Goal: Task Accomplishment & Management: Complete application form

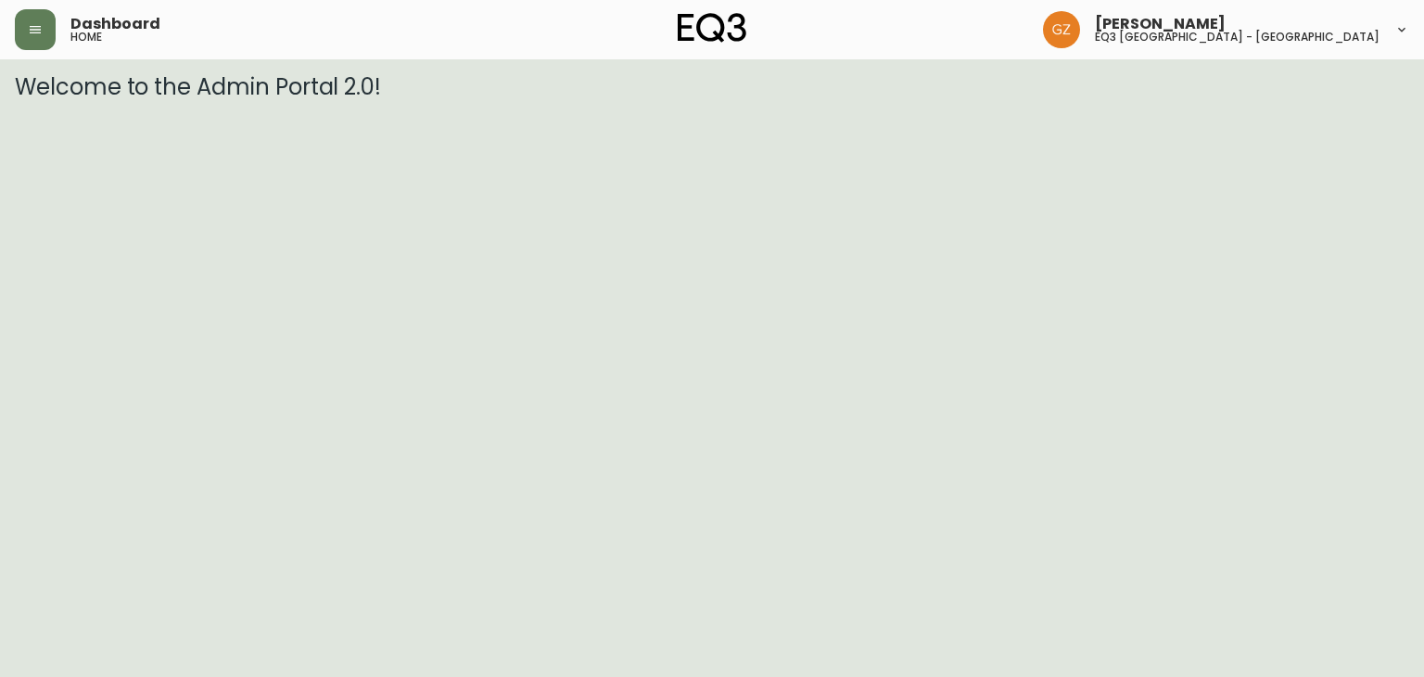
click at [59, 41] on div "Dashboard home" at bounding box center [247, 29] width 464 height 41
click at [22, 21] on button "button" at bounding box center [35, 29] width 41 height 41
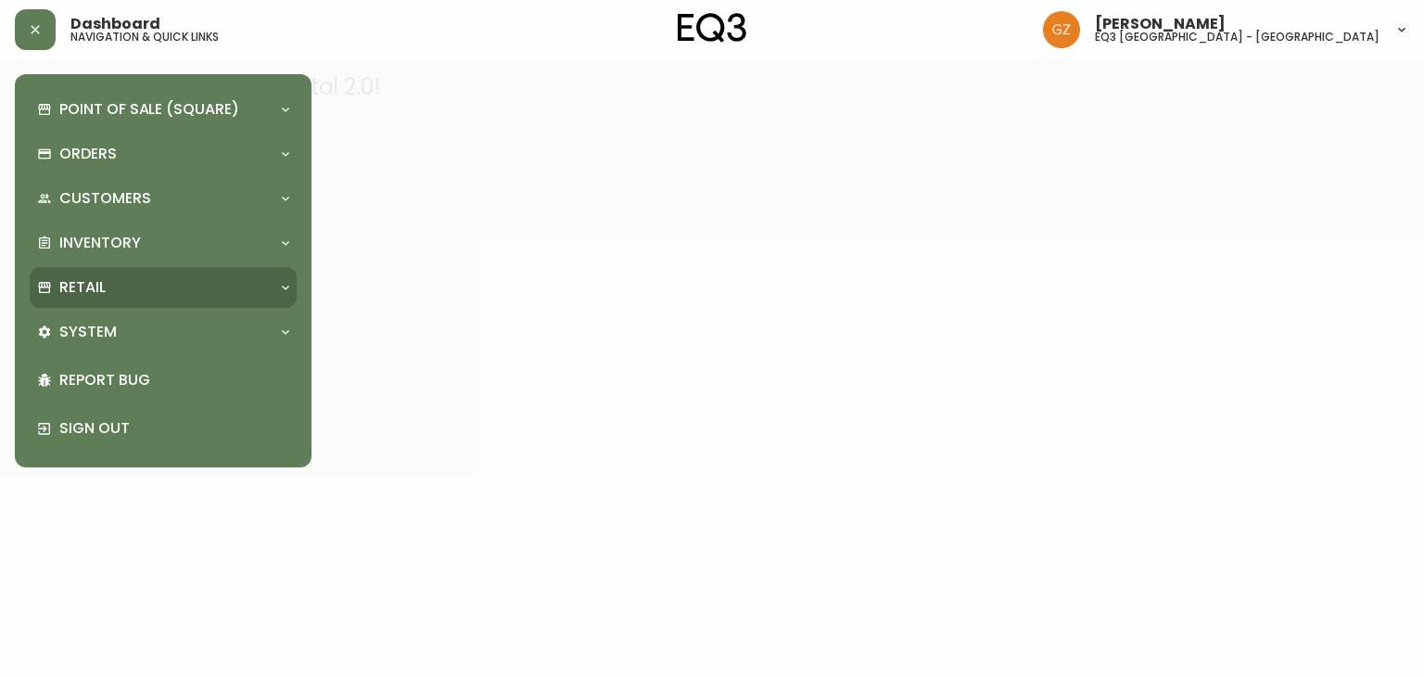
click at [74, 294] on p "Retail" at bounding box center [82, 287] width 46 height 20
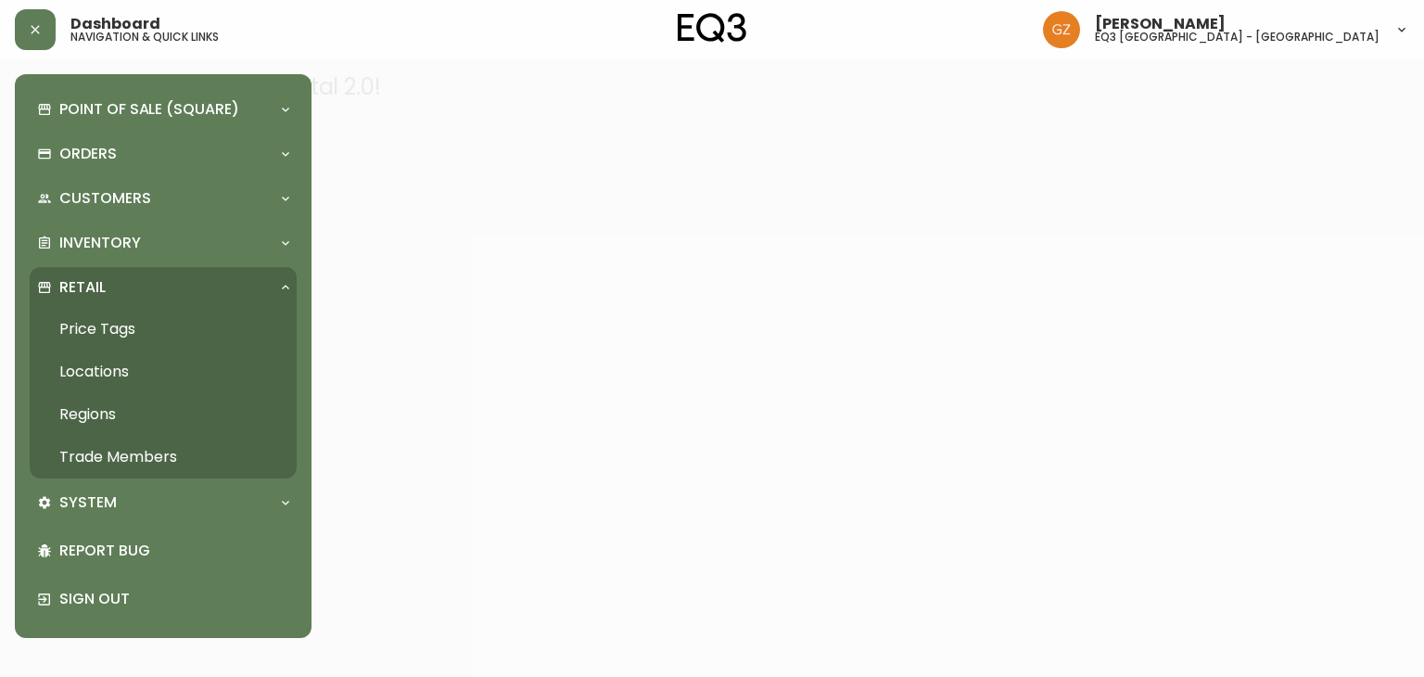
click at [100, 450] on link "Trade Members" at bounding box center [163, 457] width 267 height 43
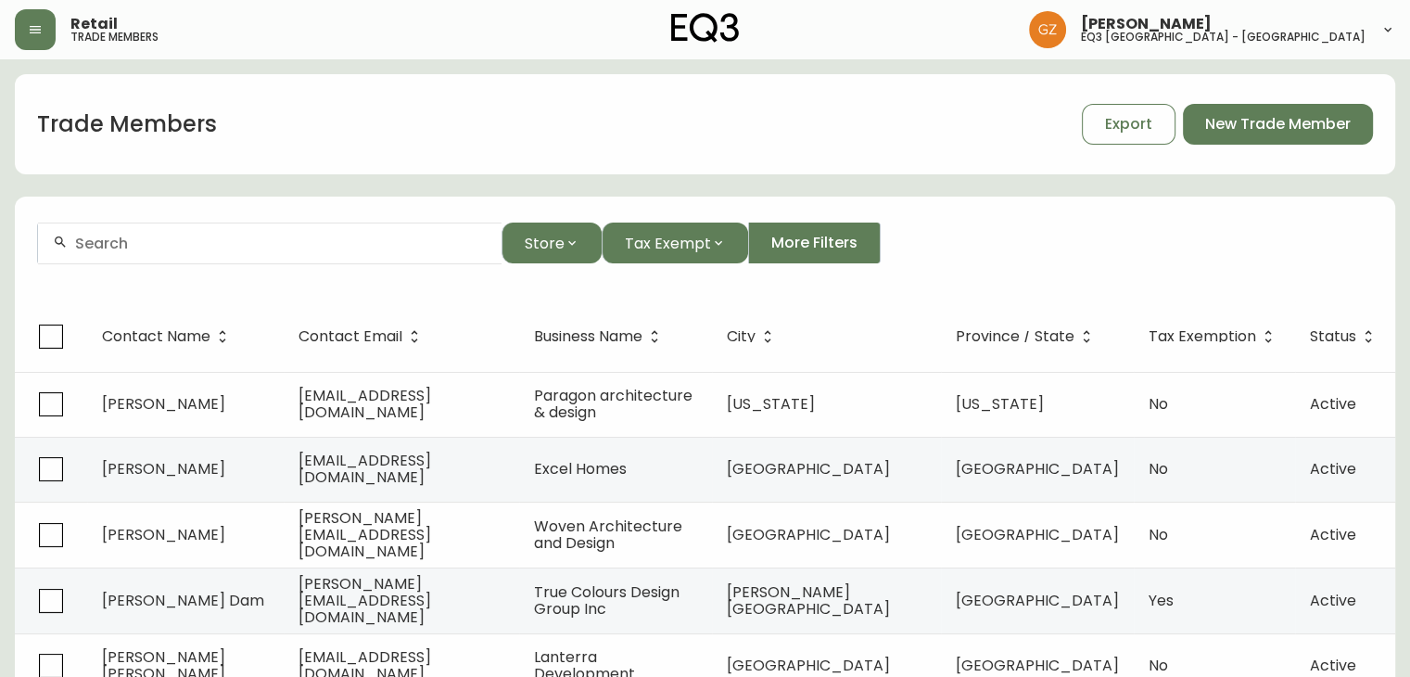
click at [315, 243] on input "text" at bounding box center [281, 243] width 412 height 18
type input "n"
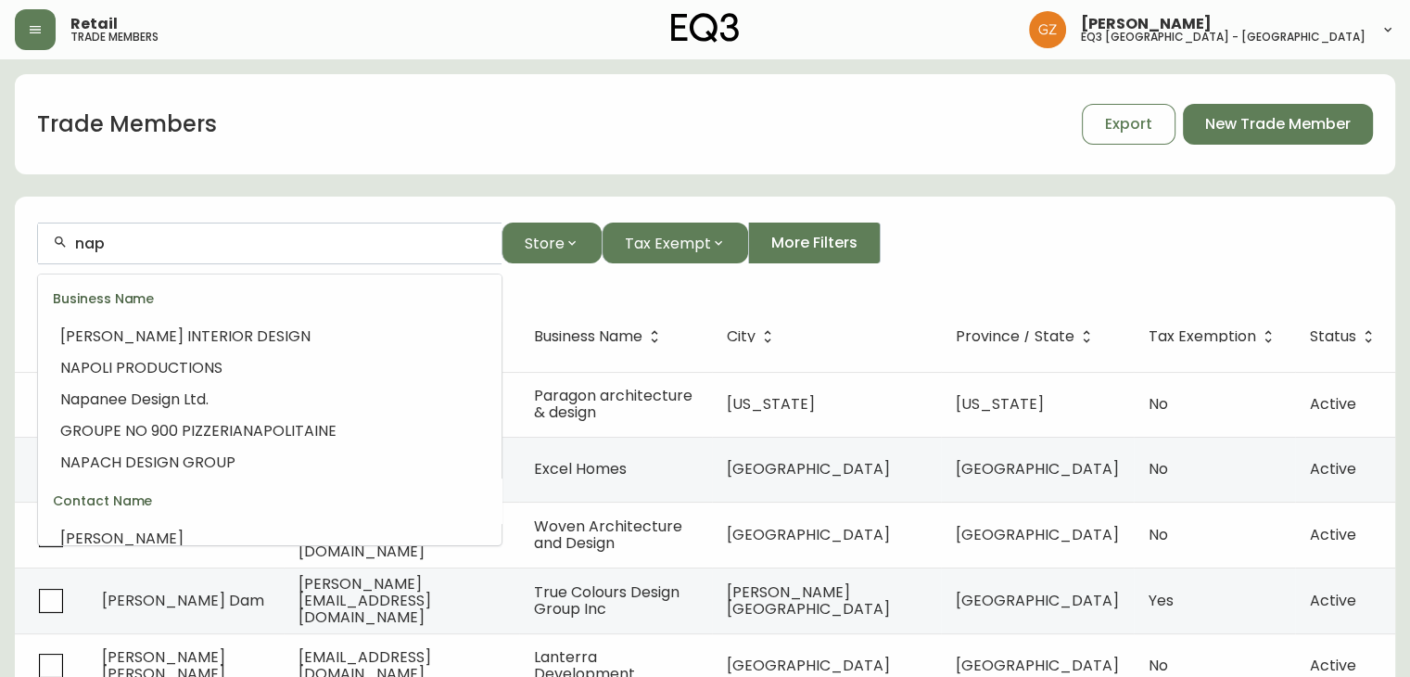
scroll to position [551, 0]
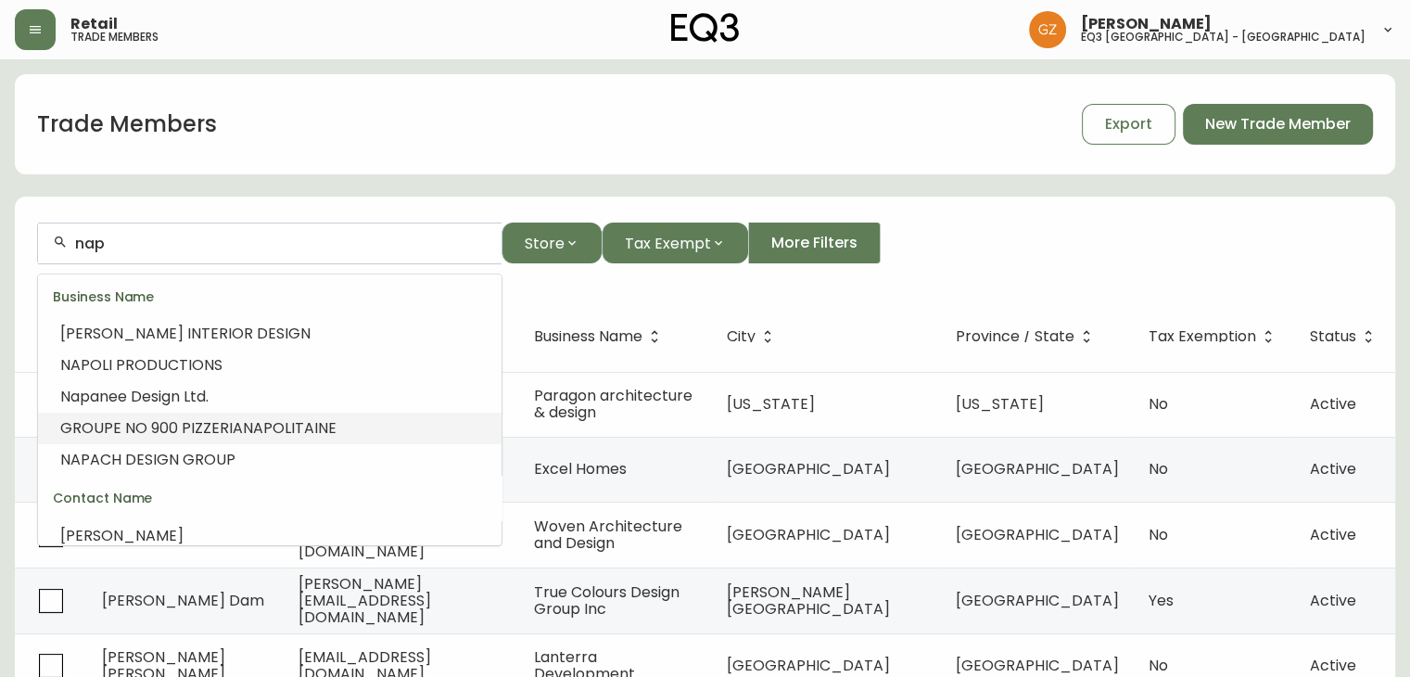
click at [326, 427] on span "OLITAINE" at bounding box center [304, 427] width 64 height 21
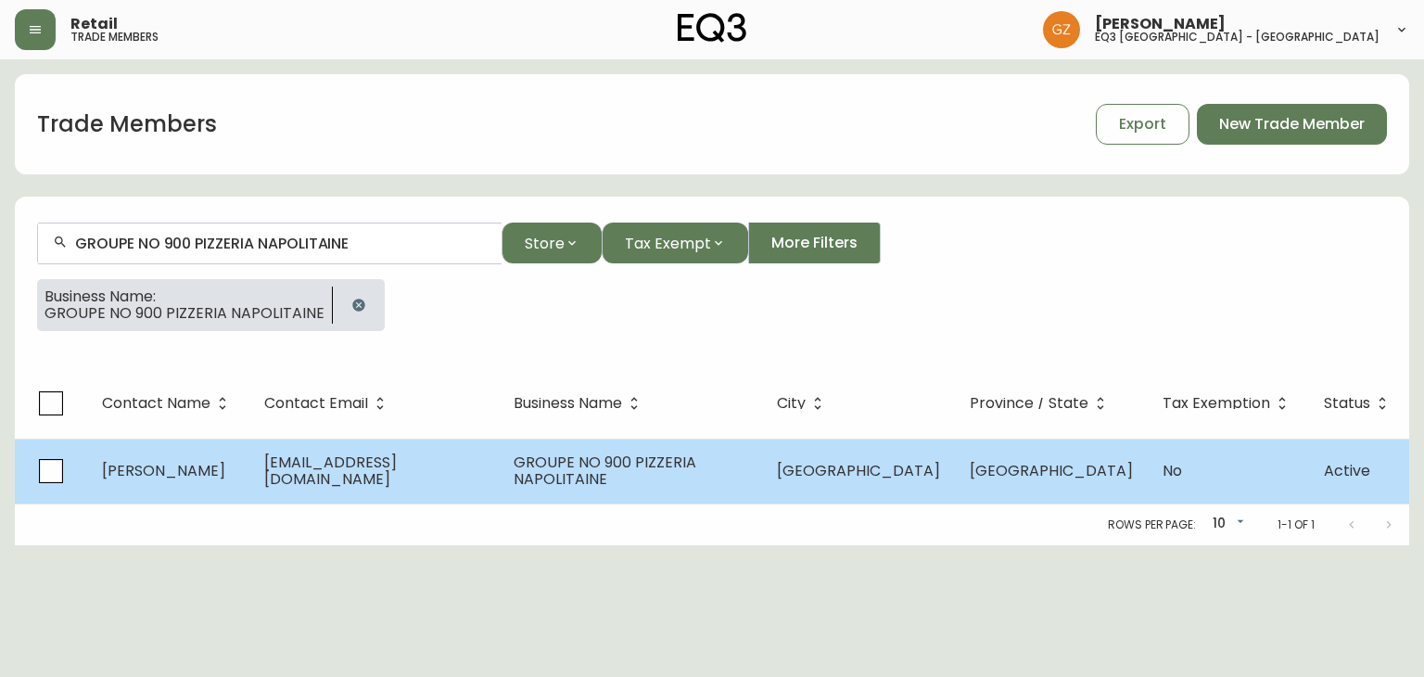
type input "GROUPE NO 900 PIZZERIA NAPOLITAINE"
click at [190, 470] on span "[PERSON_NAME]" at bounding box center [163, 470] width 123 height 21
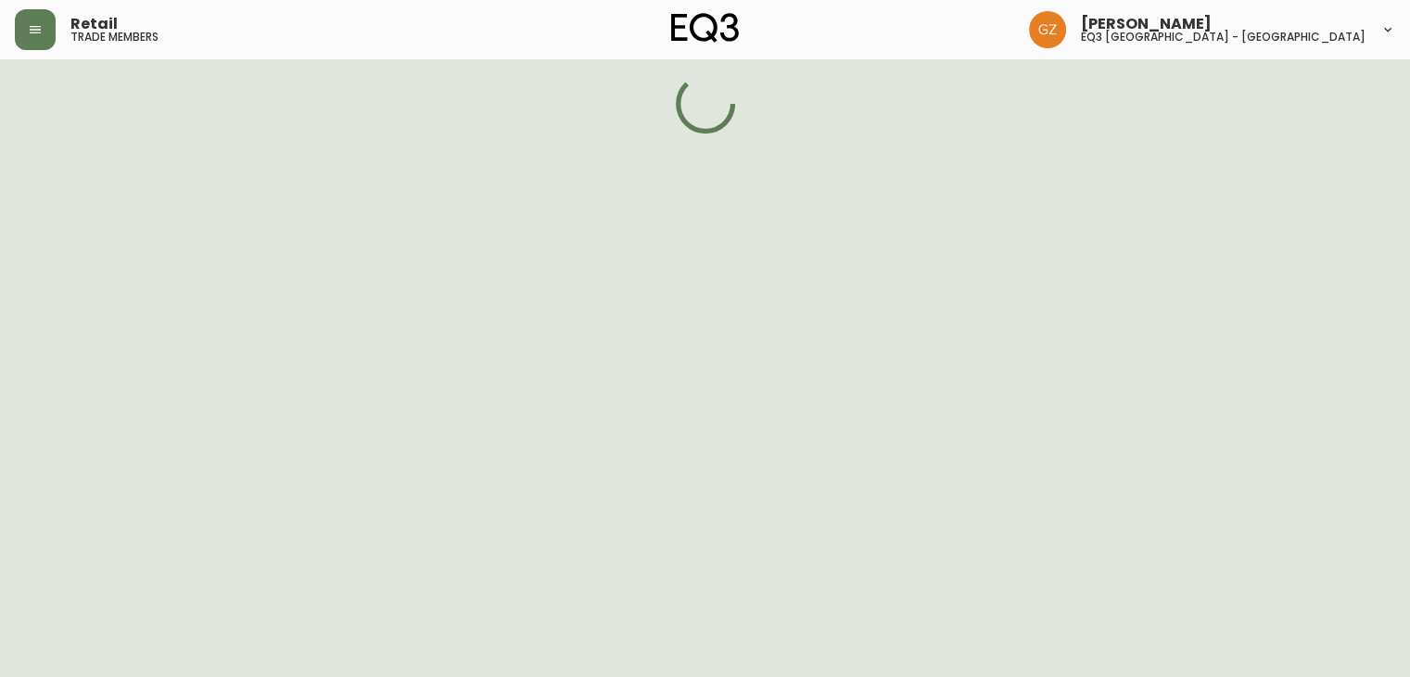
select select "QC"
select select "CA"
select select "CA_FR"
select select "Other"
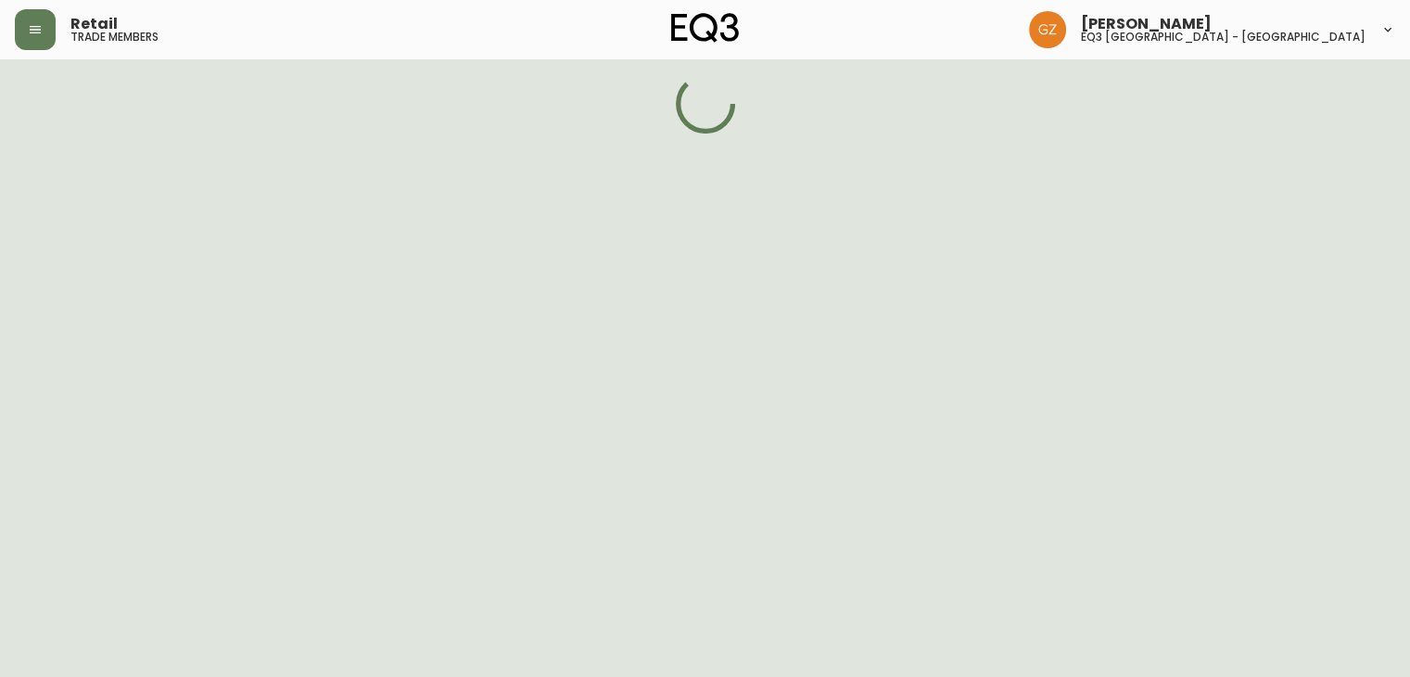
select select "false"
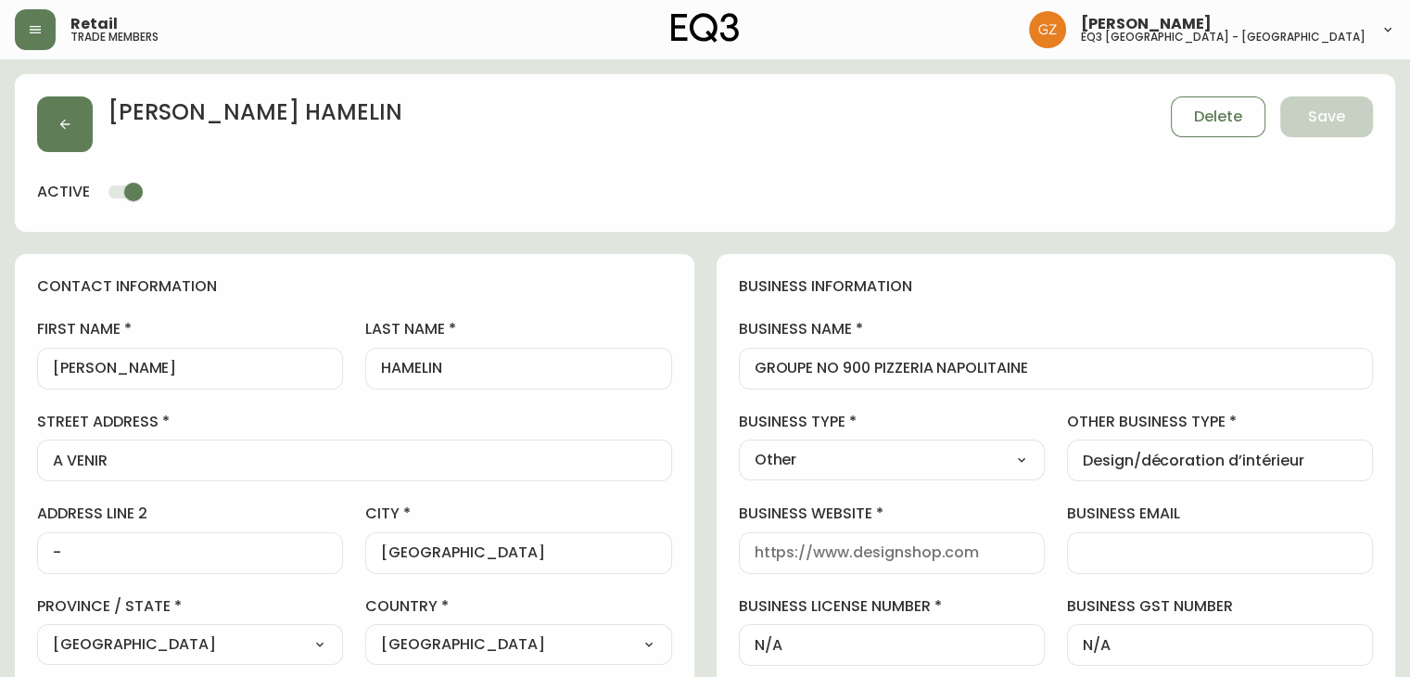
type input "EQ3 [GEOGRAPHIC_DATA] - [GEOGRAPHIC_DATA]"
select select "cjw10z96t00bn6gs0dfqi5bhz"
drag, startPoint x: 1039, startPoint y: 361, endPoint x: 728, endPoint y: 338, distance: 312.3
click at [728, 338] on div "business information business name GROUPE NO 900 PIZZERIA NAPOLITAINE business …" at bounding box center [1055, 562] width 679 height 616
click at [74, 101] on button "button" at bounding box center [65, 124] width 56 height 56
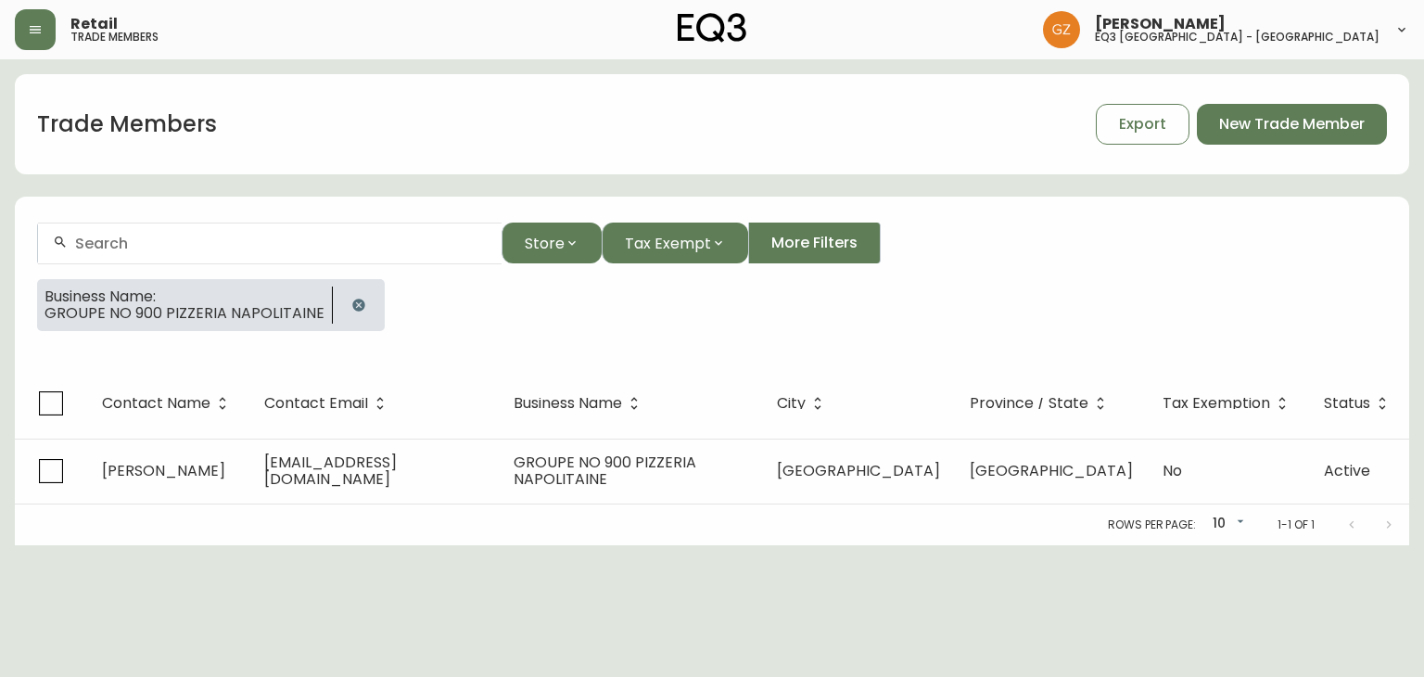
click at [126, 234] on input "text" at bounding box center [281, 243] width 412 height 18
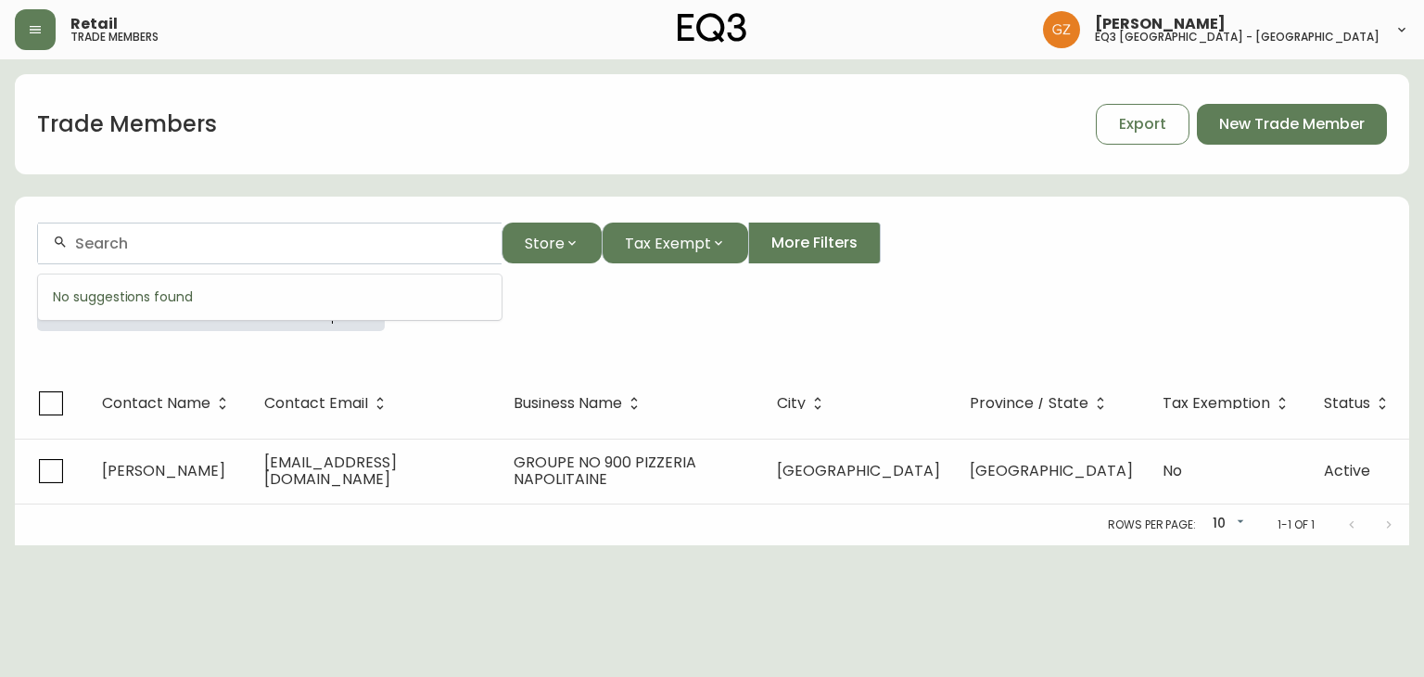
click at [126, 234] on input "text" at bounding box center [281, 243] width 412 height 18
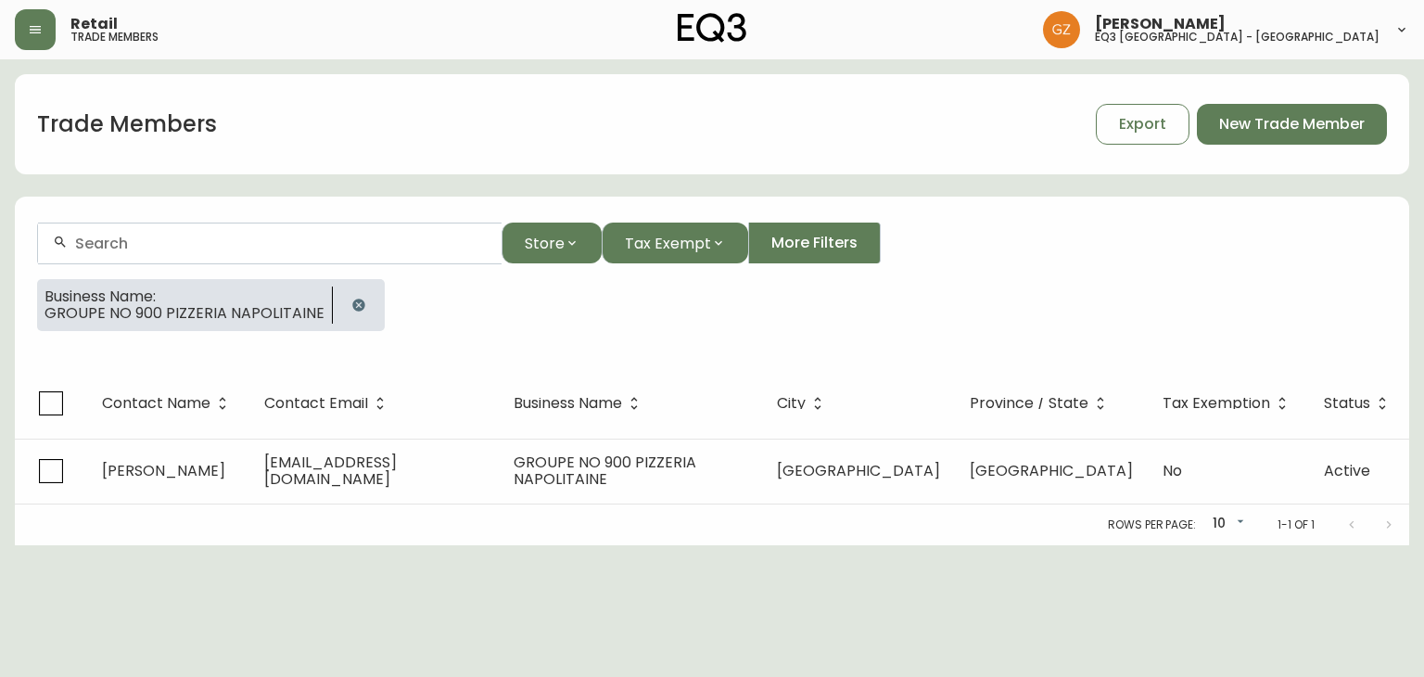
type input "n"
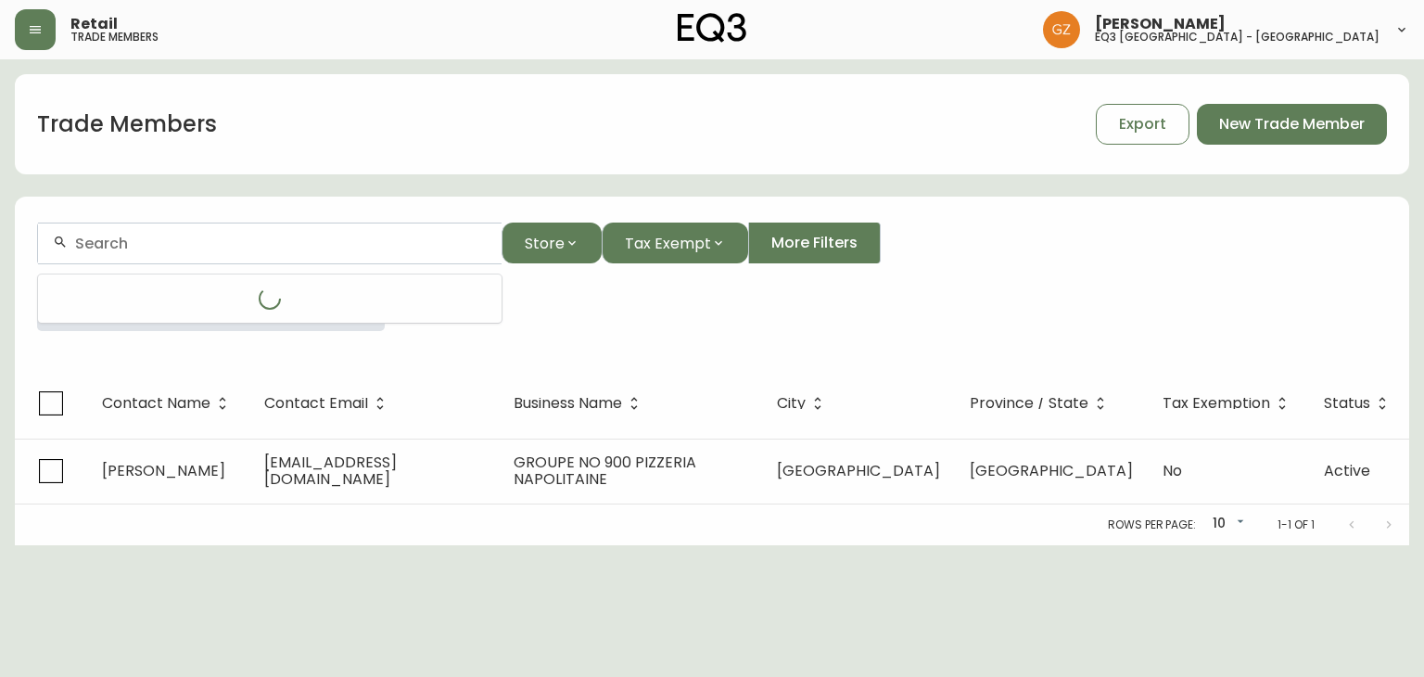
click at [311, 241] on input "text" at bounding box center [281, 243] width 412 height 18
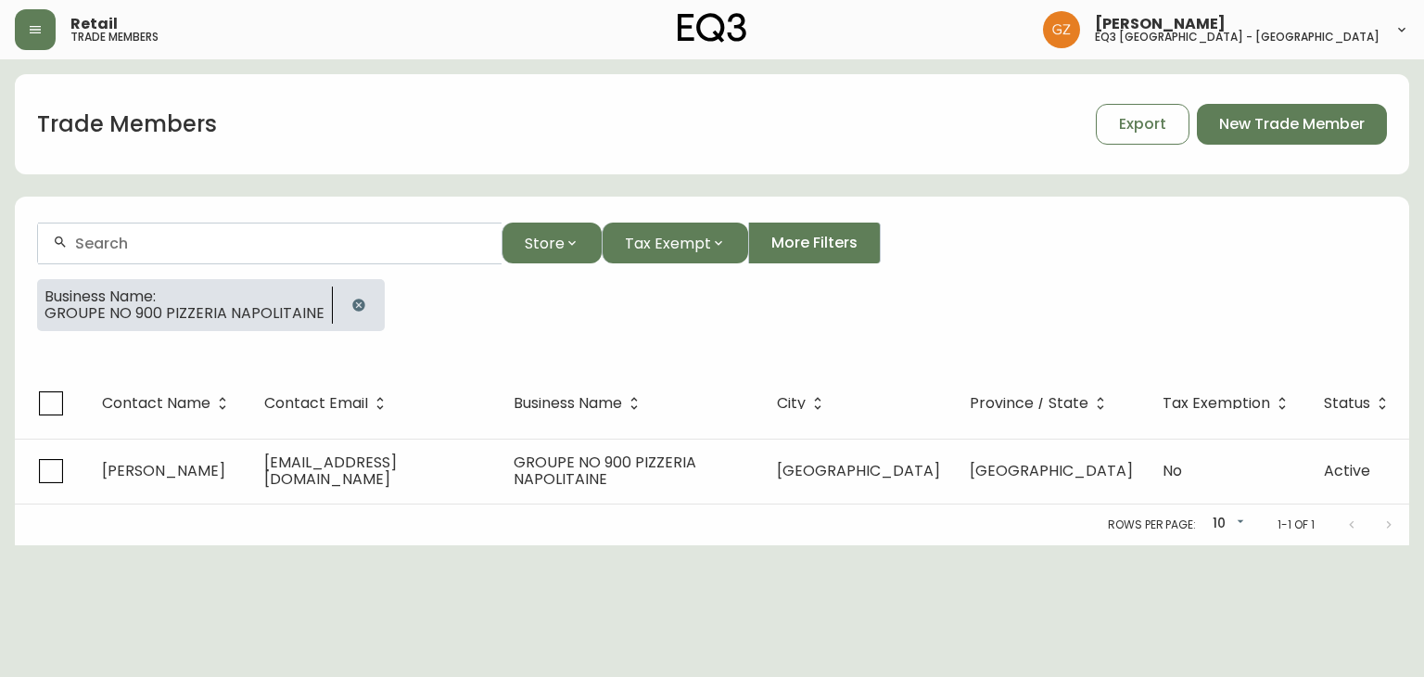
paste input "1101397099 OUI DESIGN"
click at [311, 241] on input "text" at bounding box center [281, 243] width 412 height 18
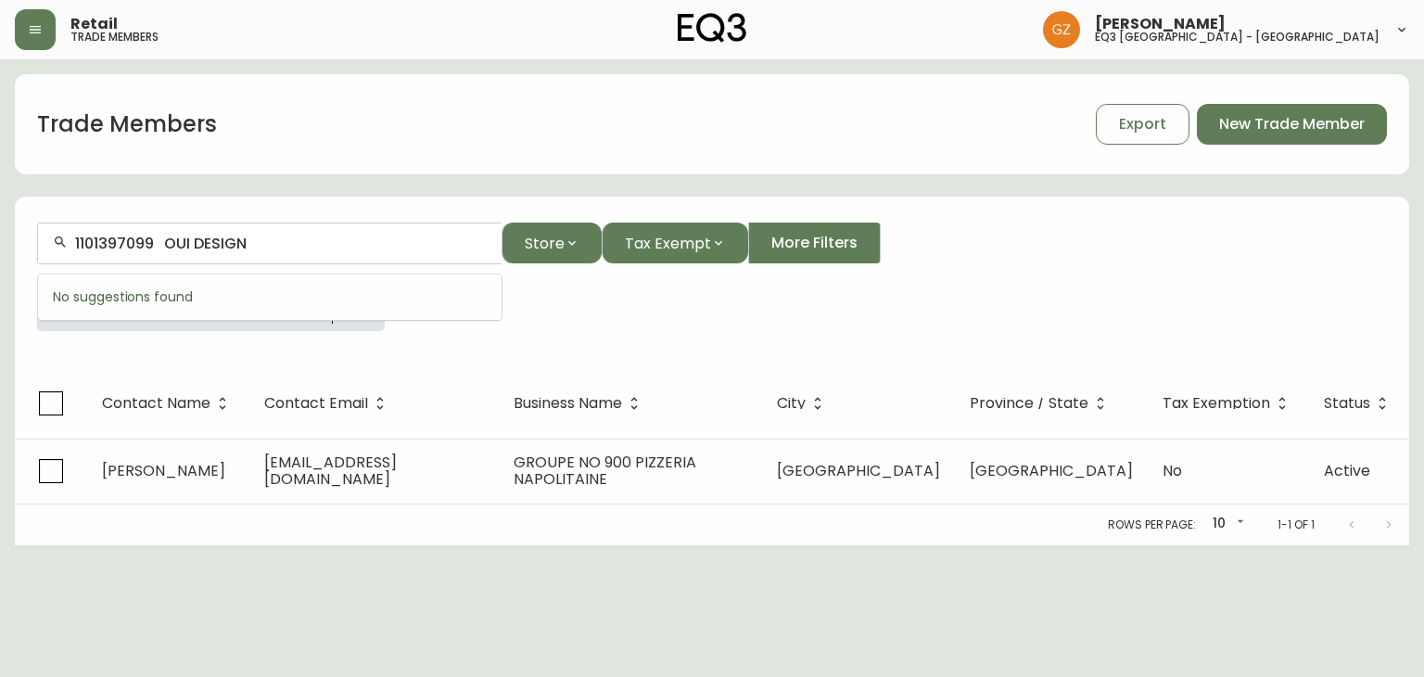
drag, startPoint x: 174, startPoint y: 237, endPoint x: 0, endPoint y: 207, distance: 176.9
click at [0, 207] on main "Trade Members Export New Trade Member 1101397099 OUI DESIGN Store Tax Exempt Mo…" at bounding box center [712, 302] width 1424 height 486
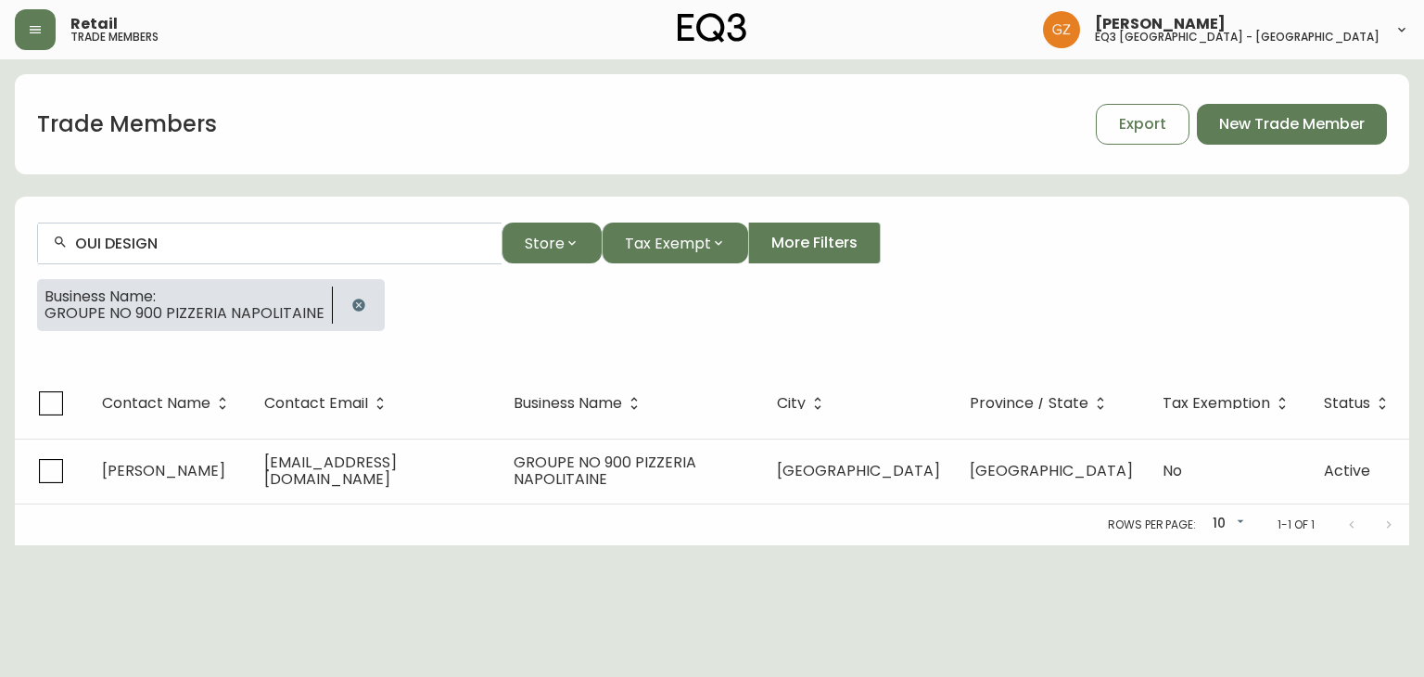
click at [261, 236] on input "OUI DESIGN" at bounding box center [281, 243] width 412 height 18
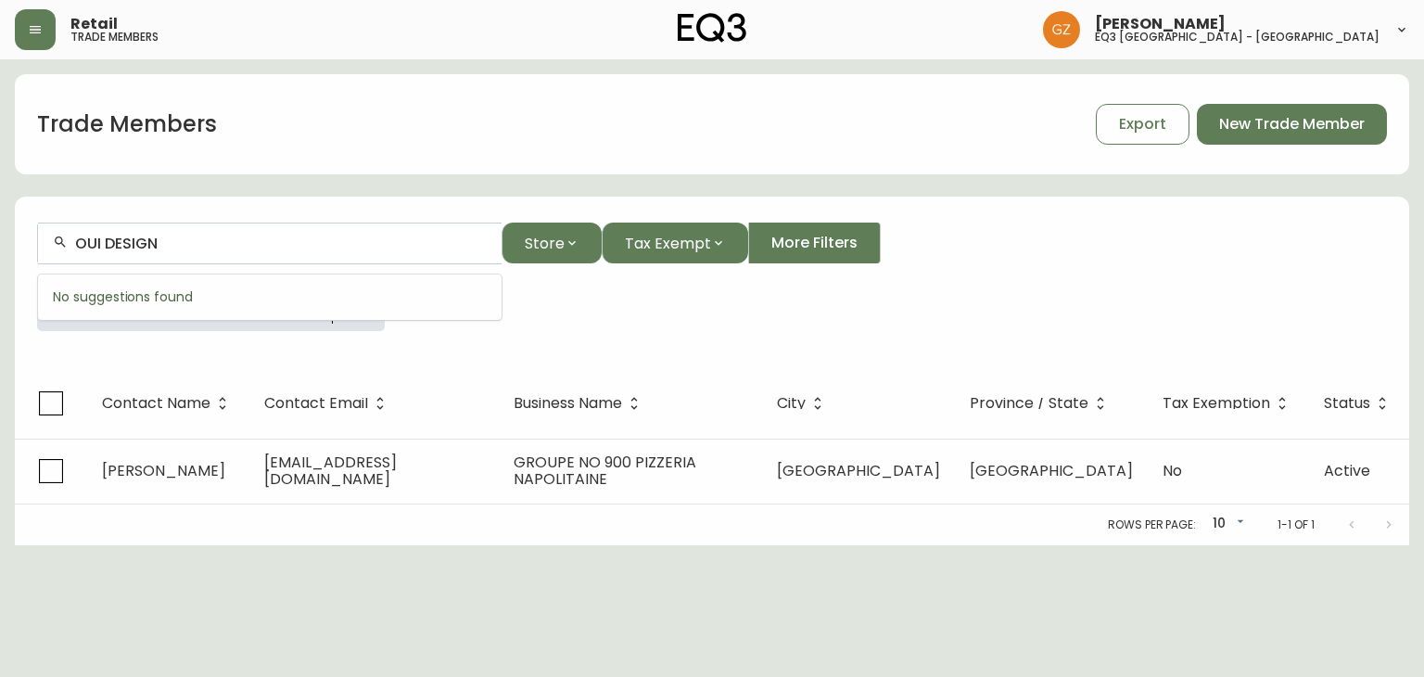
click at [261, 236] on input "OUI DESIGN" at bounding box center [281, 243] width 412 height 18
paste input "liane@ouidesign.ca"
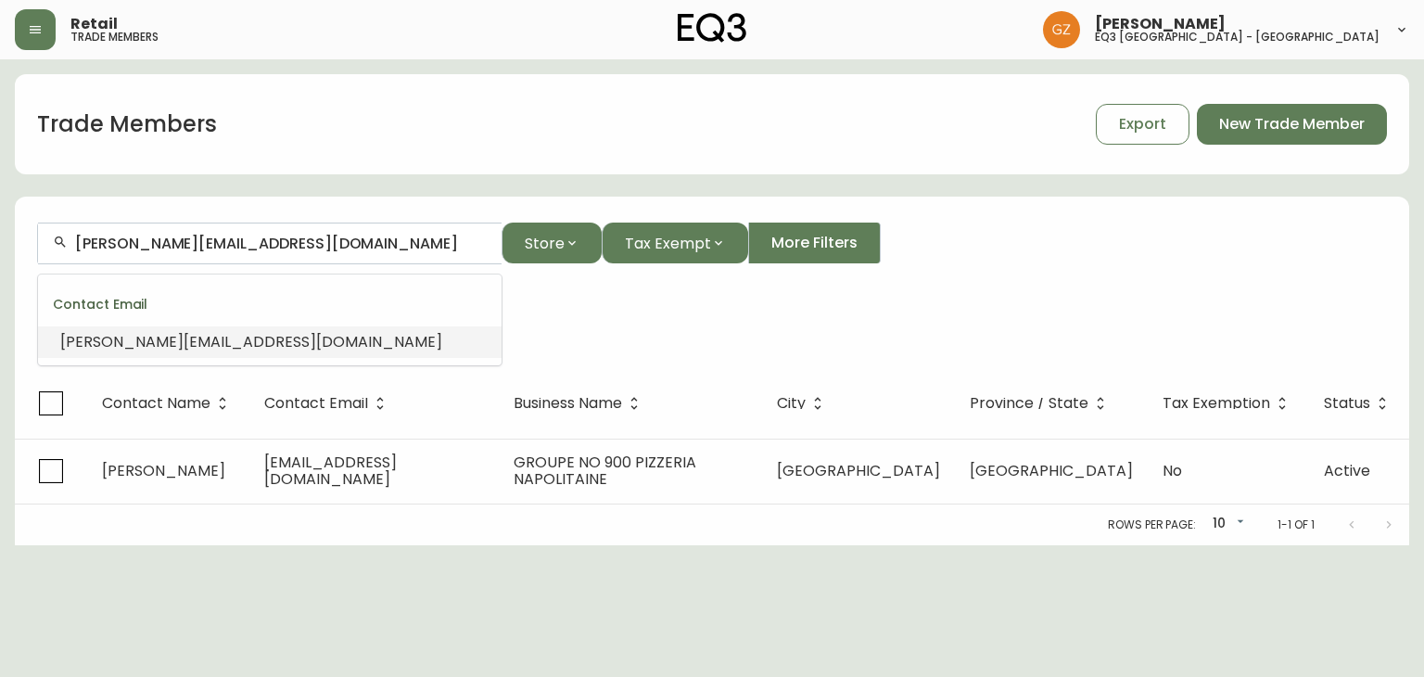
click at [70, 334] on span "liane@ouidesign.ca" at bounding box center [251, 341] width 382 height 21
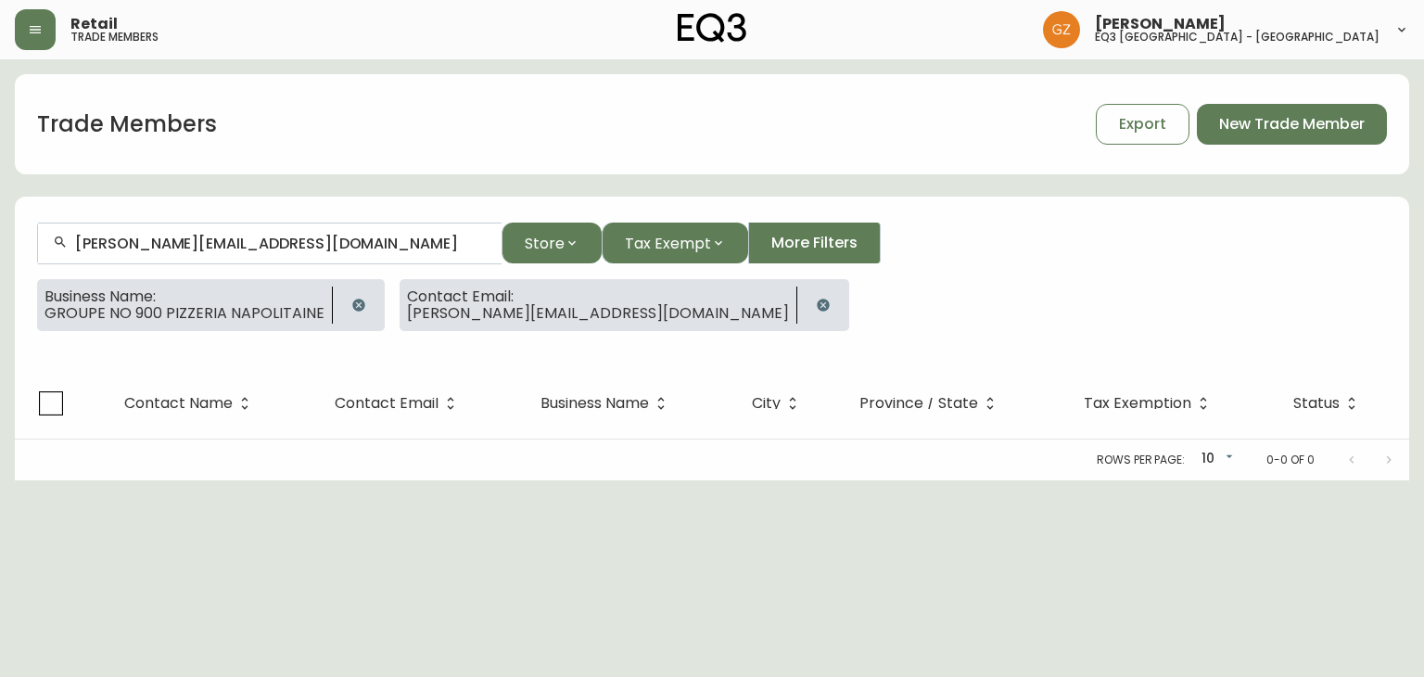
type input "liane@ouidesign.ca"
click at [340, 306] on button "button" at bounding box center [358, 304] width 37 height 37
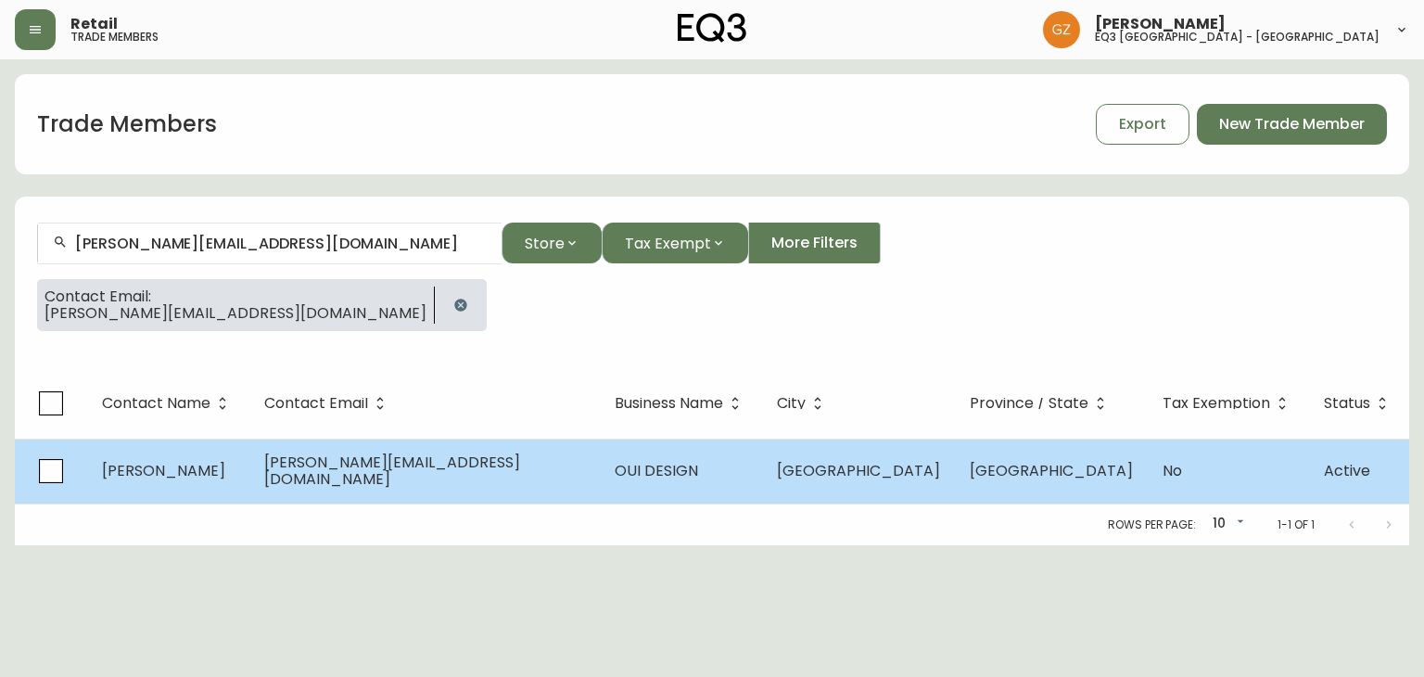
click at [170, 474] on span "LIANE MILLER" at bounding box center [163, 470] width 123 height 21
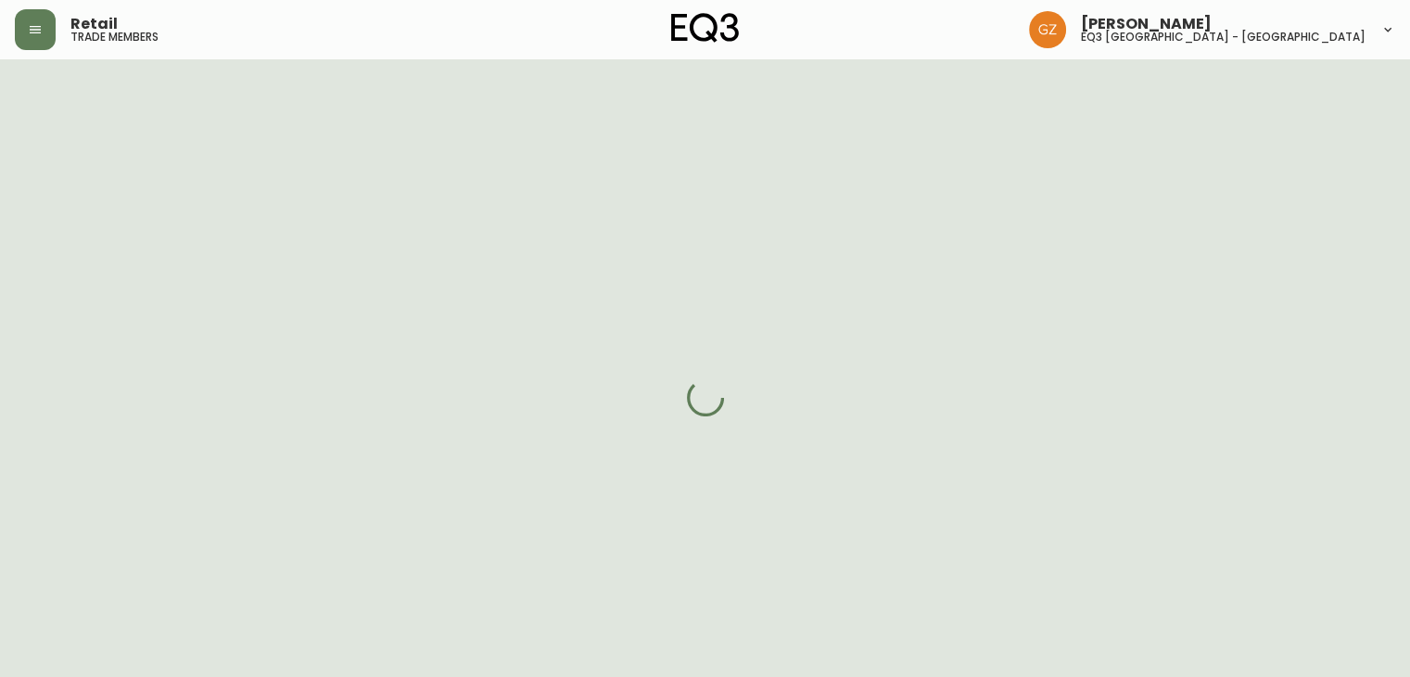
select select "QC"
select select "CA"
select select "CA_EN"
select select "Other"
select select "Interior Designer"
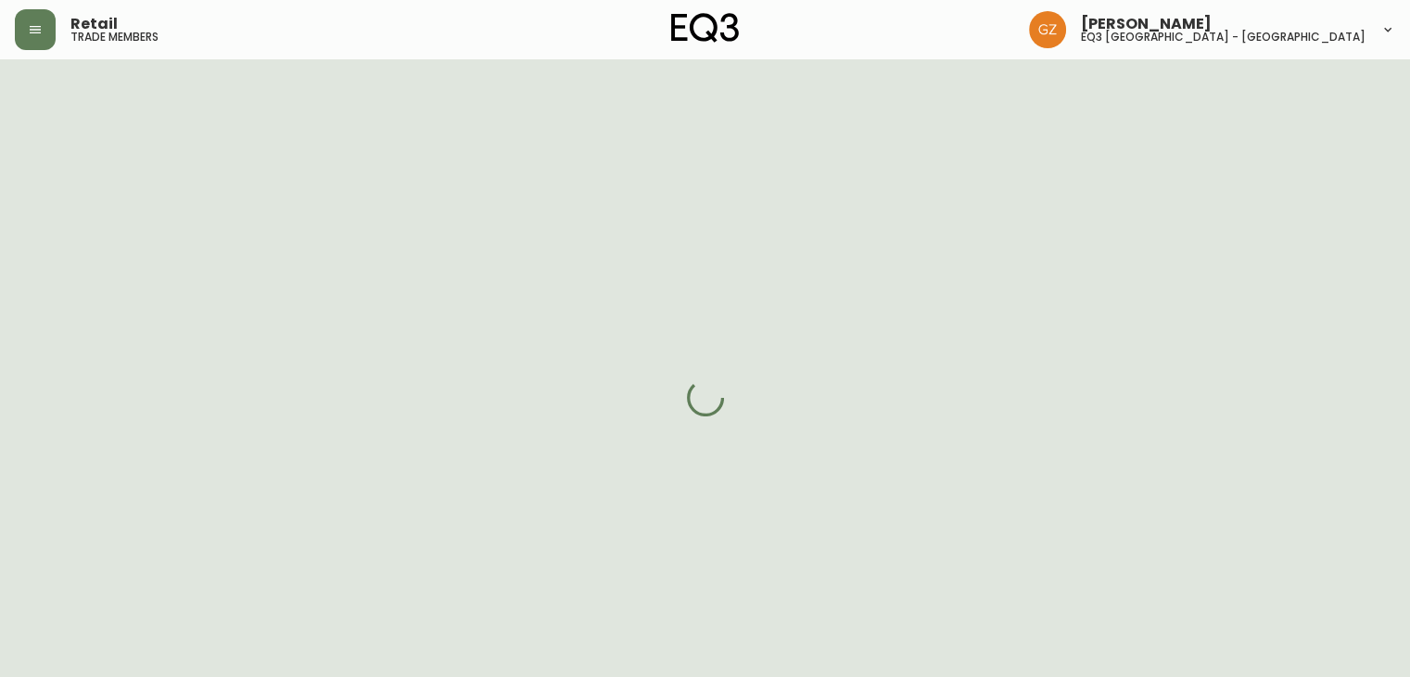
select select "false"
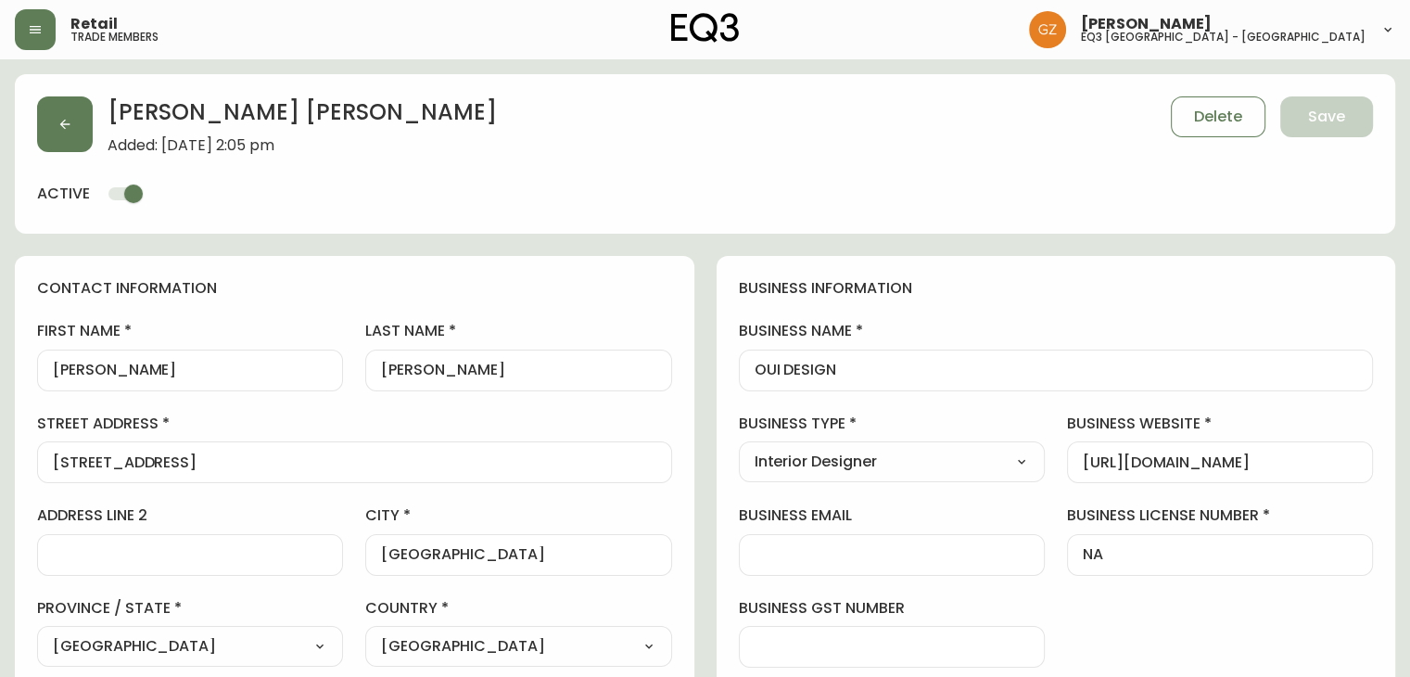
type input "EQ3 [GEOGRAPHIC_DATA] - [GEOGRAPHIC_DATA]"
select select "cjw10z96t00cw6gs04aeyfqxf"
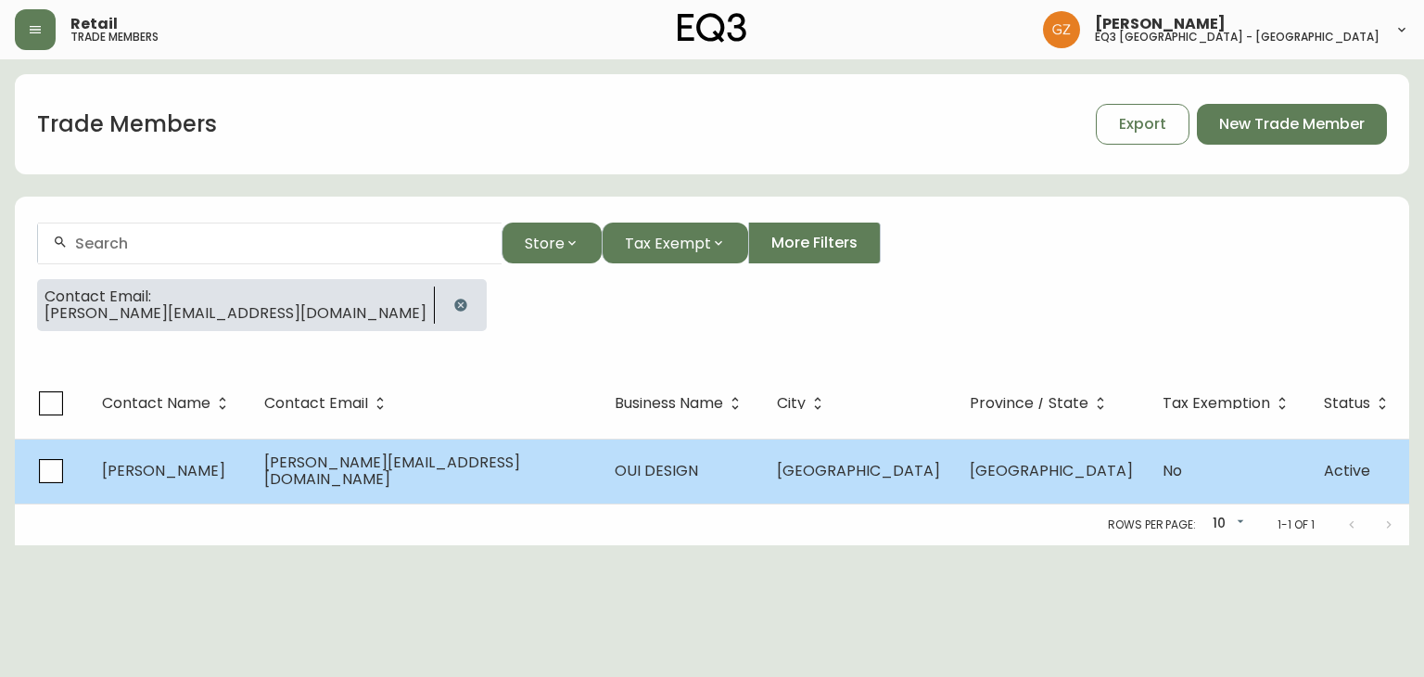
click at [87, 452] on td at bounding box center [51, 470] width 72 height 65
select select "QC"
select select "CA"
select select "CA_EN"
select select "Other"
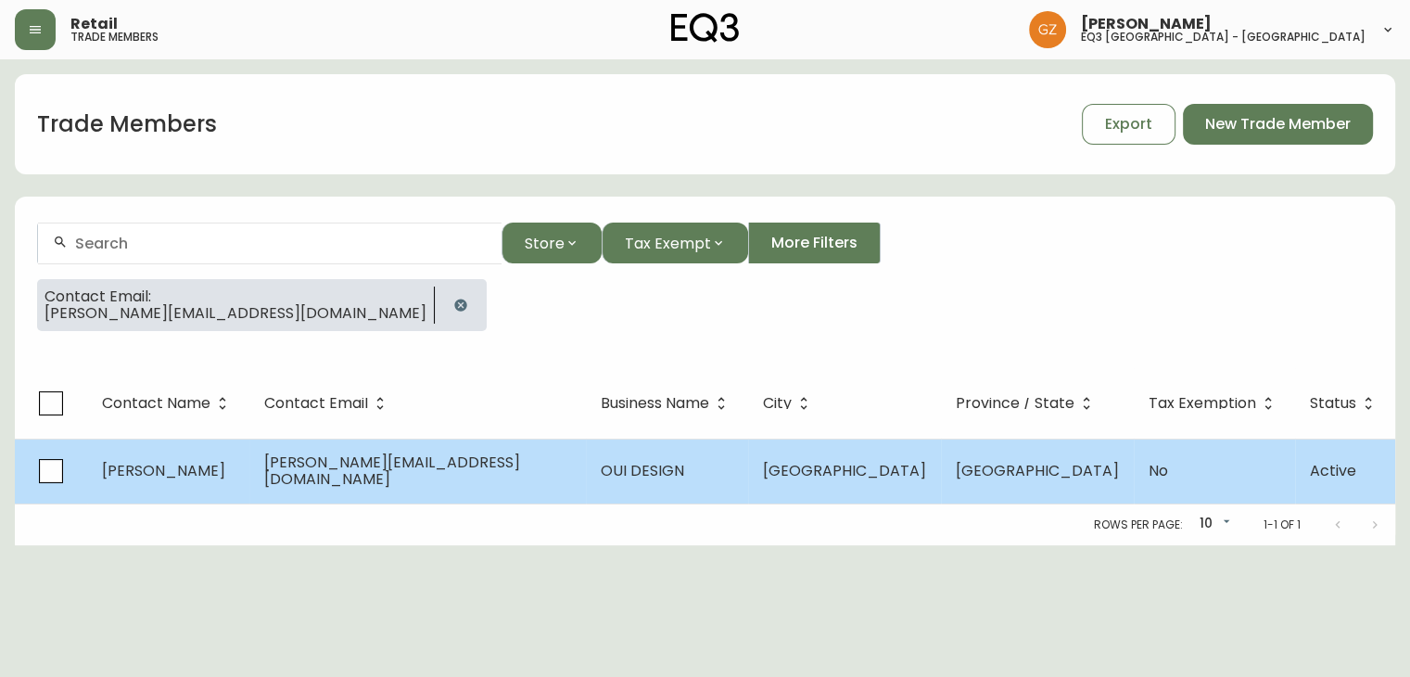
select select "Interior Designer"
select select "false"
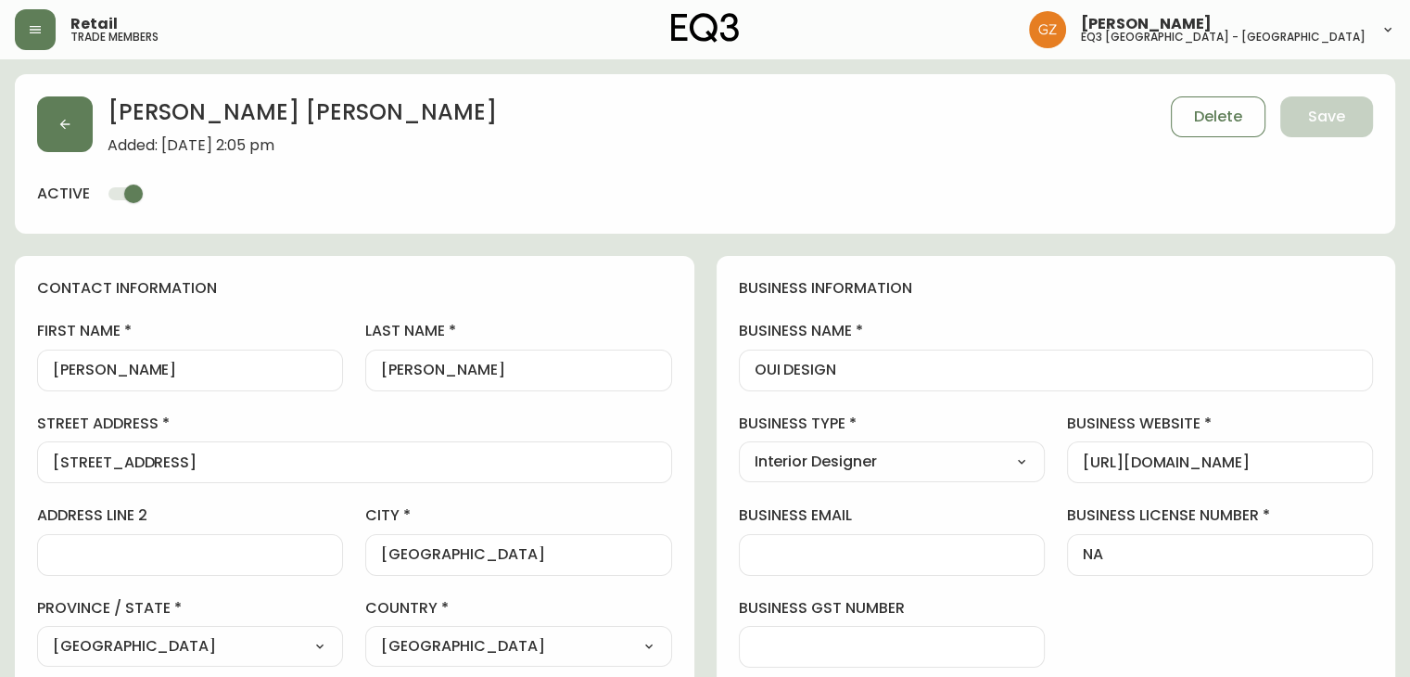
type input "EQ3 [GEOGRAPHIC_DATA] - [GEOGRAPHIC_DATA]"
select select "cjw10z96t00cw6gs04aeyfqxf"
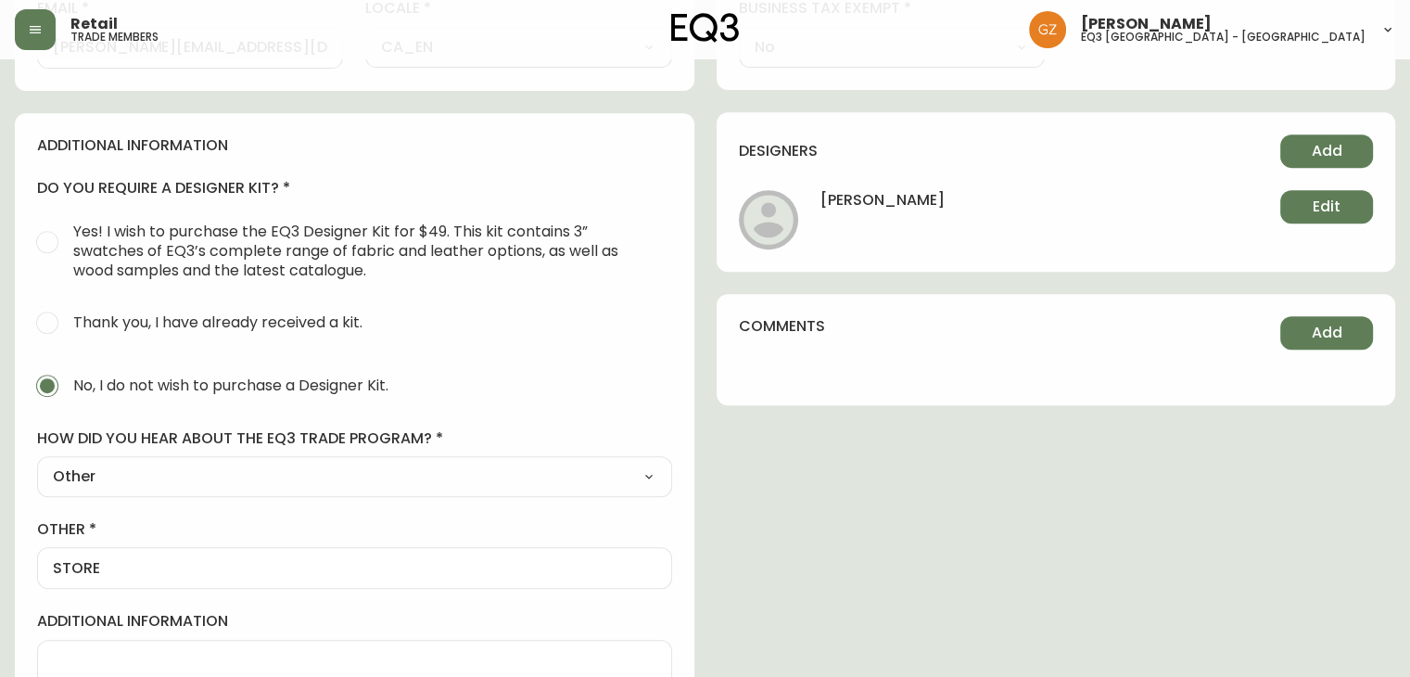
scroll to position [781, 0]
click at [235, 468] on select "Select Social Media Advertisement Trade Show Outreach from a Trade Rep Other" at bounding box center [354, 477] width 635 height 28
click at [310, 330] on span "Thank you, I have already received a kit." at bounding box center [217, 322] width 289 height 19
click at [68, 330] on input "Thank you, I have already received a kit." at bounding box center [47, 323] width 41 height 41
radio input "true"
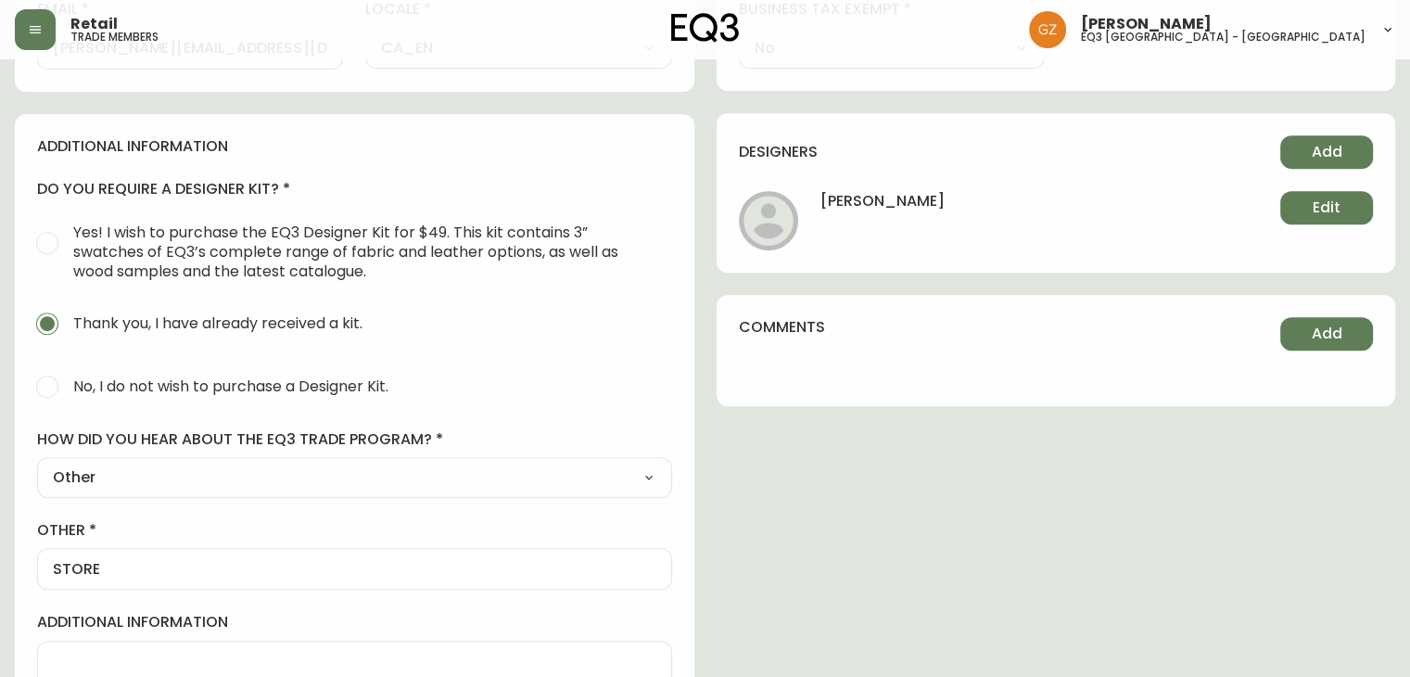
radio input "false"
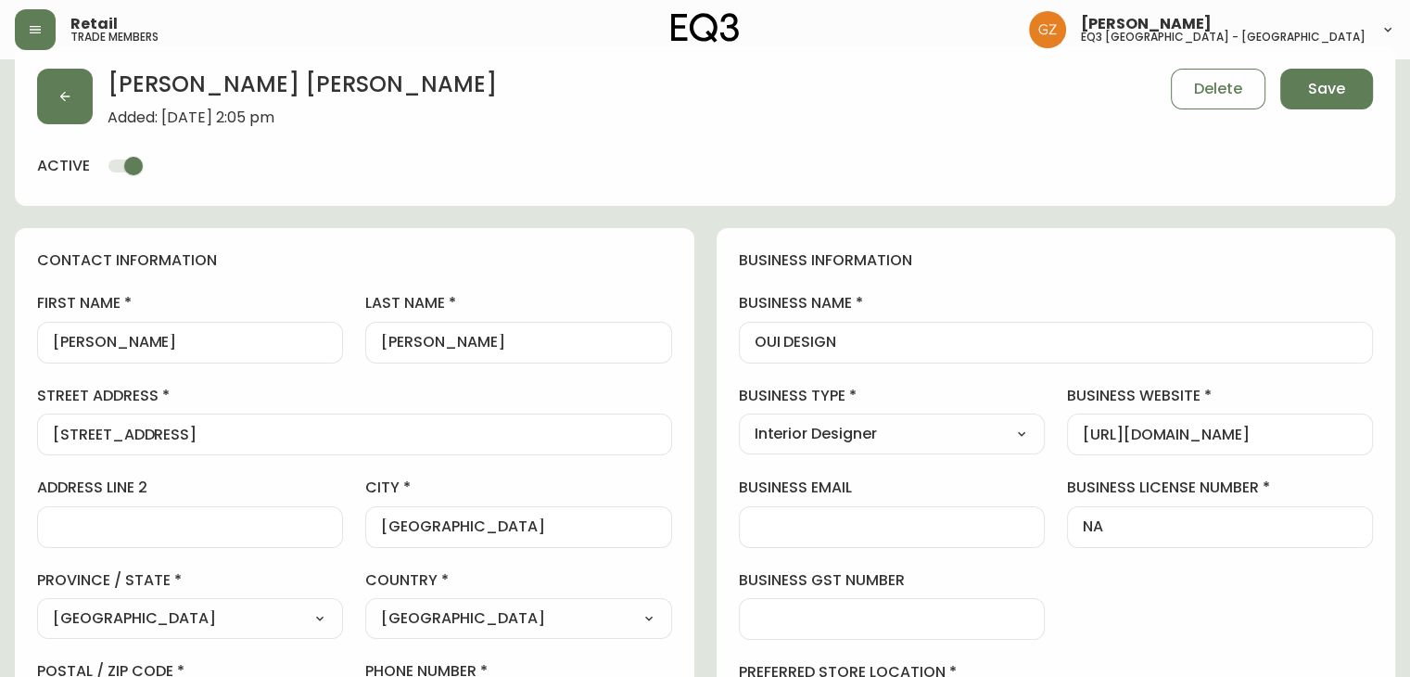
scroll to position [29, 0]
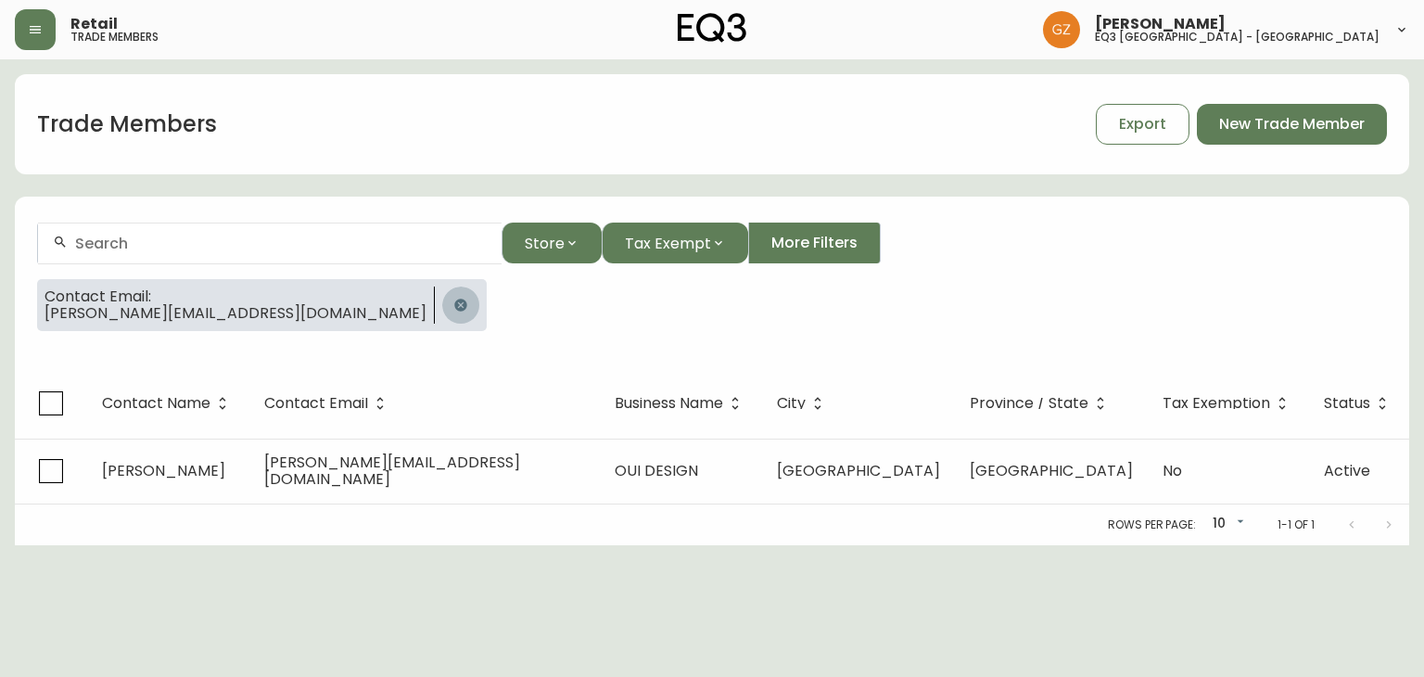
click at [454, 300] on icon "button" at bounding box center [460, 304] width 12 height 12
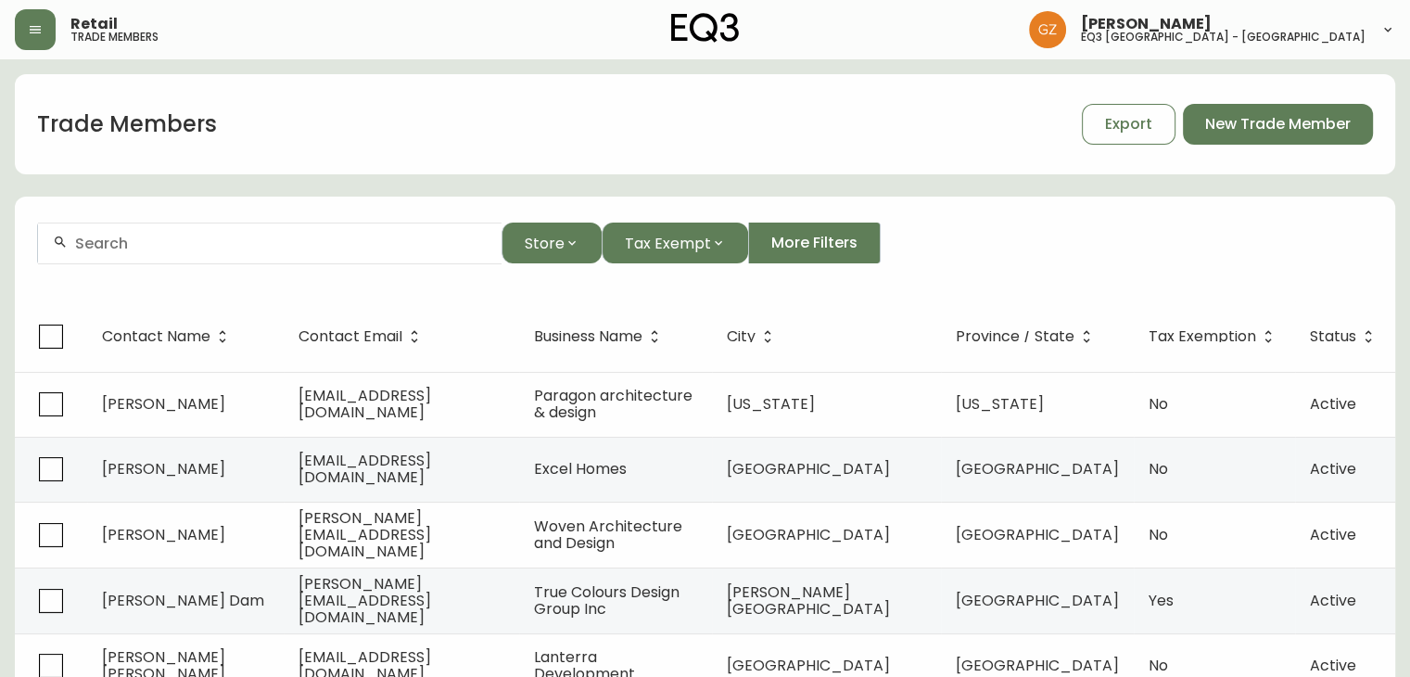
click at [215, 265] on form "Store Tax Exempt More Filters" at bounding box center [705, 250] width 1380 height 101
click at [217, 234] on input "text" at bounding box center [281, 243] width 412 height 18
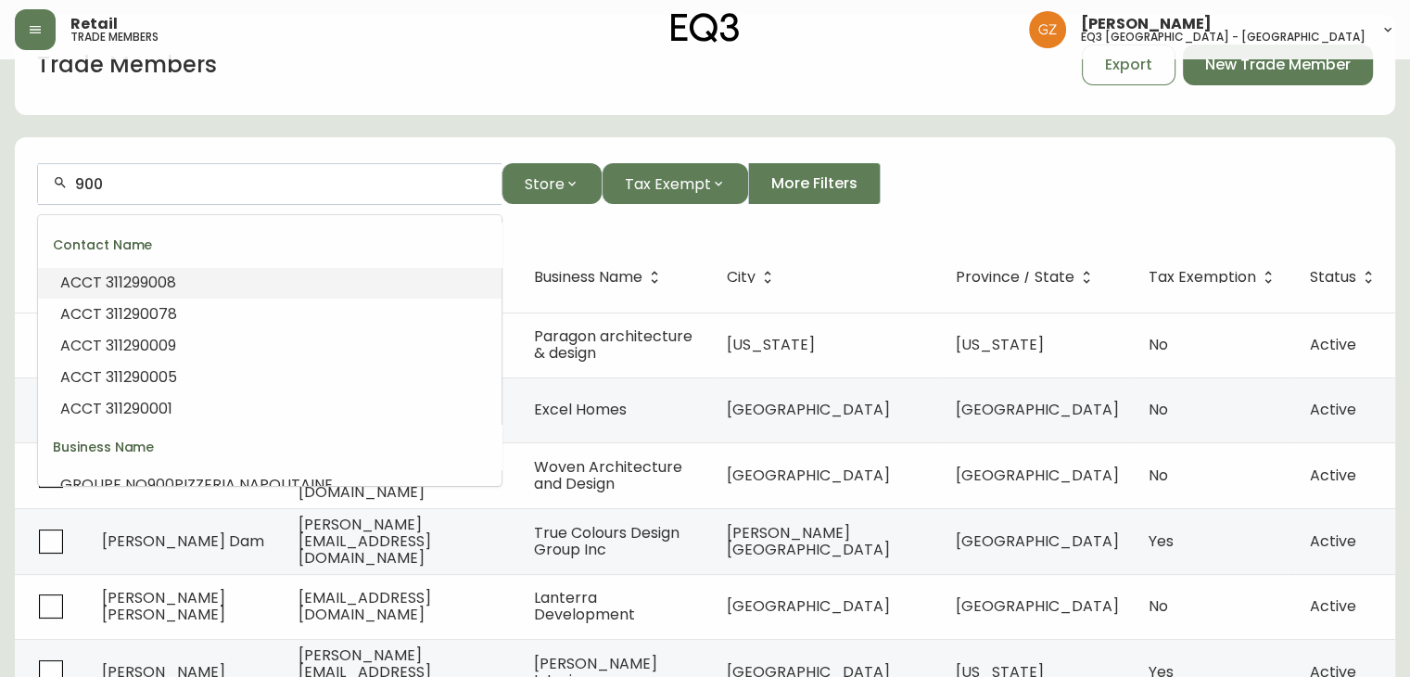
scroll to position [74, 0]
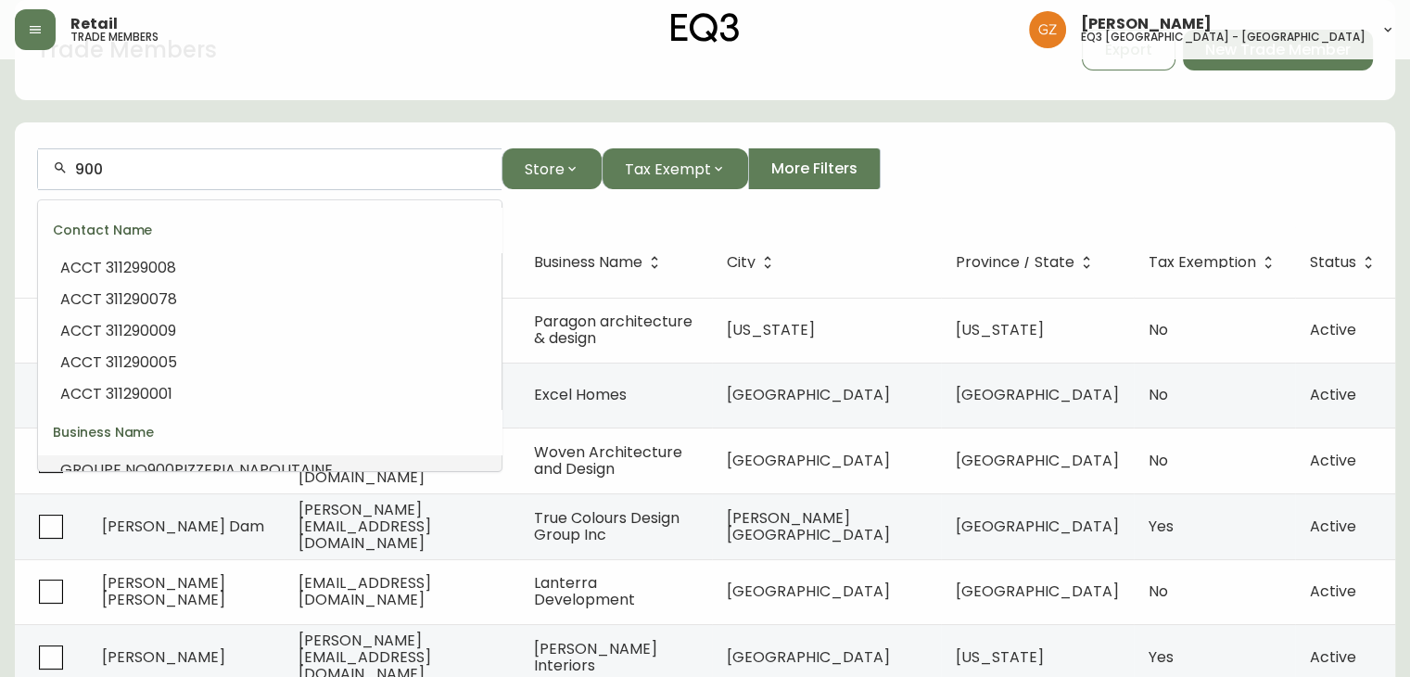
click at [128, 461] on span "GROUPE NO" at bounding box center [103, 469] width 87 height 21
type input "GROUPE NO 900 PIZZERIA NAPOLITAINE"
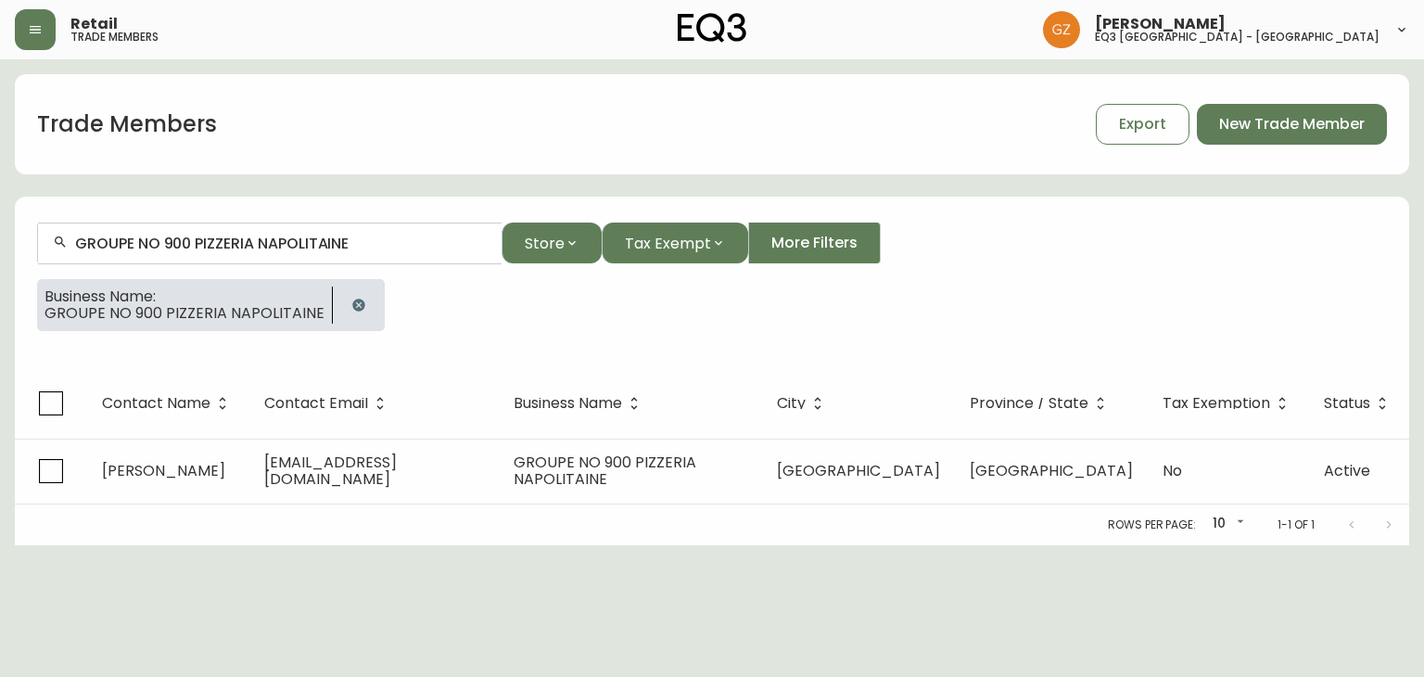
click at [128, 461] on span "[PERSON_NAME]" at bounding box center [163, 470] width 123 height 21
select select "QC"
select select "CA"
select select "CA_FR"
select select "Other"
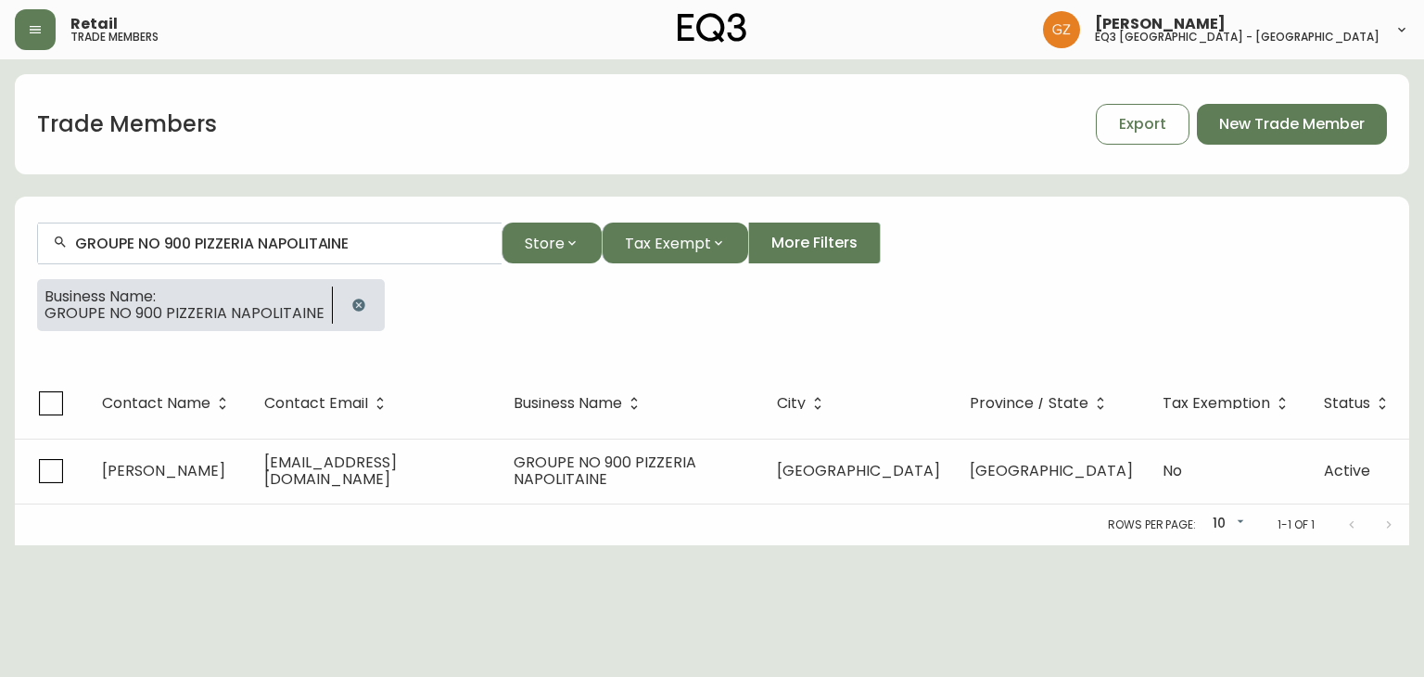
select select "Other"
select select "false"
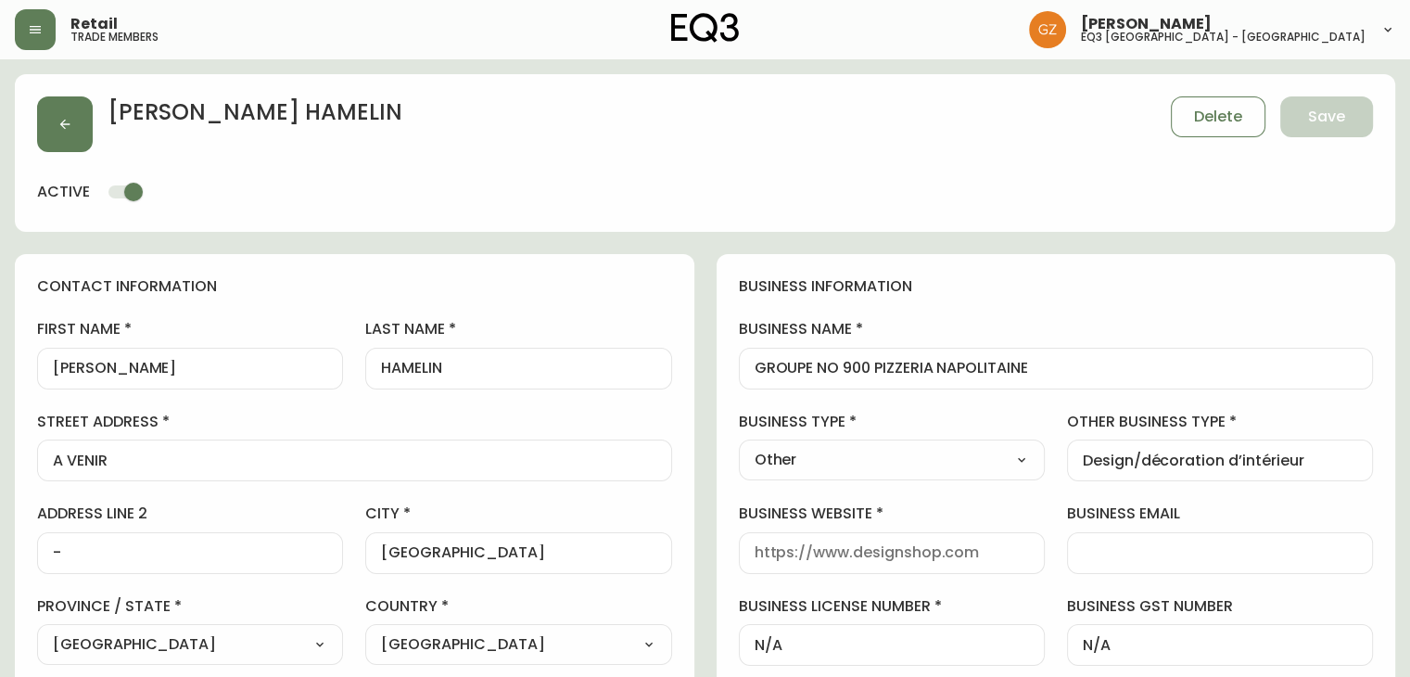
type input "EQ3 [GEOGRAPHIC_DATA] - [GEOGRAPHIC_DATA]"
select select "cjw10z96t00bn6gs0dfqi5bhz"
click at [810, 371] on input "GROUPE NO 900 PIZZERIA NAPOLITAINE" at bounding box center [1055, 369] width 603 height 18
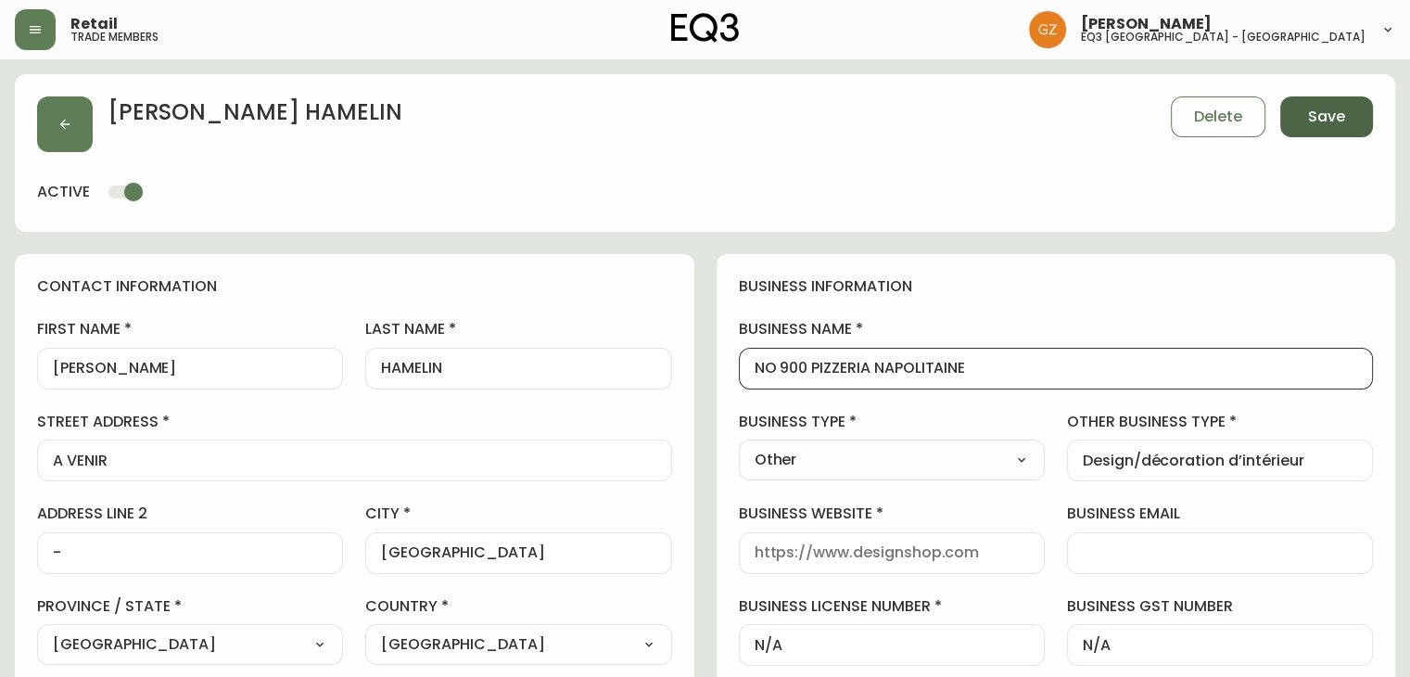
type input "NO 900 PIZZERIA NAPOLITAINE"
click at [1311, 120] on span "Save" at bounding box center [1326, 117] width 37 height 20
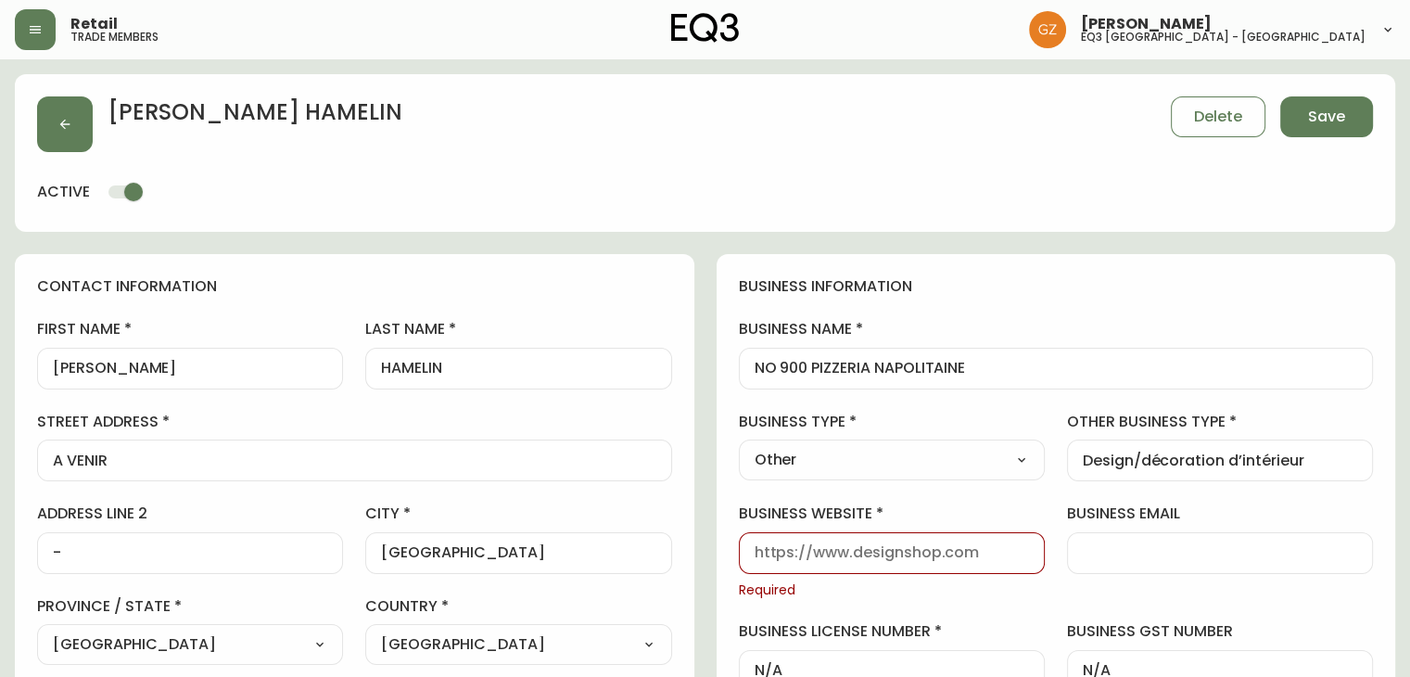
click at [912, 577] on div "business website Required" at bounding box center [892, 550] width 306 height 95
click at [914, 557] on input "business website" at bounding box center [891, 553] width 274 height 18
paste input "[URL][DOMAIN_NAME]"
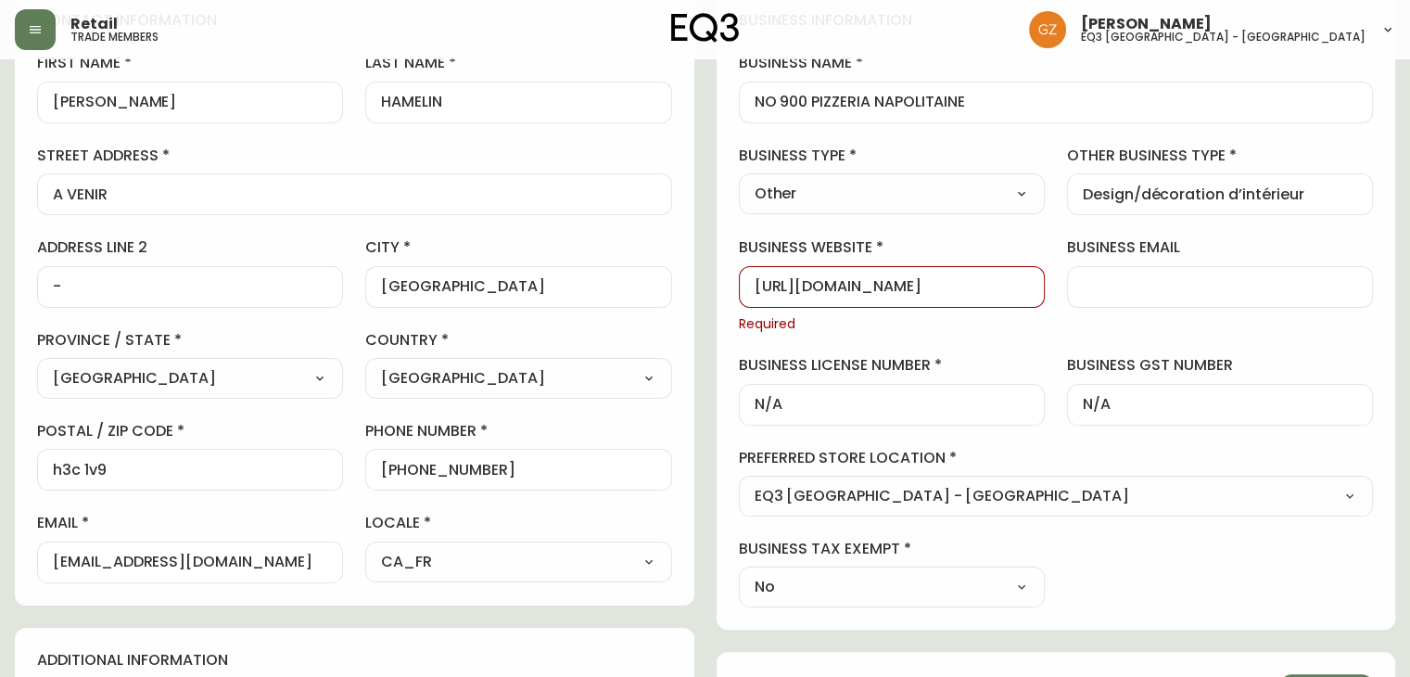
scroll to position [274, 0]
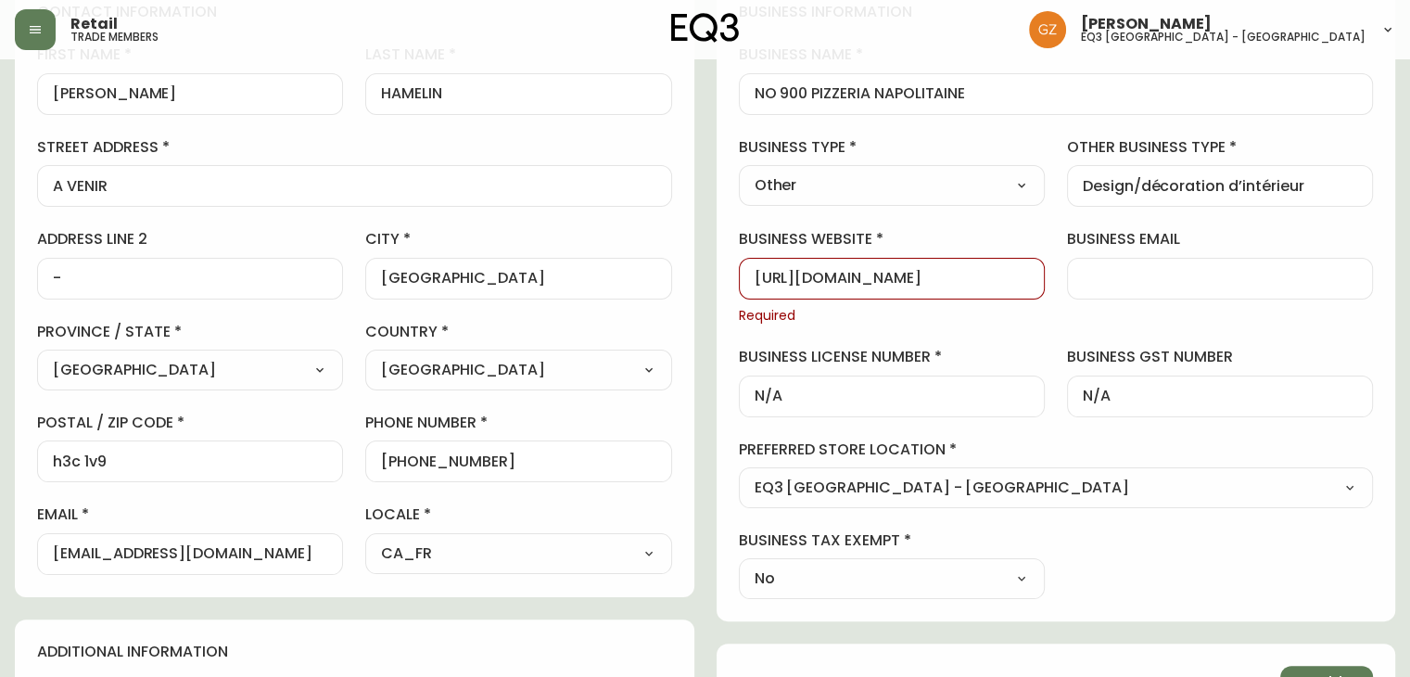
type input "[URL][DOMAIN_NAME]"
click at [628, 205] on div "A VENIR" at bounding box center [354, 186] width 635 height 42
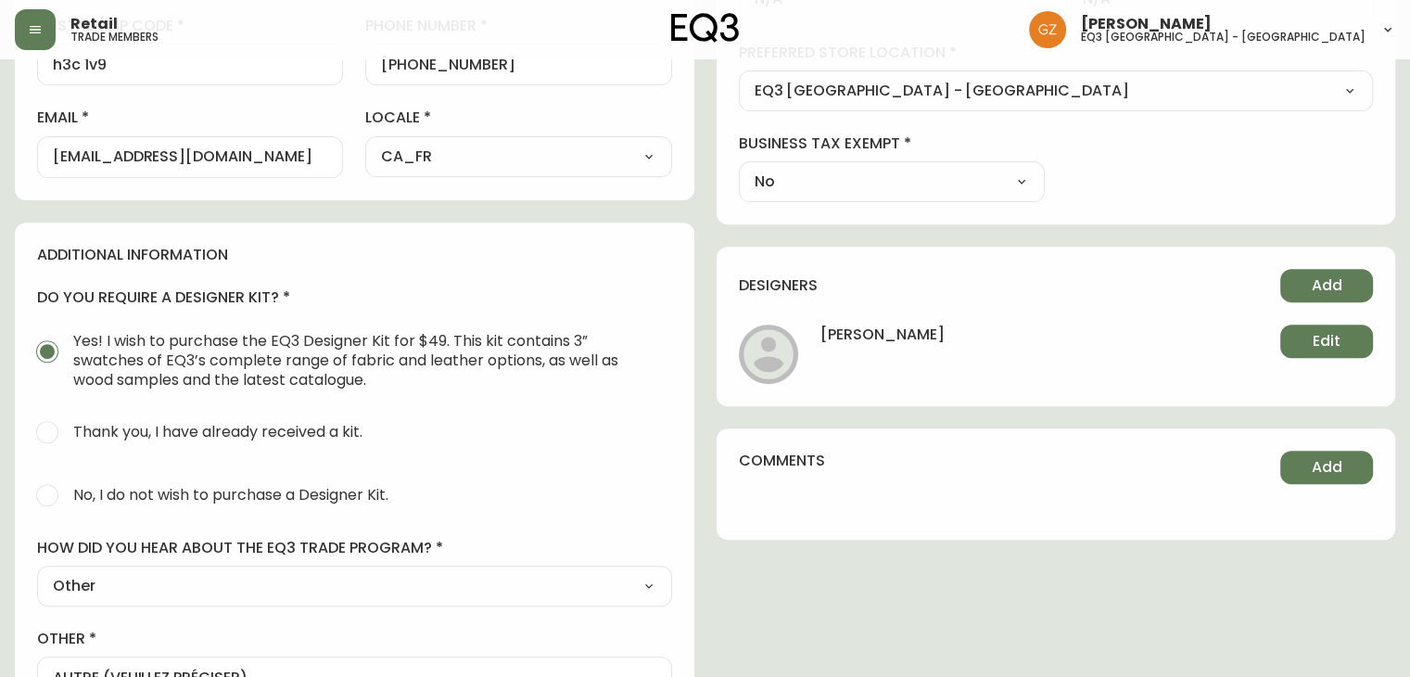
scroll to position [710, 0]
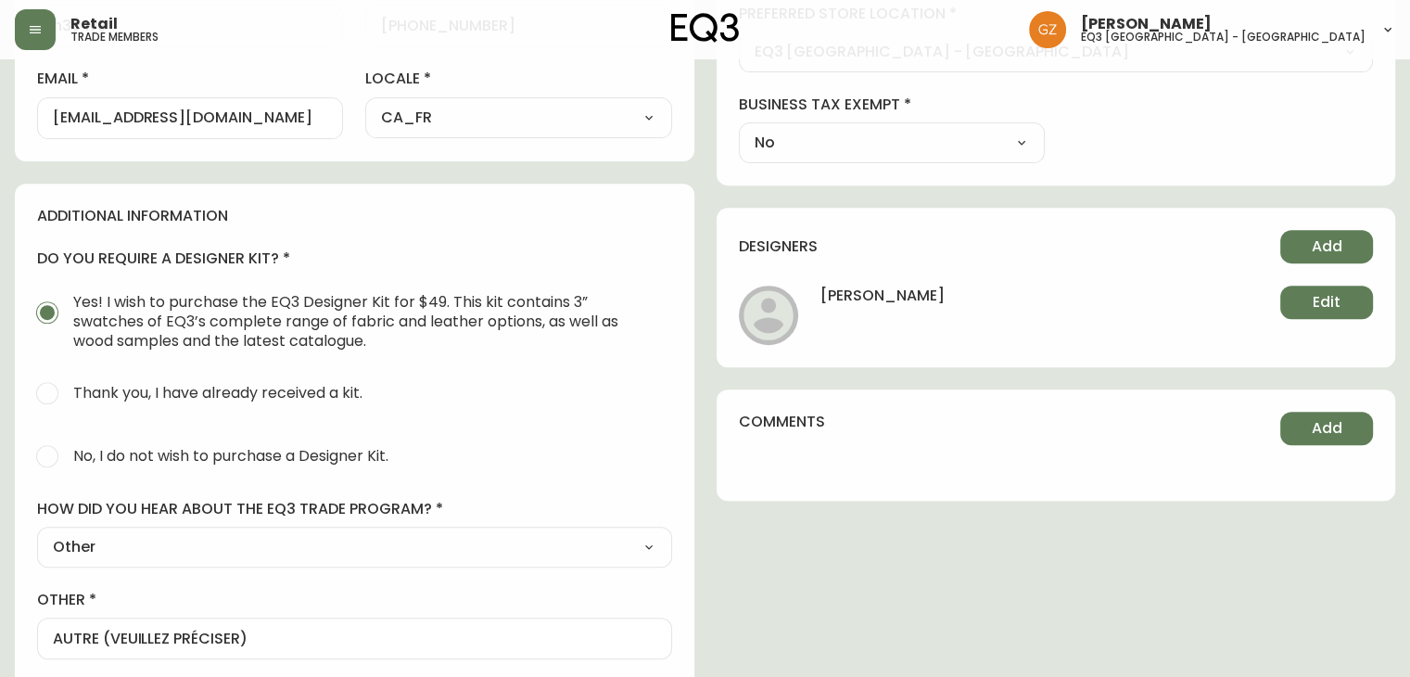
click at [515, 549] on select "Select Social Media Advertisement Trade Show Outreach from a Trade Rep Other" at bounding box center [354, 547] width 635 height 28
select select "Outreach from a Trade Rep"
click at [37, 533] on select "Select Social Media Advertisement Trade Show Outreach from a Trade Rep Other" at bounding box center [354, 547] width 635 height 28
type input "Outreach from a Trade Rep"
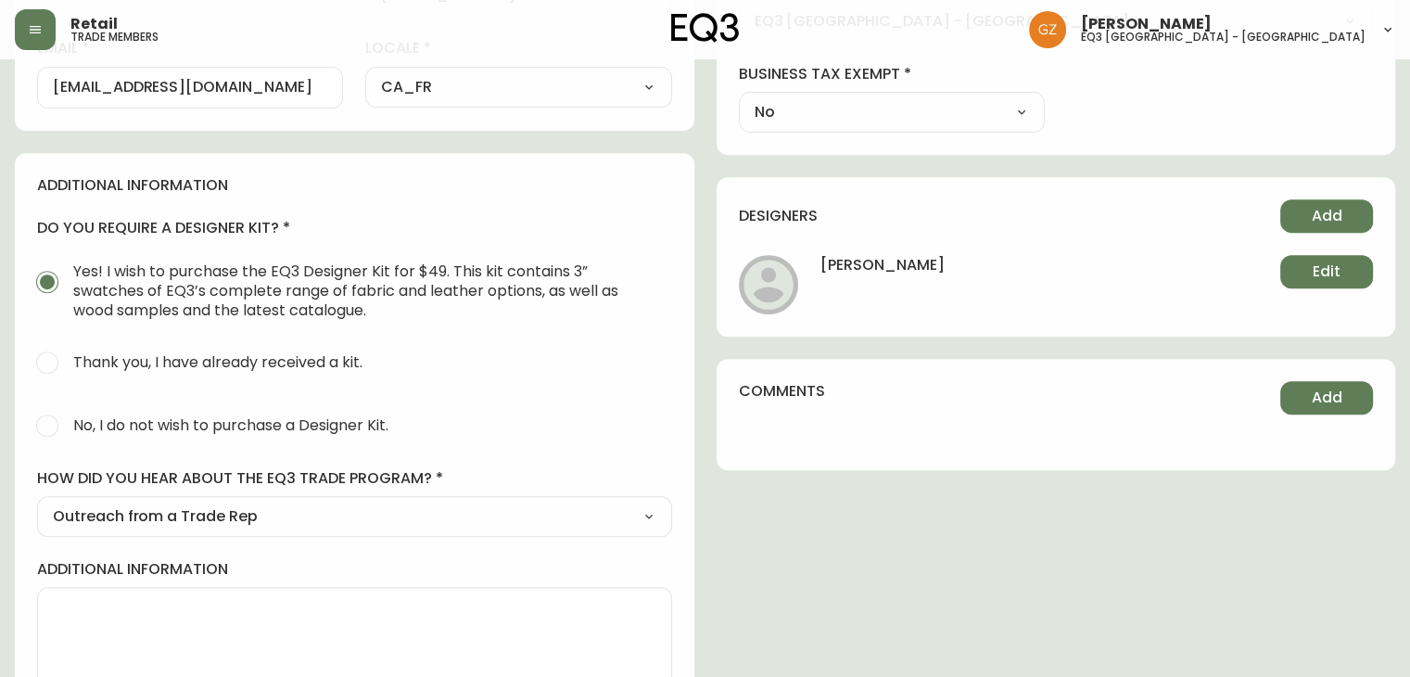
scroll to position [741, 0]
click at [513, 503] on select "Select Social Media Advertisement Trade Show Outreach from a Trade Rep Other" at bounding box center [354, 515] width 635 height 28
select select "Other"
click at [37, 501] on select "Select Social Media Advertisement Trade Show Outreach from a Trade Rep Other" at bounding box center [354, 515] width 635 height 28
type input "Other"
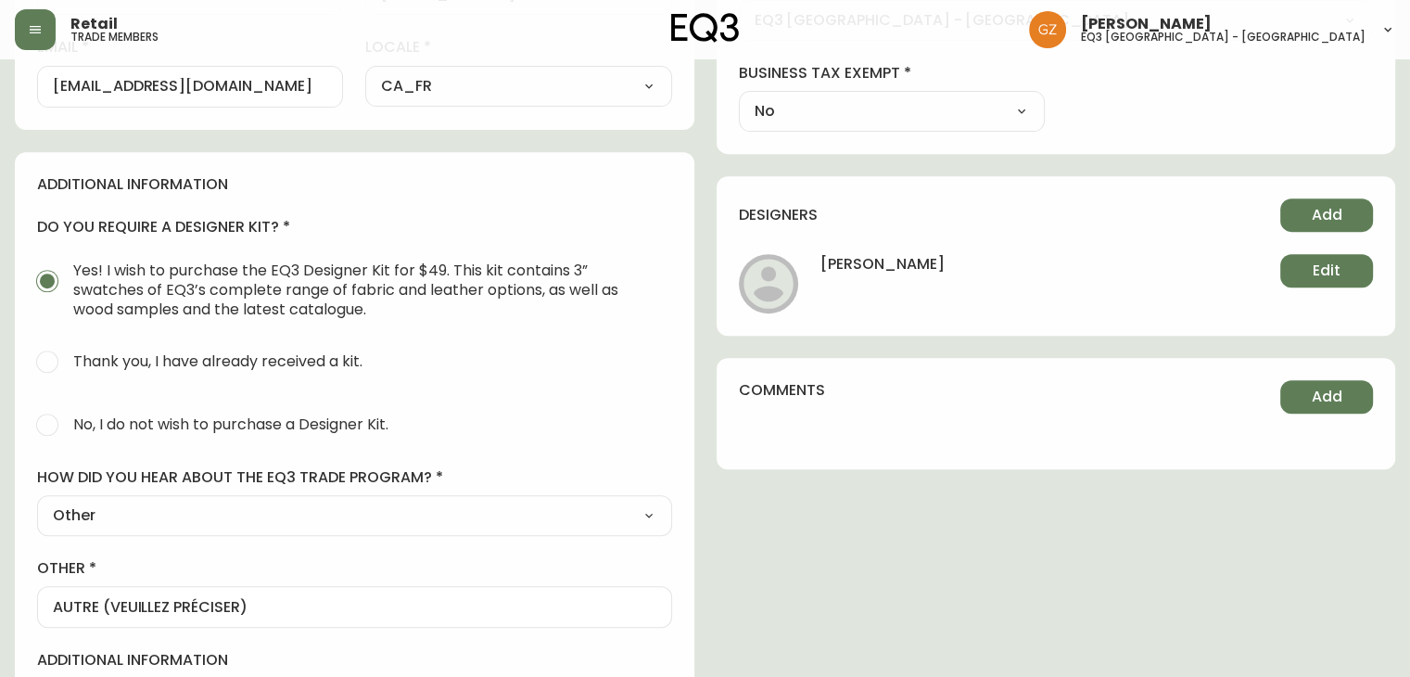
scroll to position [880, 0]
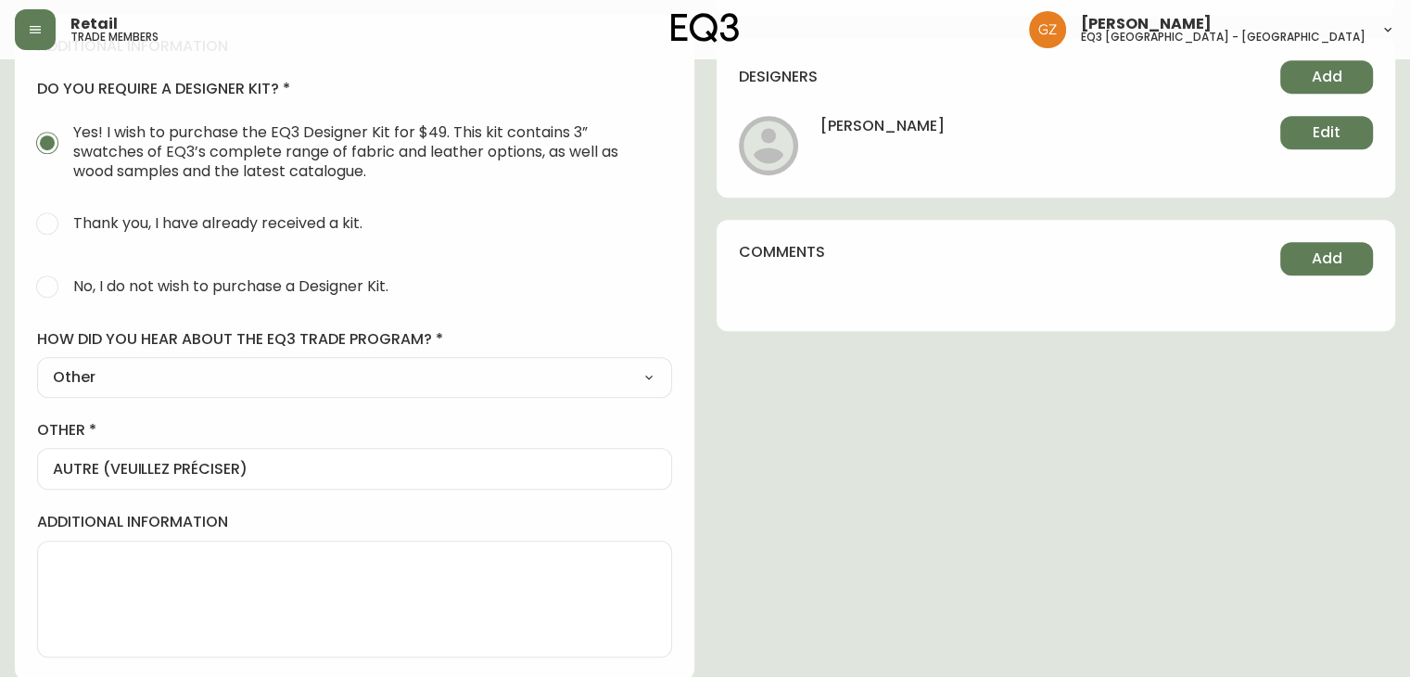
click at [527, 368] on select "Select Social Media Advertisement Trade Show Outreach from a Trade Rep Other" at bounding box center [354, 377] width 635 height 28
select select "Social Media"
click at [37, 391] on select "Select Social Media Advertisement Trade Show Outreach from a Trade Rep Other" at bounding box center [354, 377] width 635 height 28
type input "Social Media"
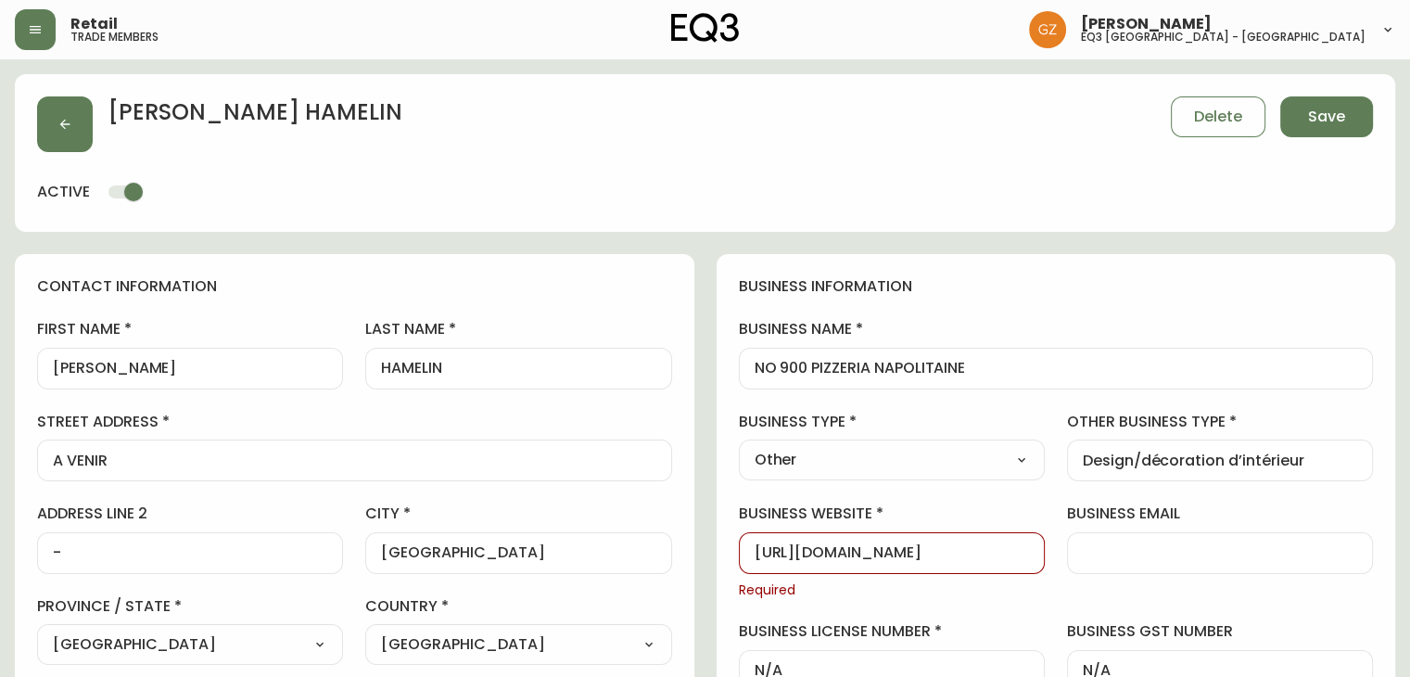
scroll to position [0, 0]
click at [1314, 112] on span "Save" at bounding box center [1326, 117] width 37 height 20
select select
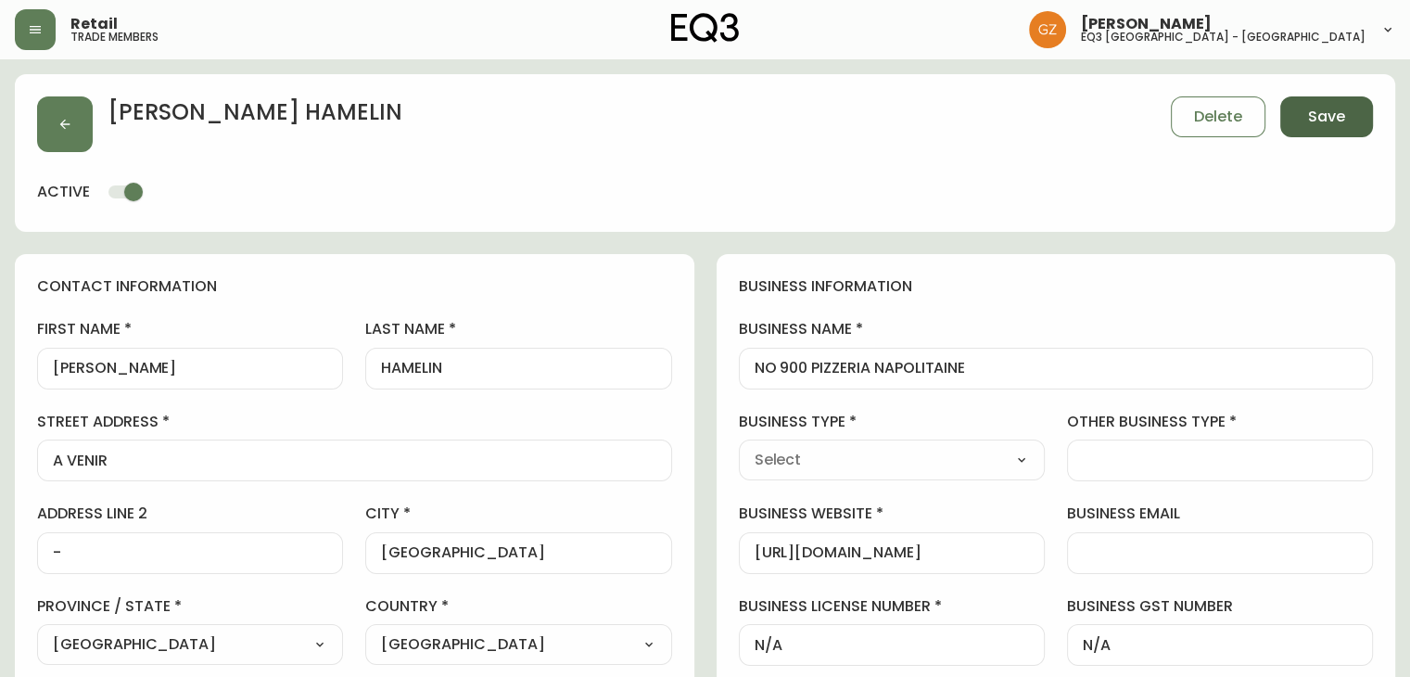
type input "Other"
select select "Other"
type input "Design/décoration d’intérieur"
click at [758, 369] on input "NO 900 PIZZERIA NAPOLITAINE" at bounding box center [1055, 369] width 603 height 18
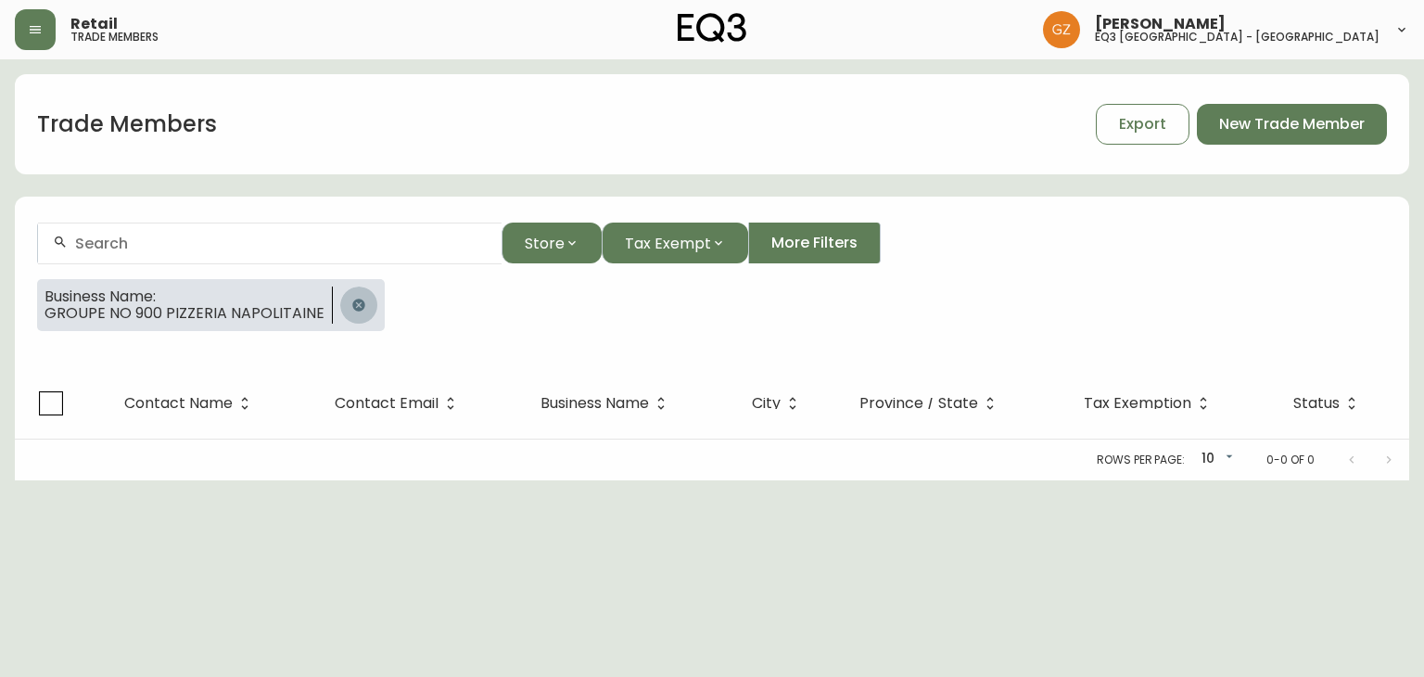
click at [351, 307] on icon "button" at bounding box center [358, 305] width 15 height 15
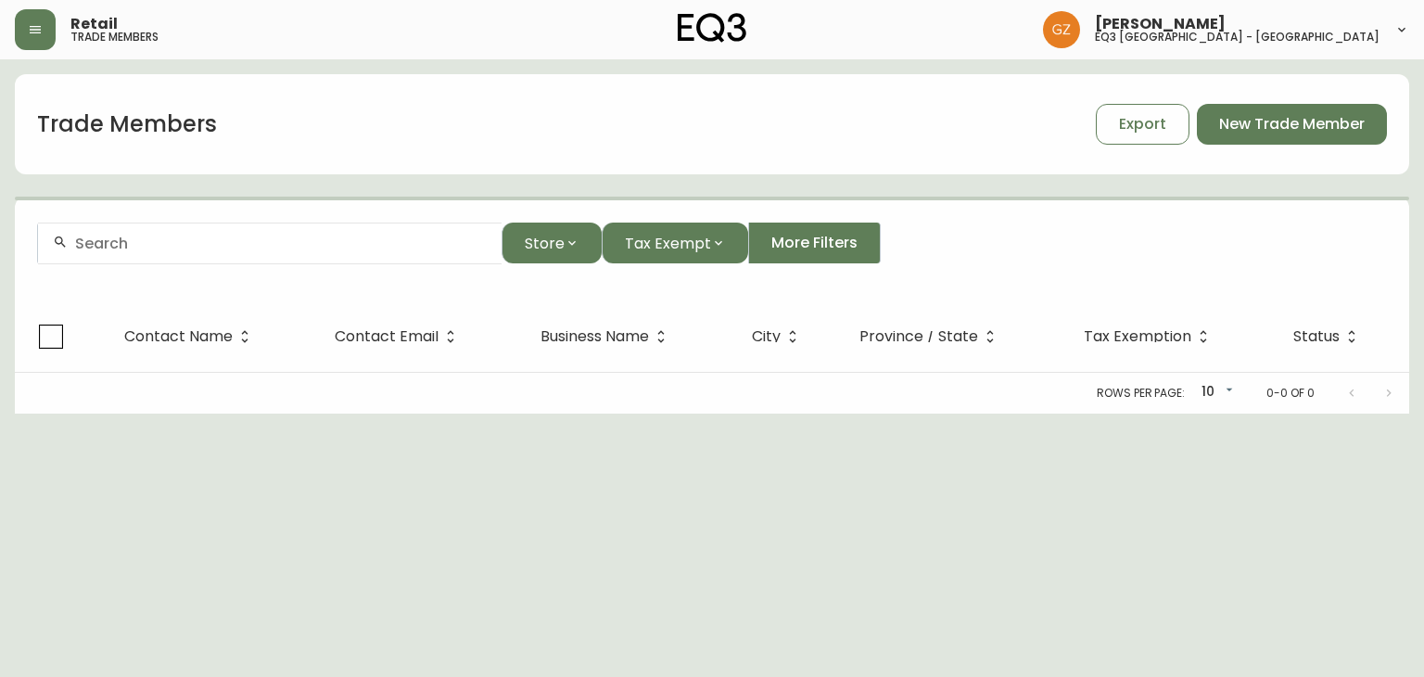
click at [222, 233] on div at bounding box center [269, 243] width 463 height 42
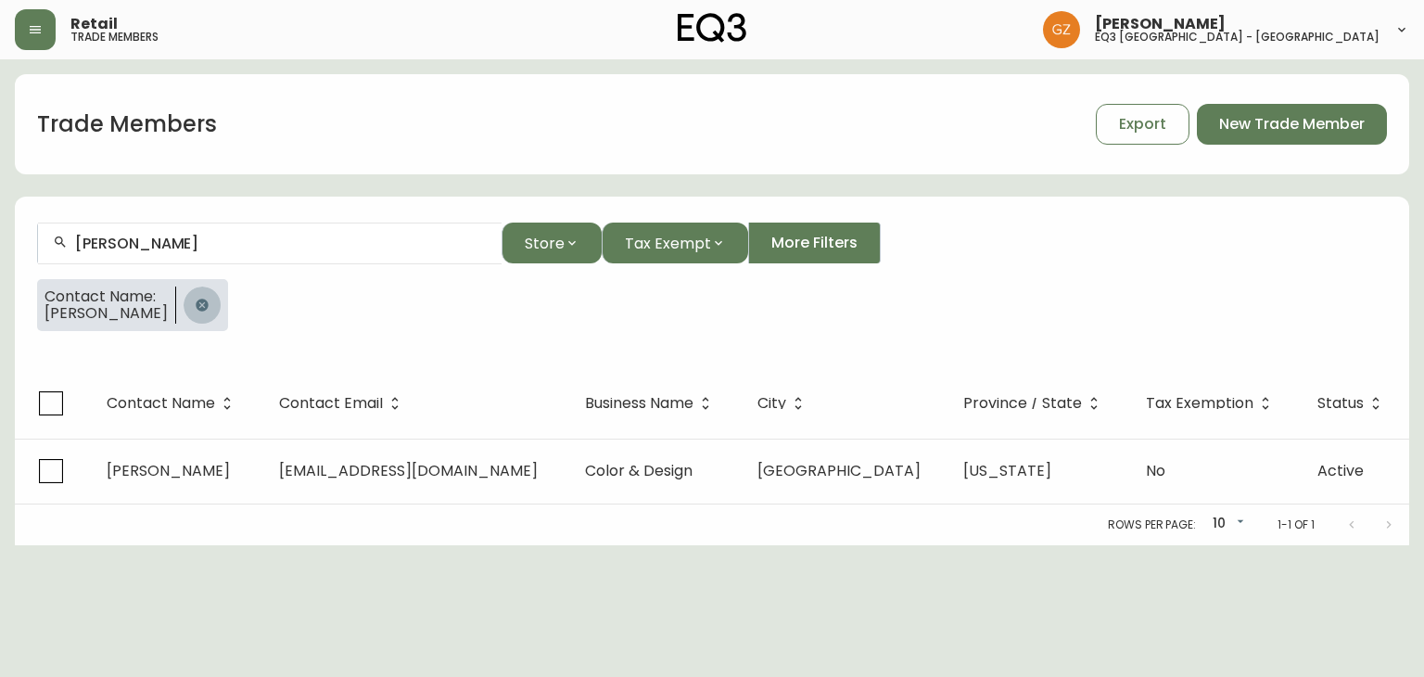
click at [203, 301] on icon "button" at bounding box center [202, 304] width 12 height 12
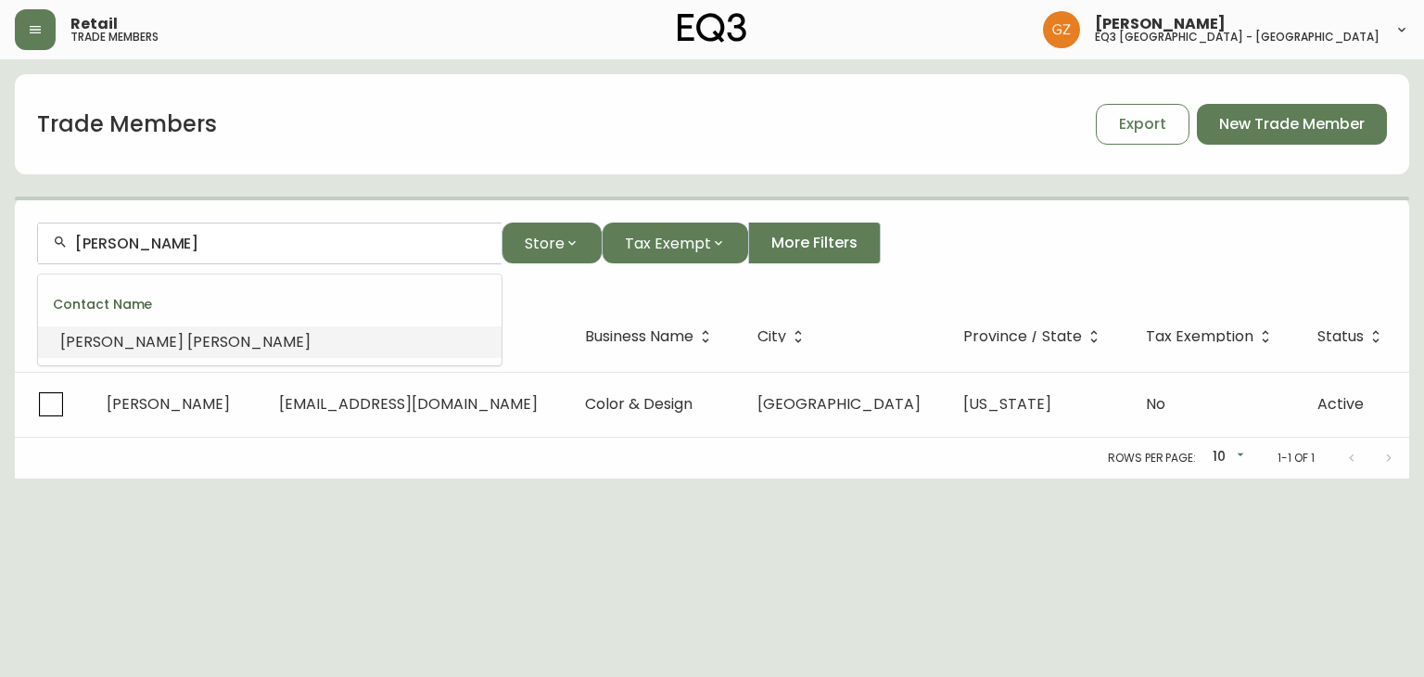
click at [196, 246] on input "Nicole Chouinard" at bounding box center [281, 243] width 412 height 18
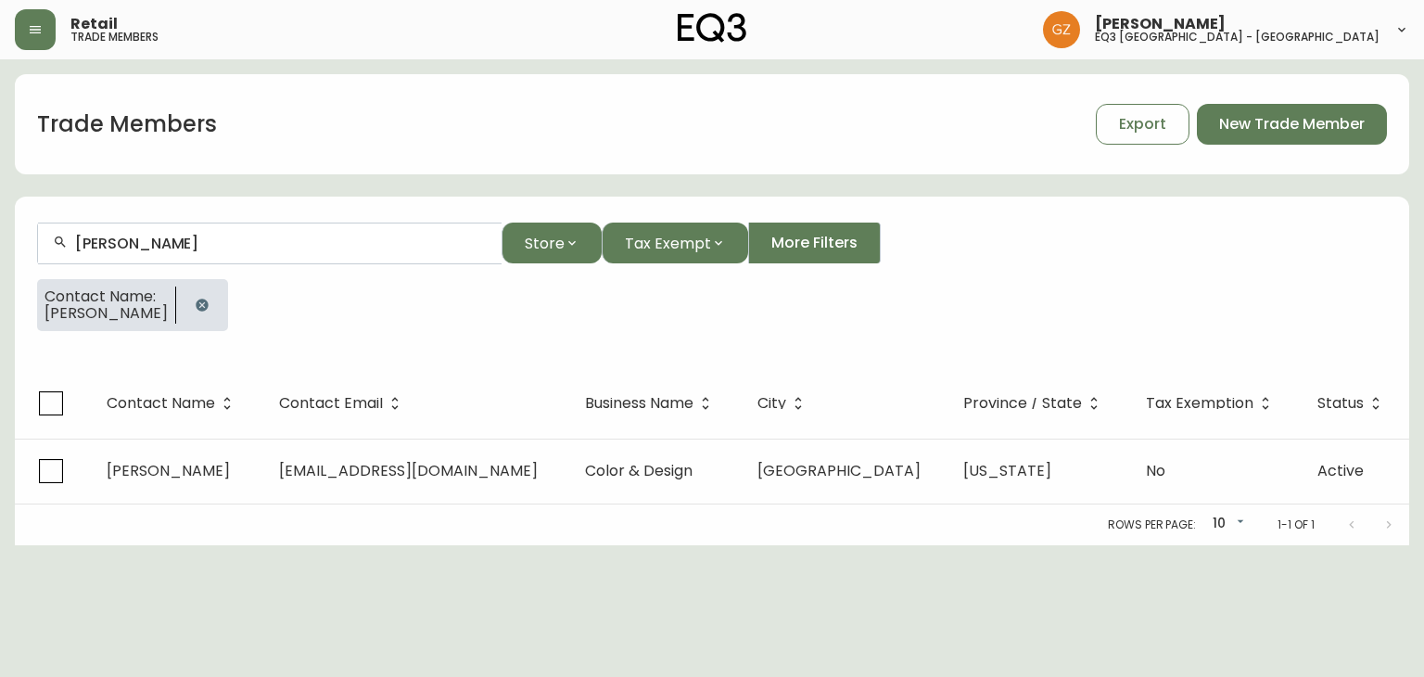
click at [196, 246] on input "Nicole Chouinard" at bounding box center [281, 243] width 412 height 18
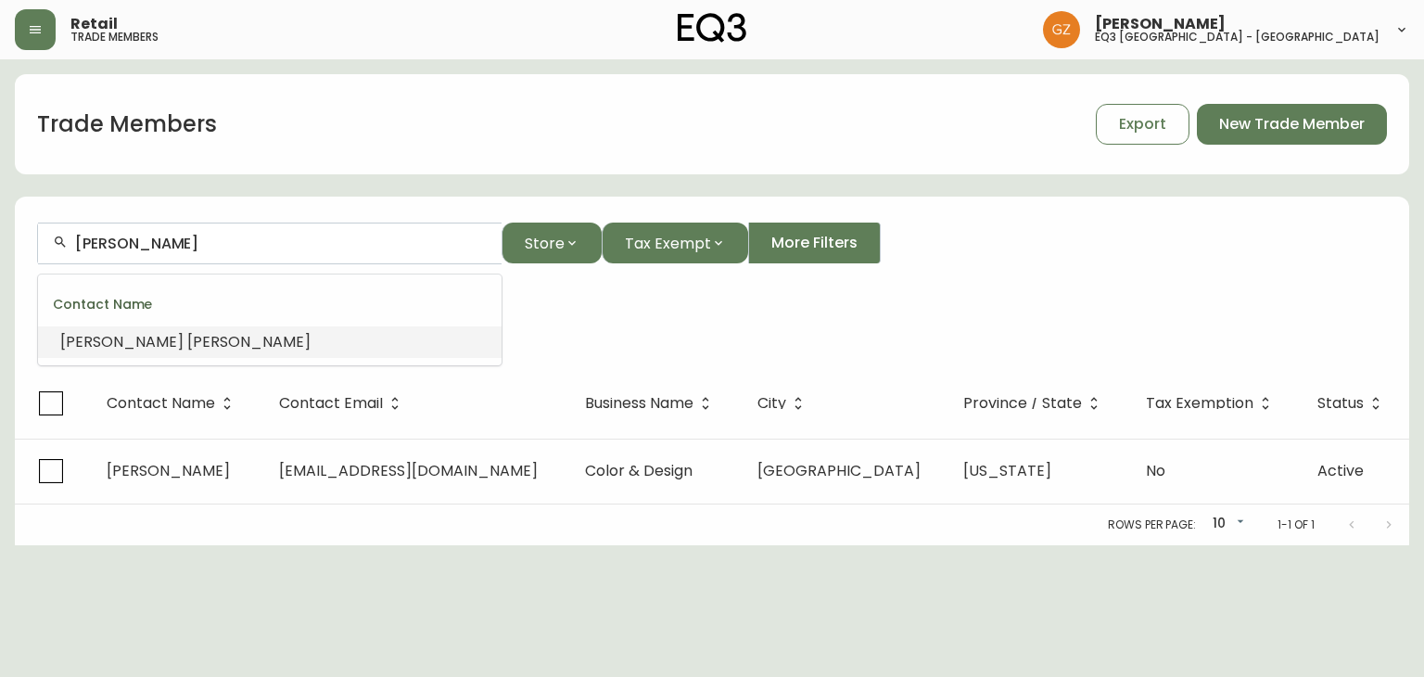
click at [196, 246] on input "Nicole Chouinard" at bounding box center [281, 243] width 412 height 18
type input "N"
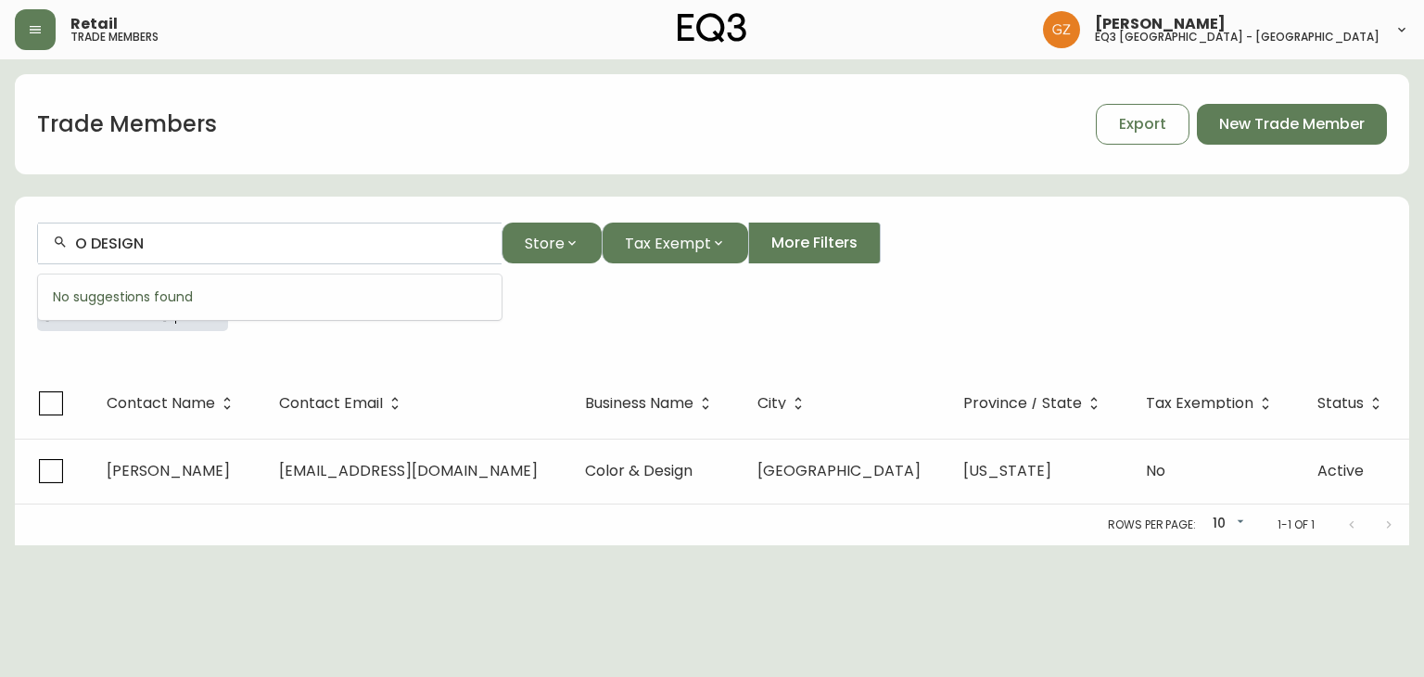
type input "DESIGN"
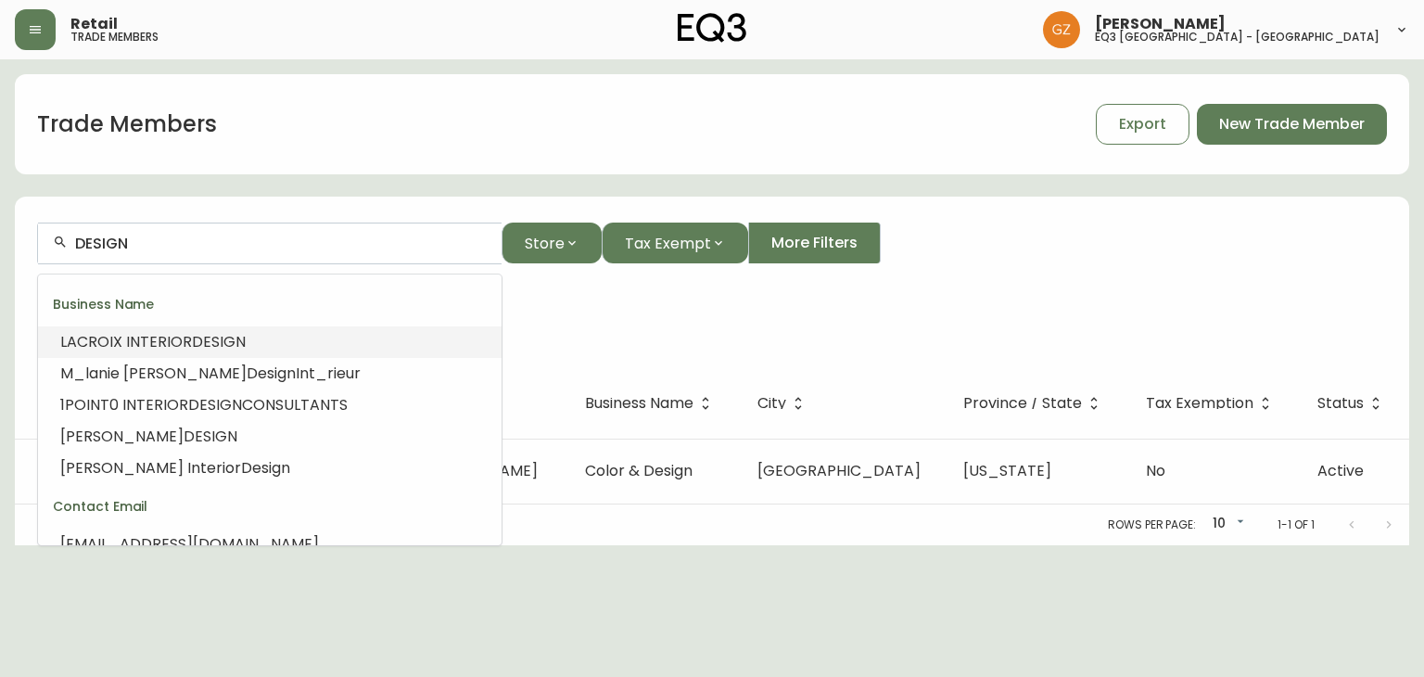
click at [196, 246] on input "DESIGN" at bounding box center [281, 243] width 412 height 18
type input "O"
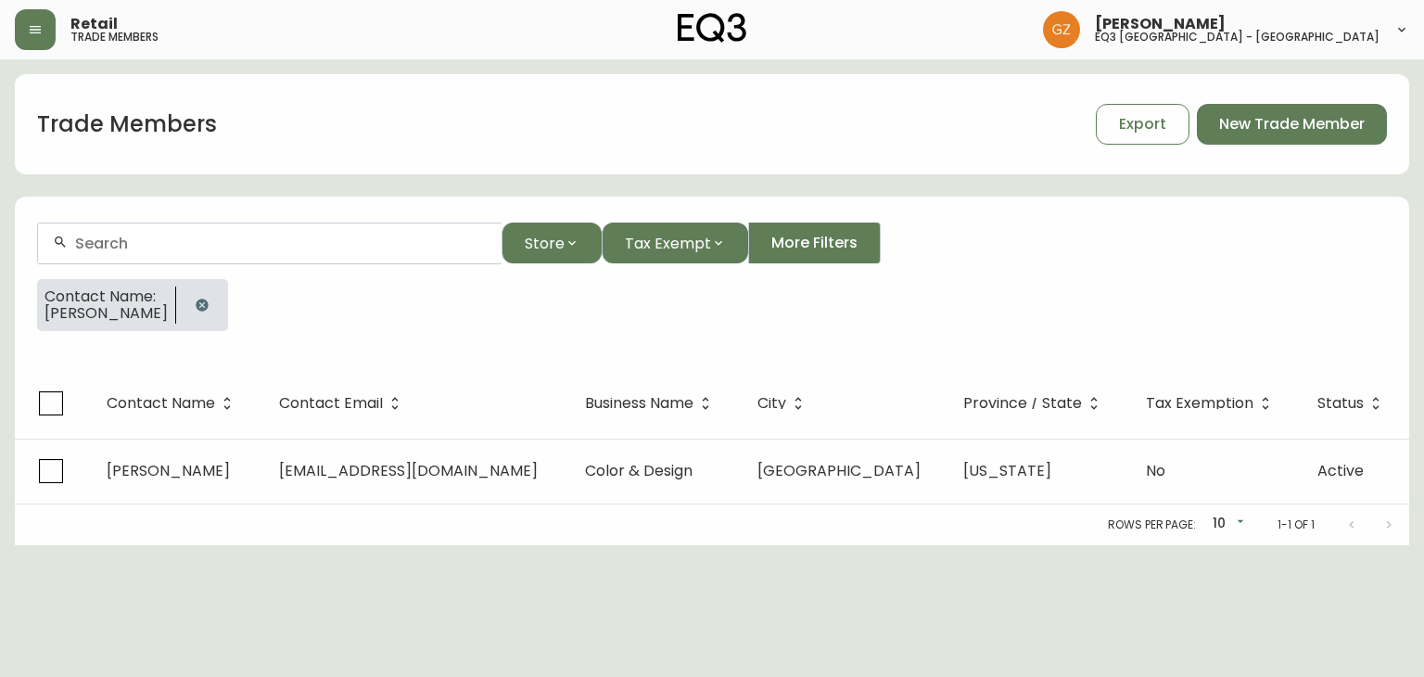
paste input "lianw@ouidesign.ca"
type input "l"
click at [186, 257] on div at bounding box center [269, 243] width 463 height 42
paste input "iane@ouidesign.ca"
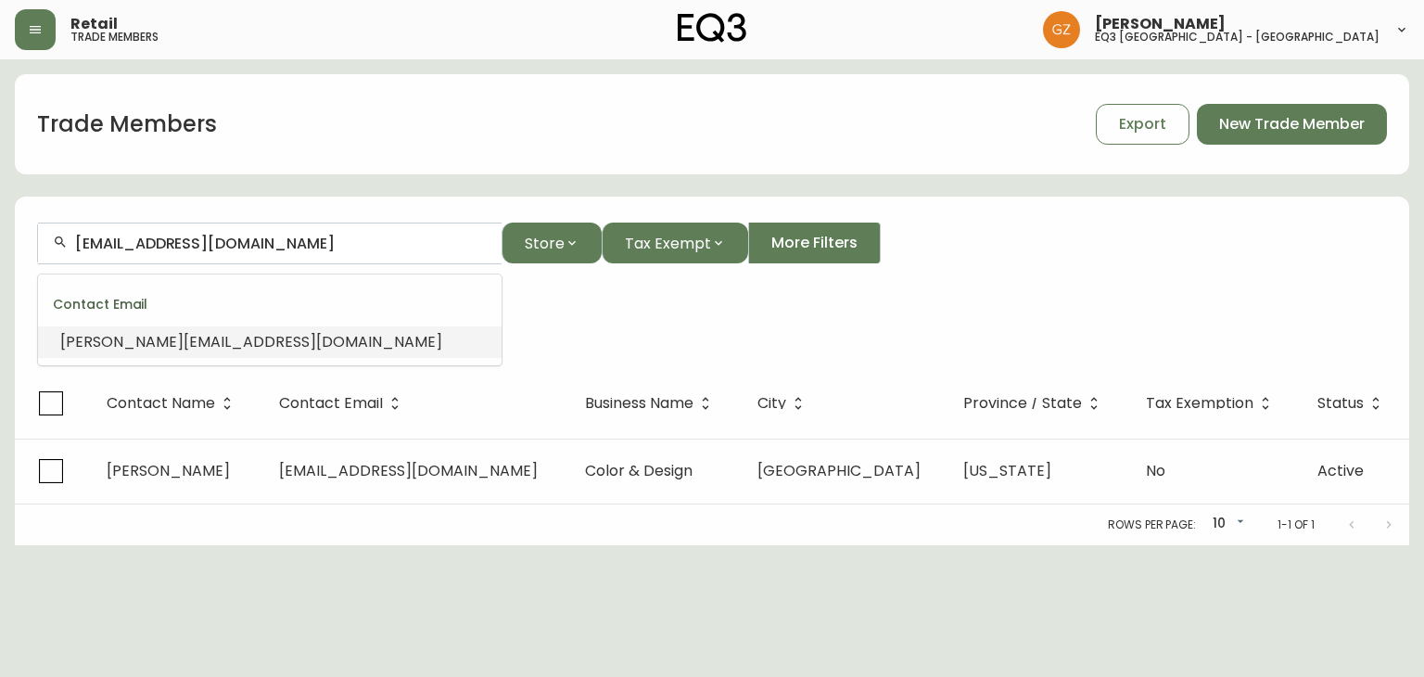
click at [77, 348] on span "liane@ouidesign.ca" at bounding box center [251, 341] width 382 height 21
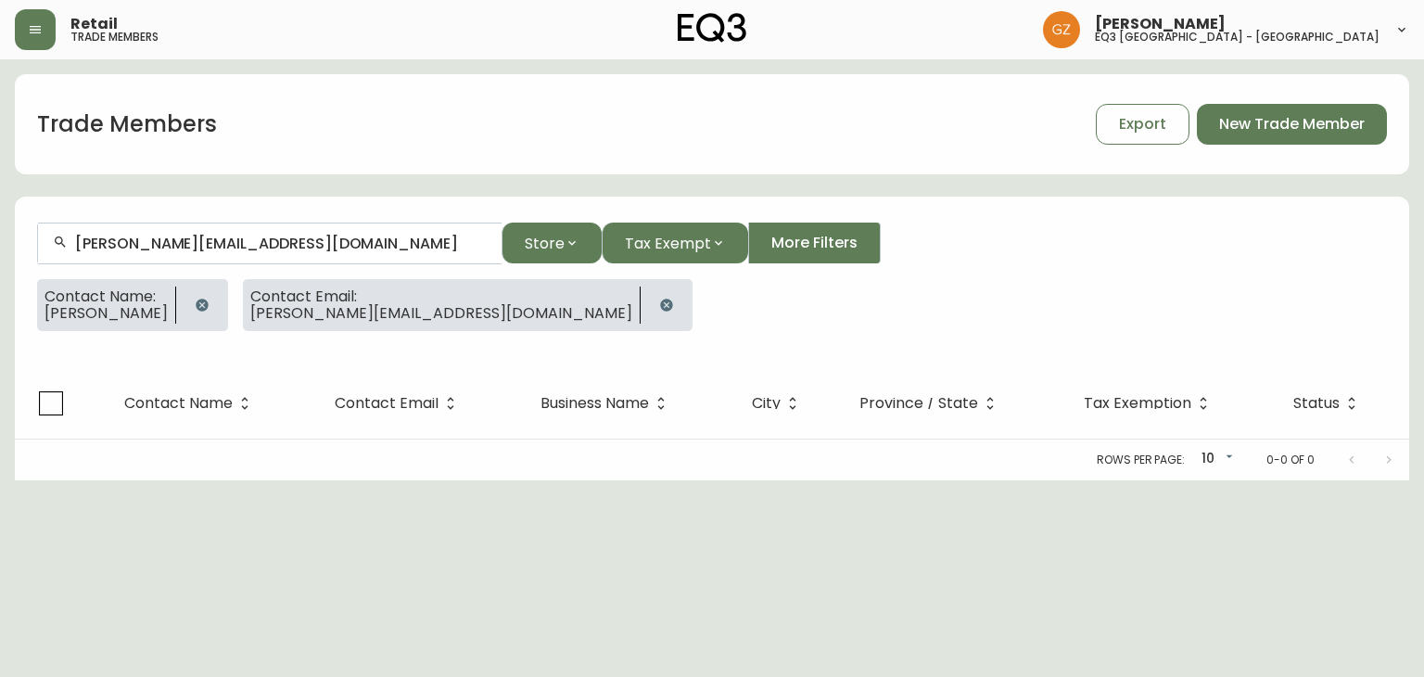
type input "liane@ouidesign.ca"
click at [208, 301] on icon "button" at bounding box center [202, 304] width 12 height 12
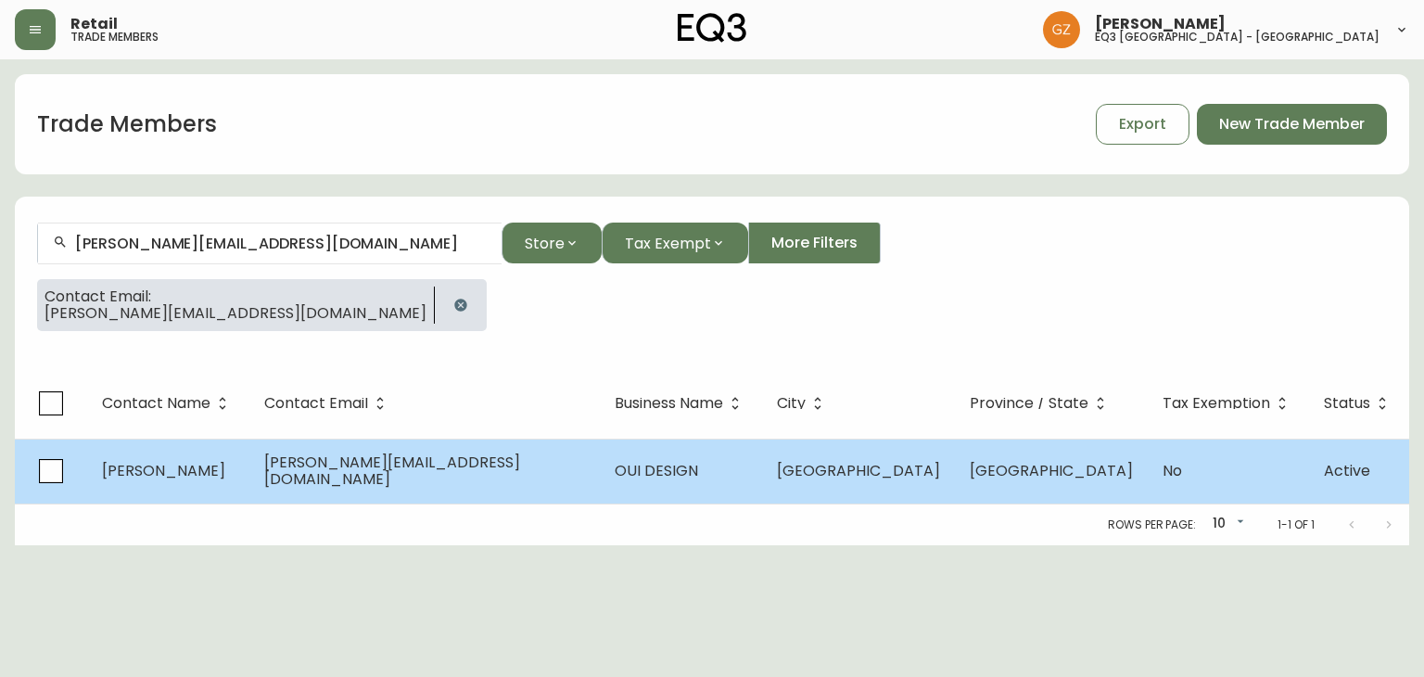
click at [152, 488] on td "LIANE MILLER" at bounding box center [168, 470] width 162 height 65
select select "QC"
select select "CA"
select select "CA_EN"
select select "Other"
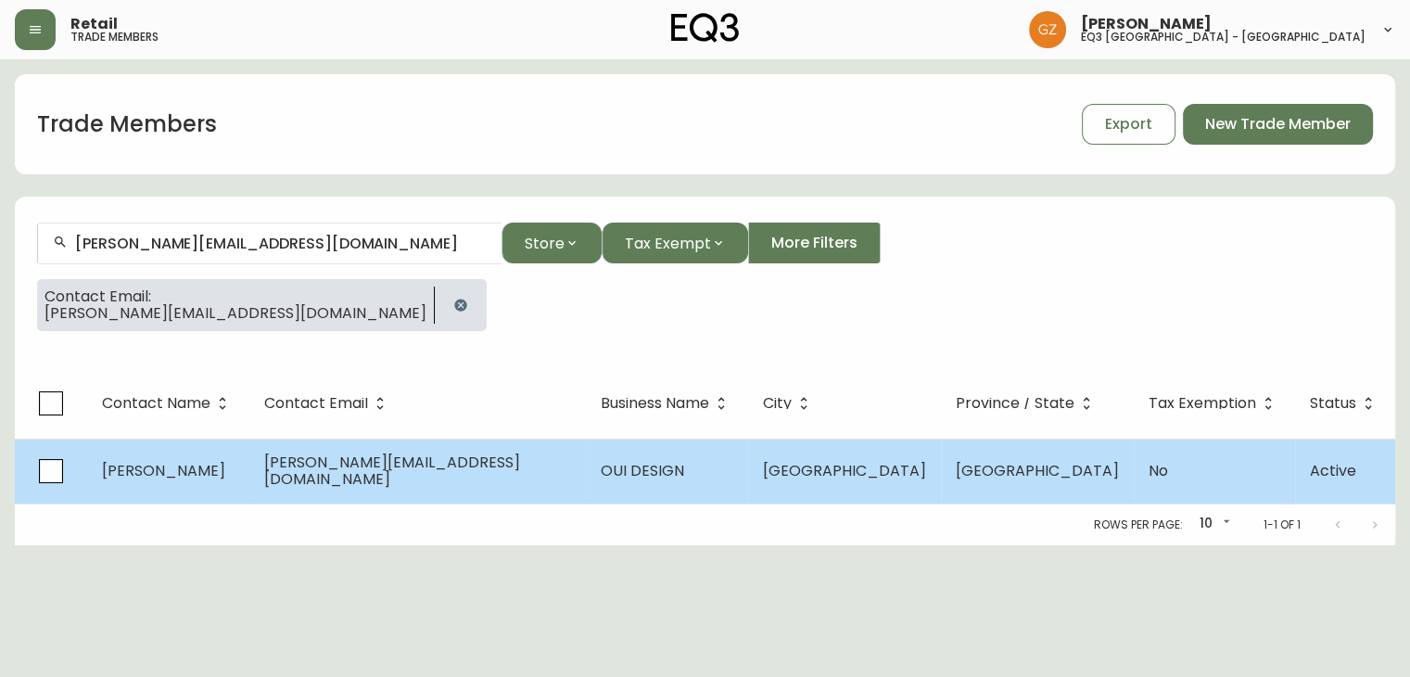
select select "Interior Designer"
select select "cjw10z96t00cw6gs04aeyfqxf"
select select "false"
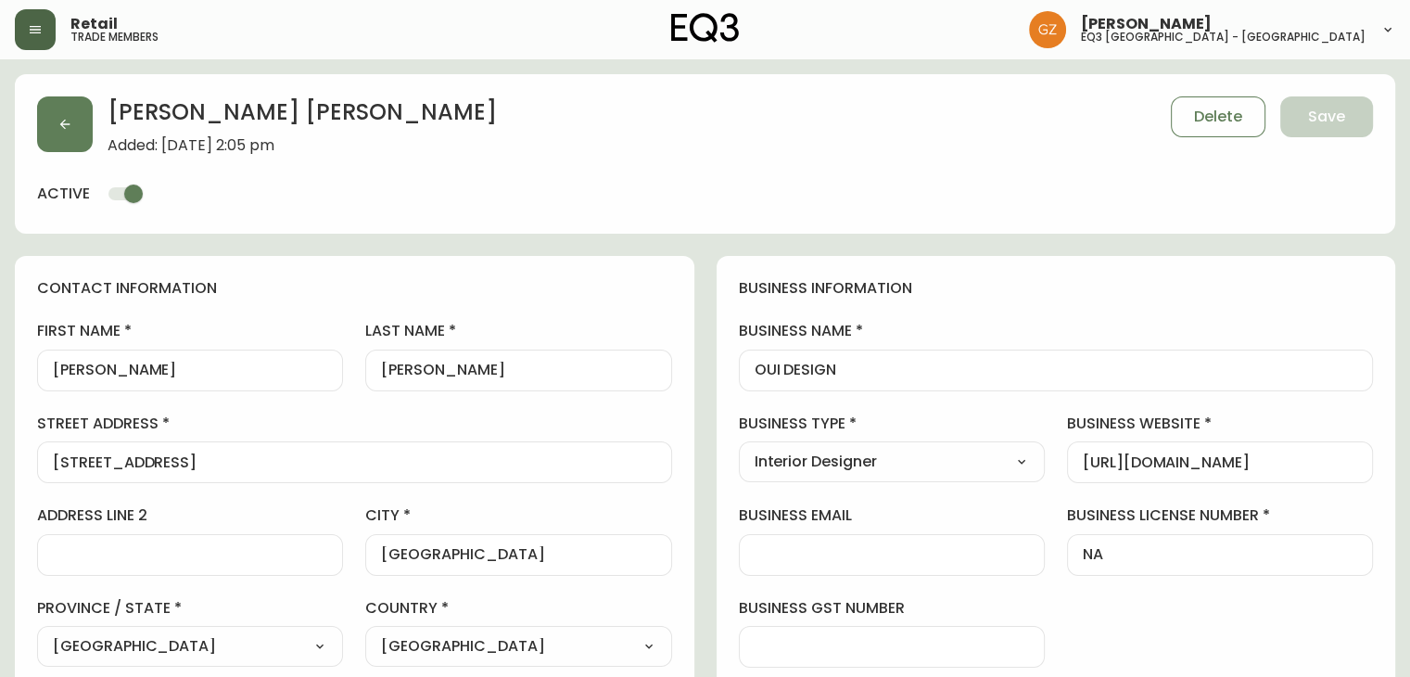
click at [41, 32] on icon "button" at bounding box center [35, 29] width 15 height 15
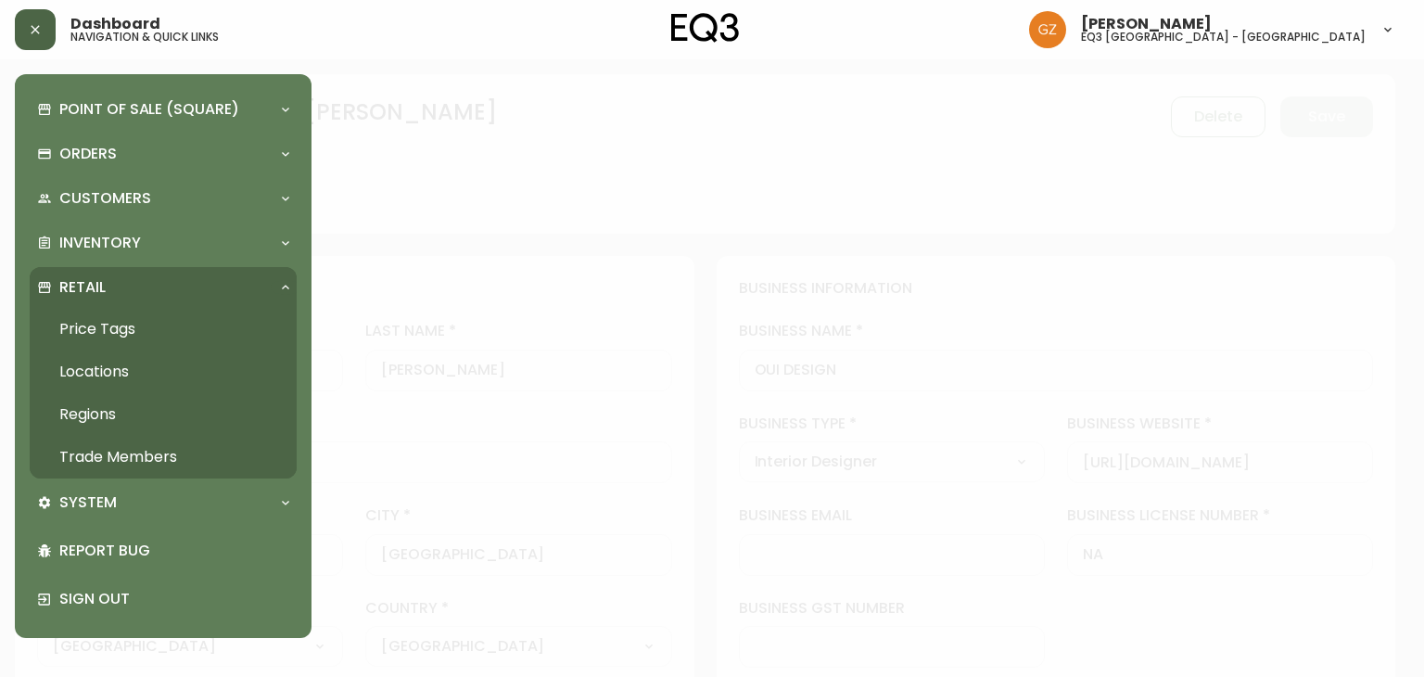
click at [63, 447] on link "Trade Members" at bounding box center [163, 457] width 267 height 43
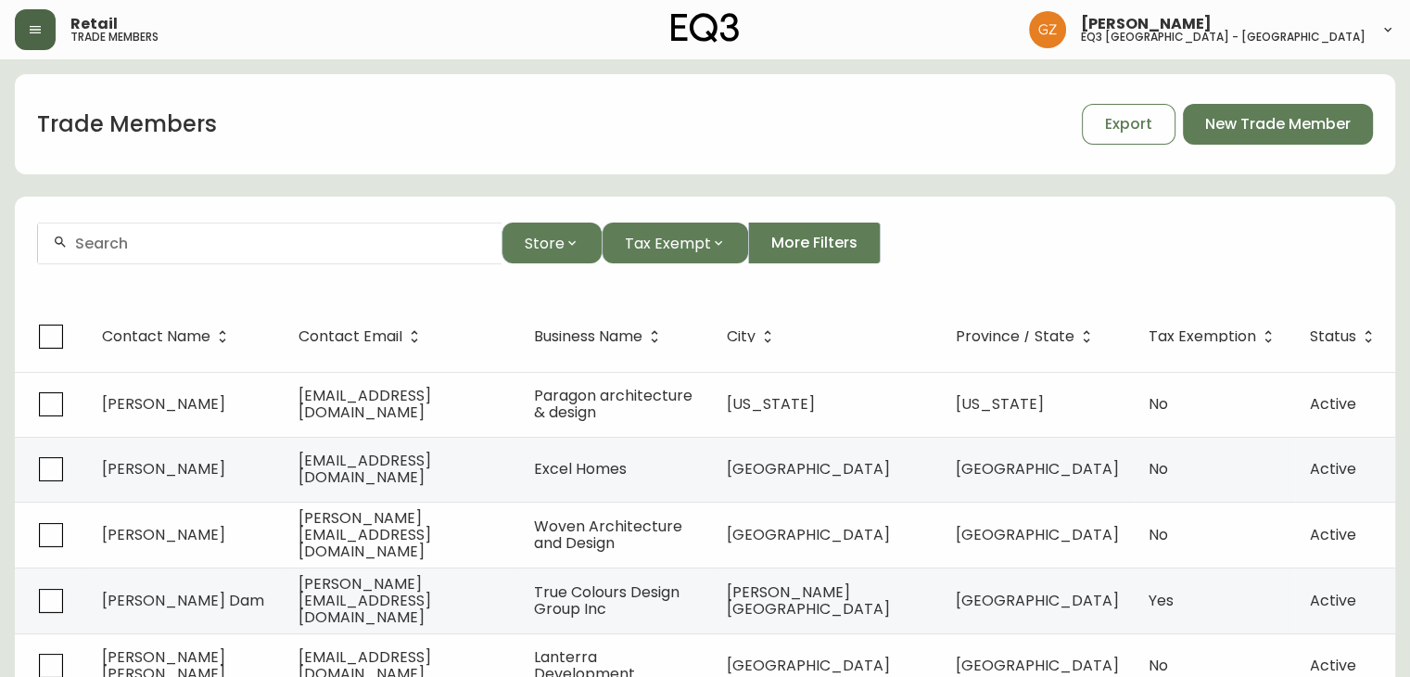
click at [241, 260] on div at bounding box center [269, 243] width 463 height 42
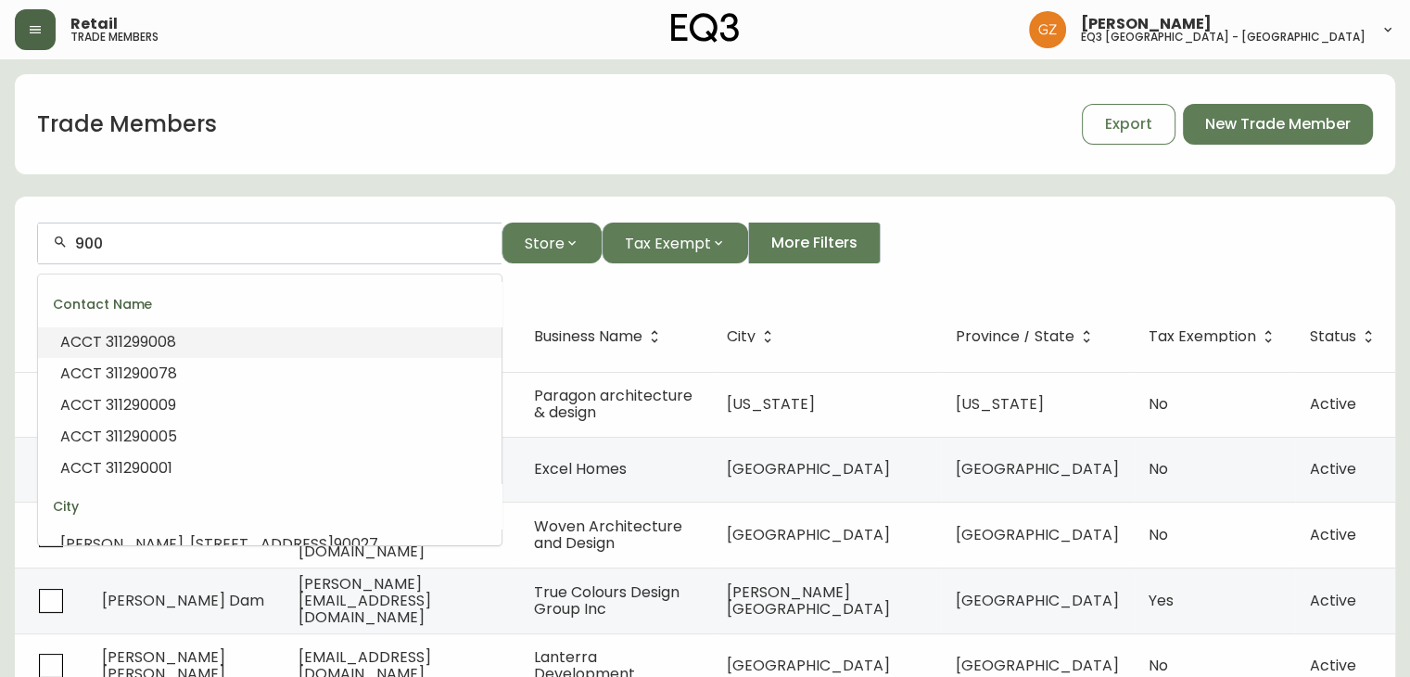
scroll to position [193, 0]
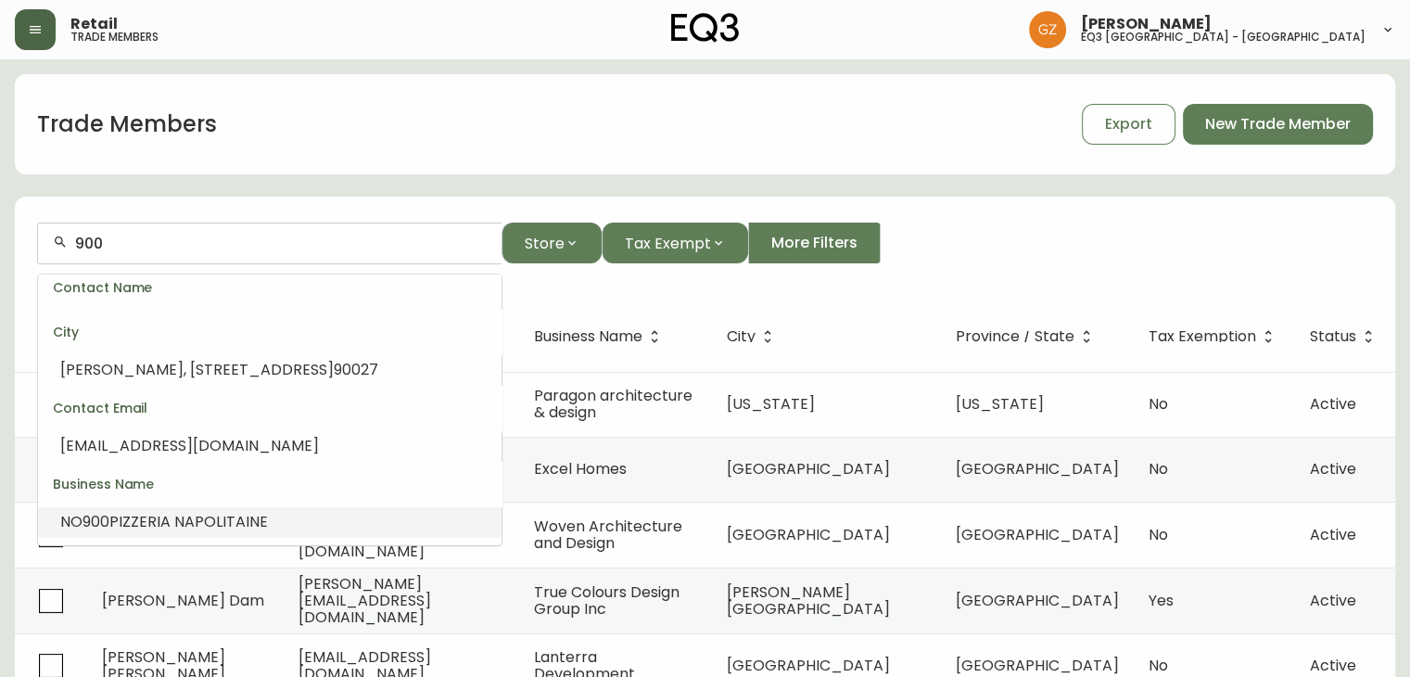
click at [164, 524] on span "PIZZERIA NAPOLITAINE" at bounding box center [188, 521] width 158 height 21
type input "NO 900 PIZZERIA NAPOLITAINE"
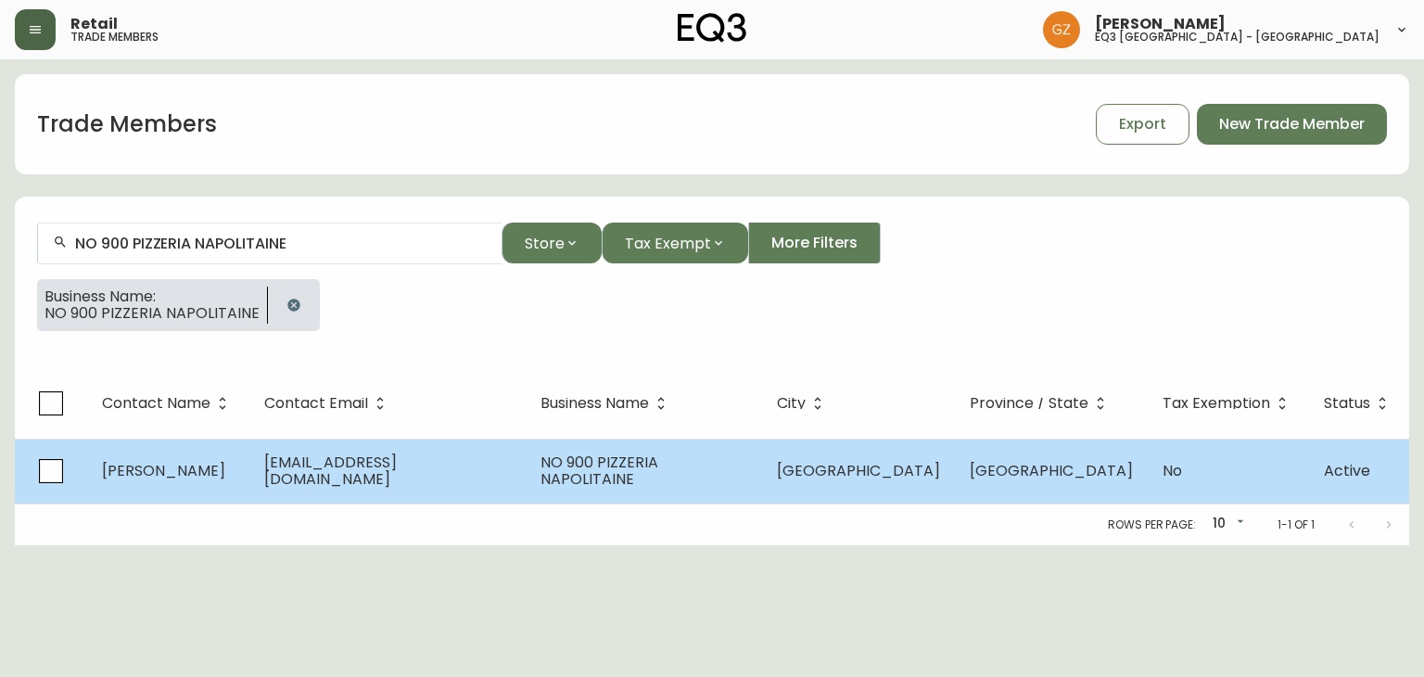
click at [167, 493] on td "[PERSON_NAME]" at bounding box center [168, 470] width 162 height 65
select select "QC"
select select "CA"
select select "CA_FR"
select select "Social Media"
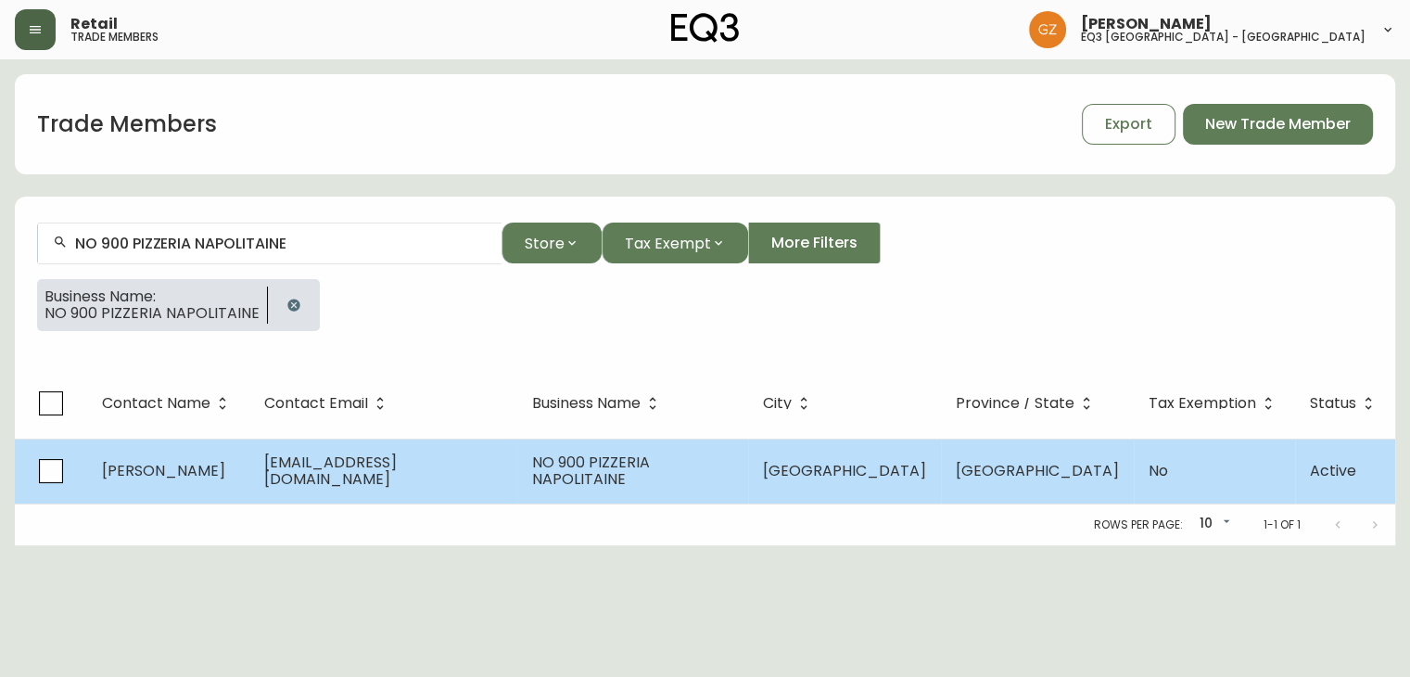
select select "Other"
select select "cjw10z96t00bn6gs0dfqi5bhz"
select select "false"
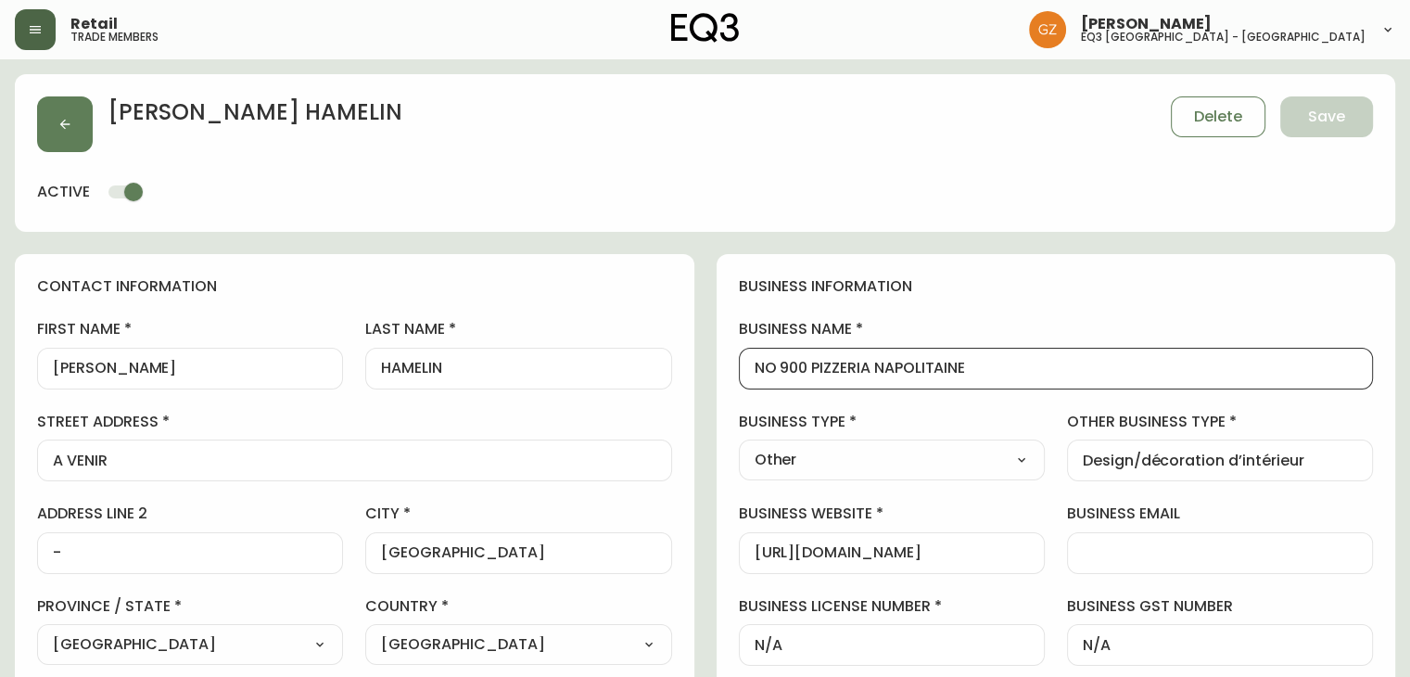
click at [782, 368] on input "NO 900 PIZZERIA NAPOLITAINE" at bounding box center [1055, 369] width 603 height 18
type input "N-900 PIZZERIA NAPOLITAINE"
click at [1352, 108] on button "Save" at bounding box center [1326, 116] width 93 height 41
type input "Other"
type input "Design/décoration d’intérieur"
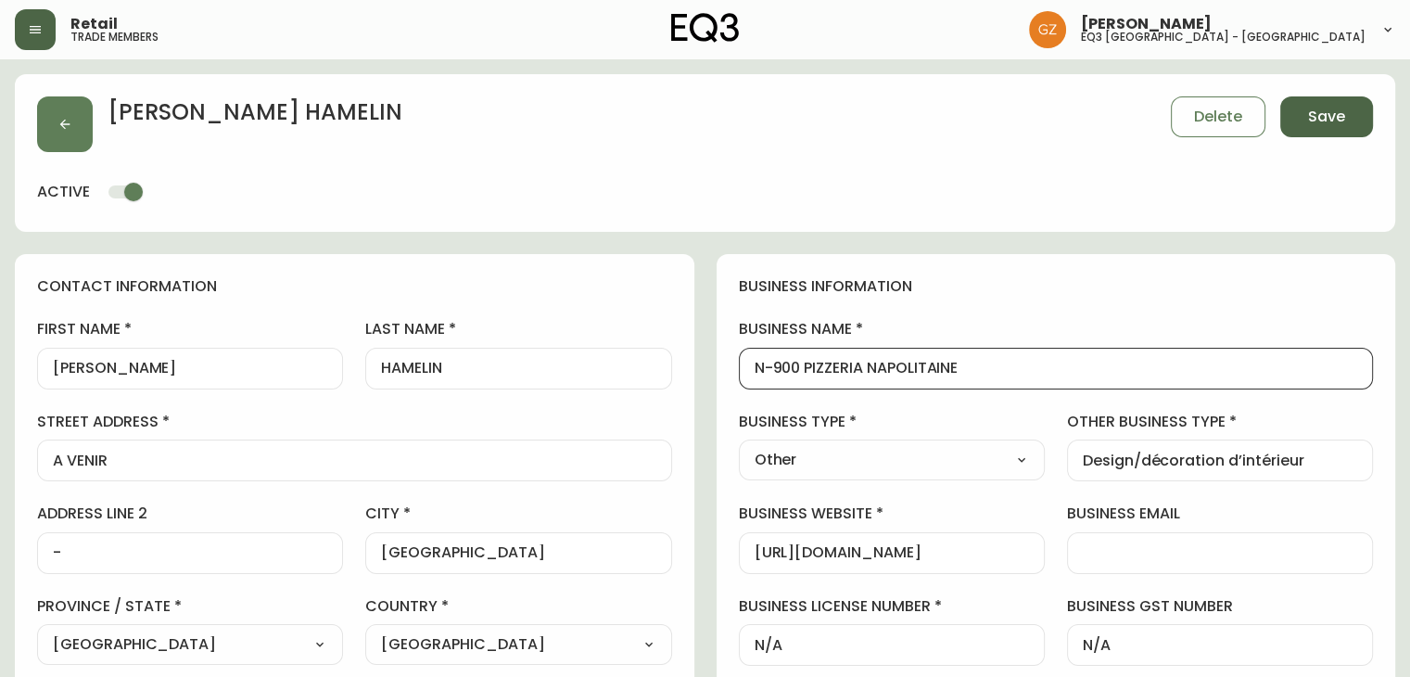
select select "Other"
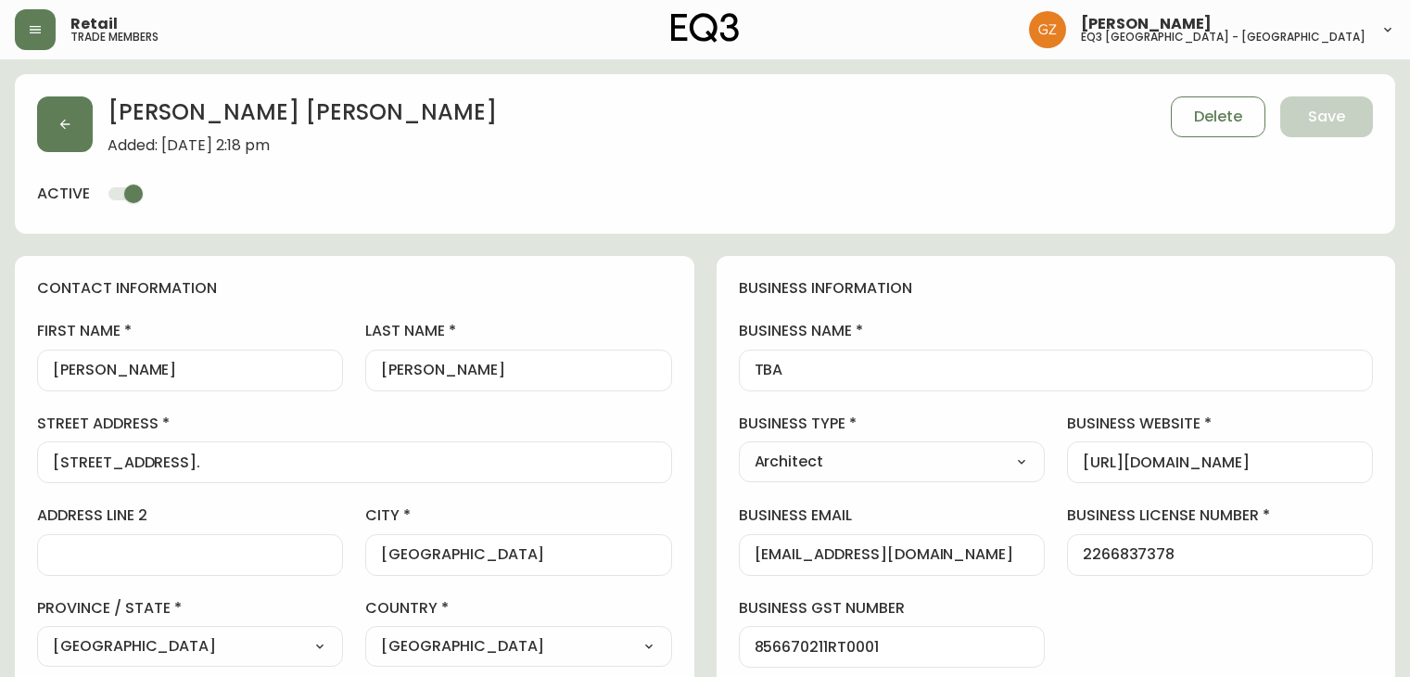
select select "QC"
select select "CA"
select select "CA_EN"
select select "Outreach from a Trade Rep"
select select "Architect"
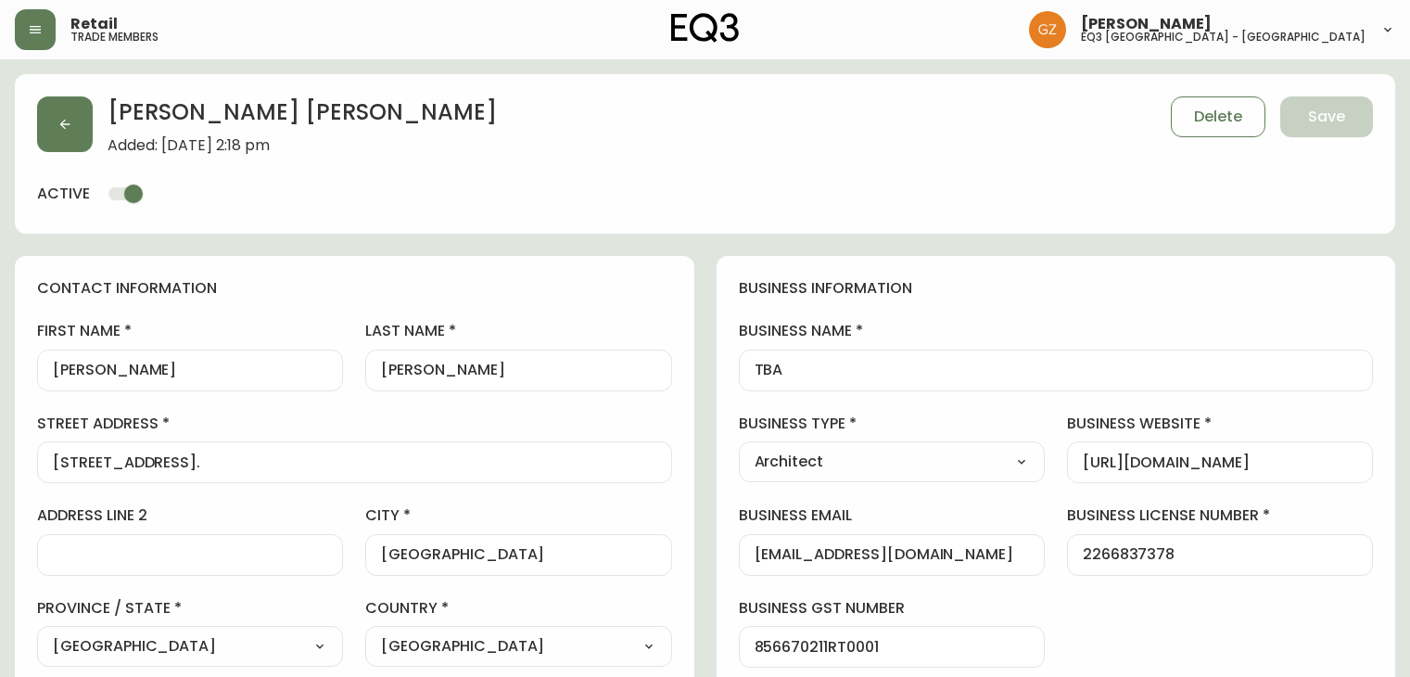
select select "cjw10z96t00cw6gs04aeyfqxf"
select select "false"
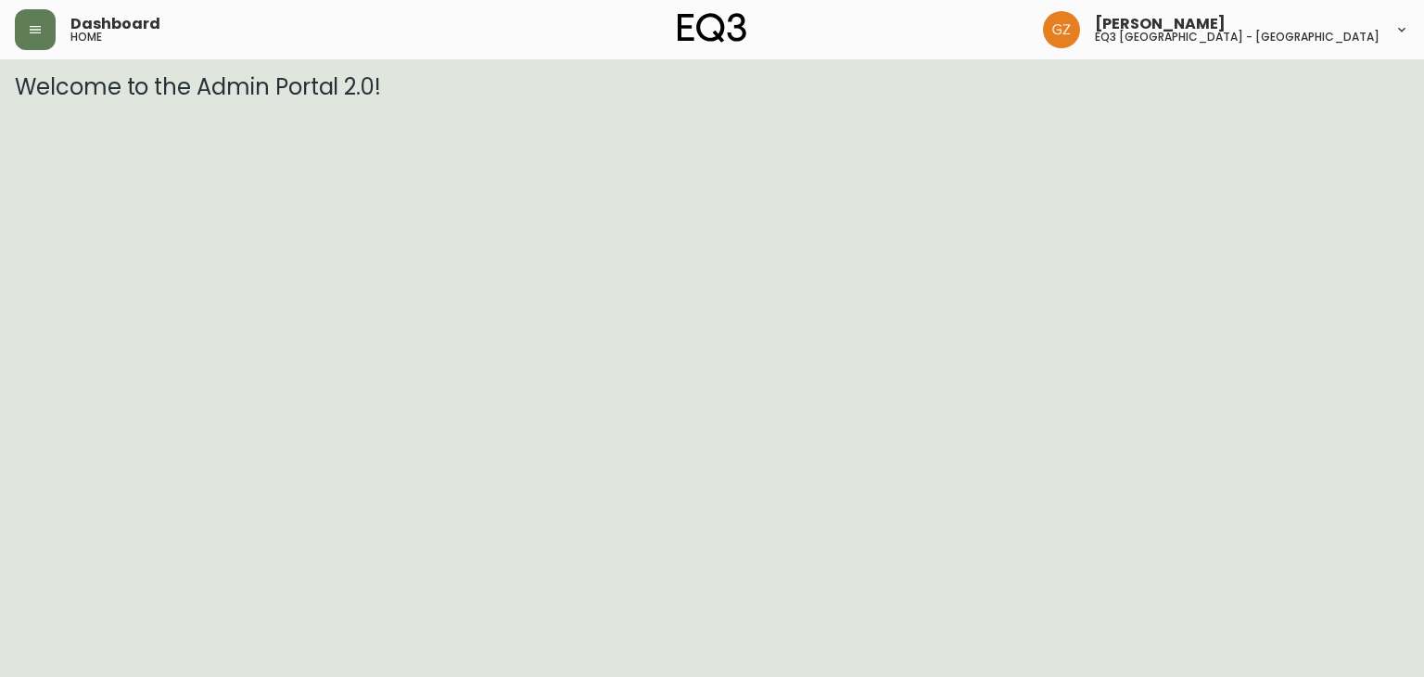
click at [63, 49] on div "Dashboard home" at bounding box center [247, 29] width 464 height 41
click at [41, 33] on icon "button" at bounding box center [35, 29] width 15 height 15
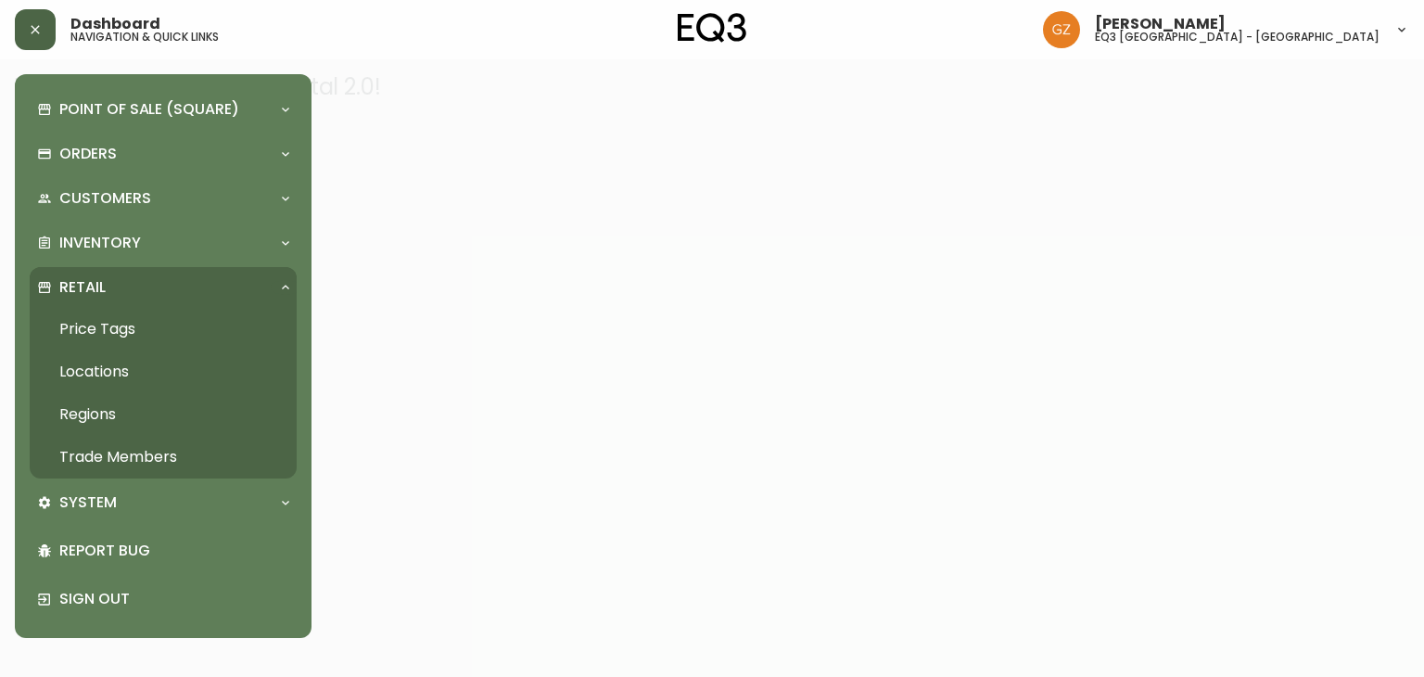
click at [130, 455] on link "Trade Members" at bounding box center [163, 457] width 267 height 43
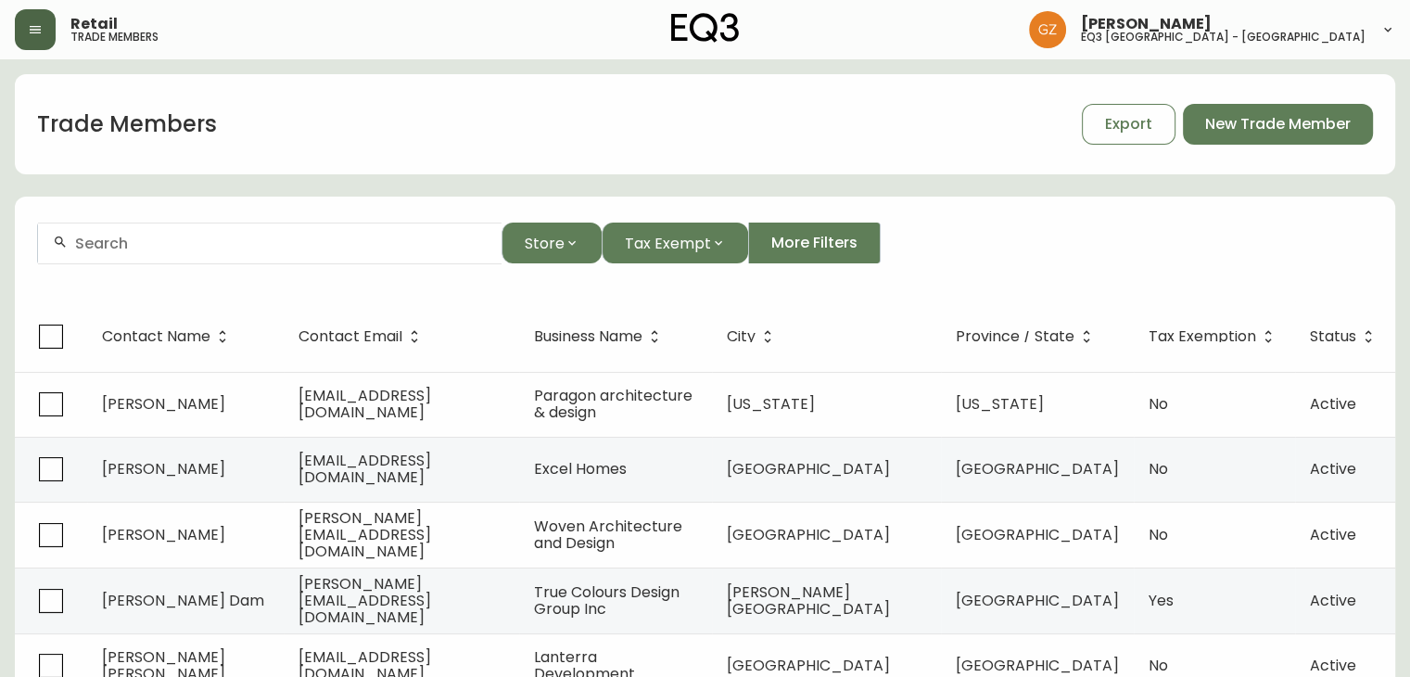
click at [229, 247] on input "text" at bounding box center [281, 243] width 412 height 18
type input "a"
click at [266, 257] on div at bounding box center [269, 243] width 463 height 42
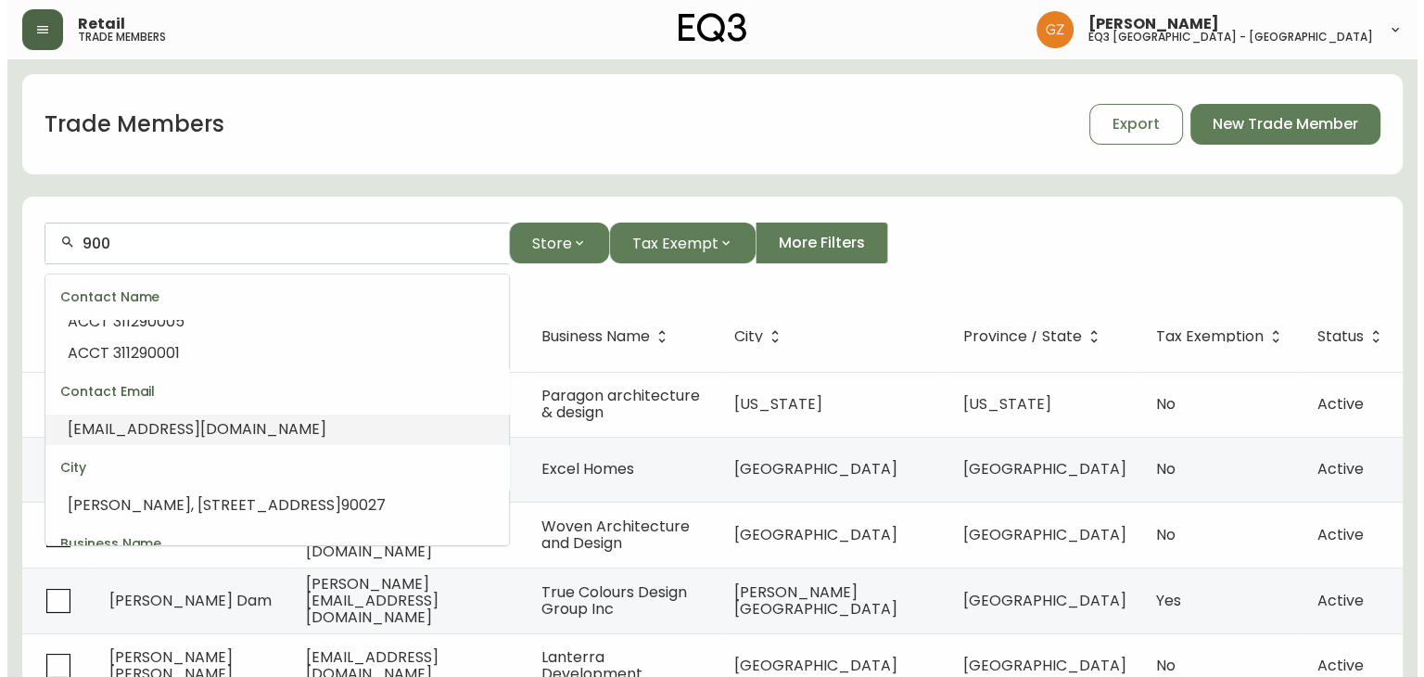
scroll to position [193, 0]
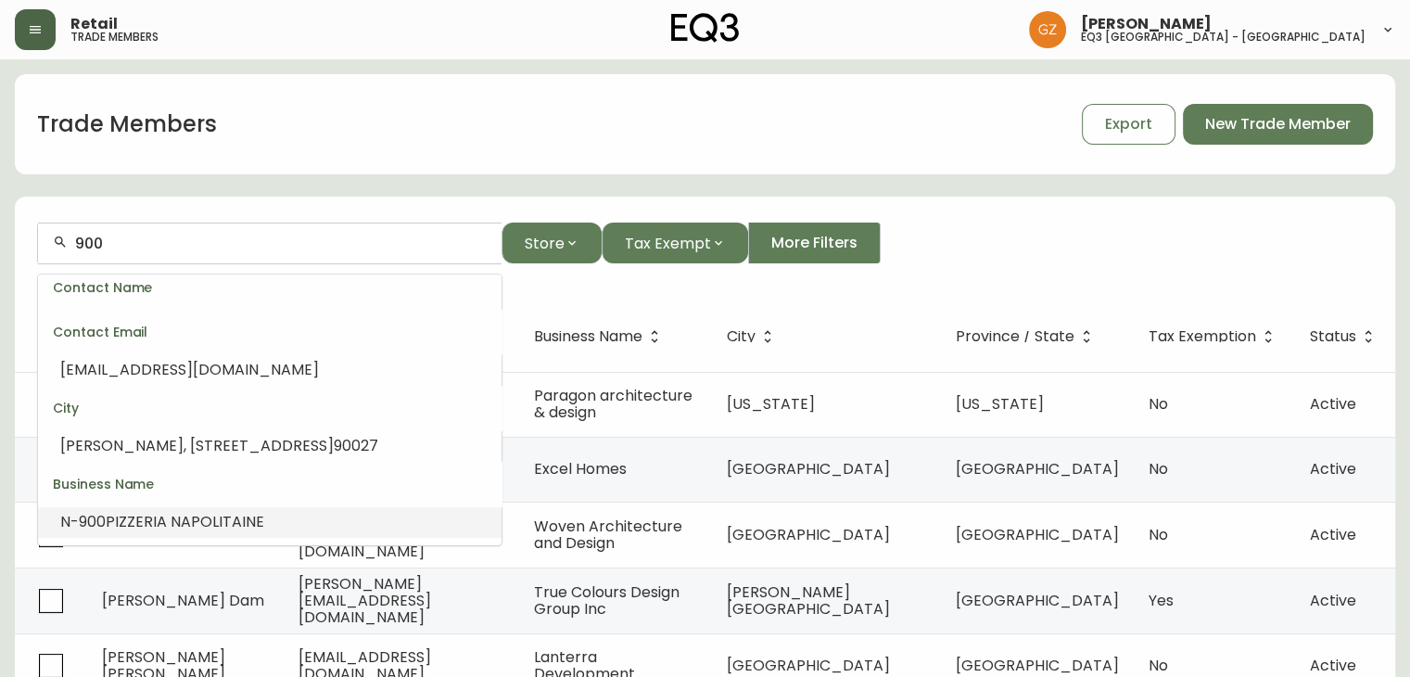
click at [178, 529] on span "PIZZERIA NAPOLITAINE" at bounding box center [185, 521] width 158 height 21
type input "N-900 PIZZERIA NAPOLITAINE"
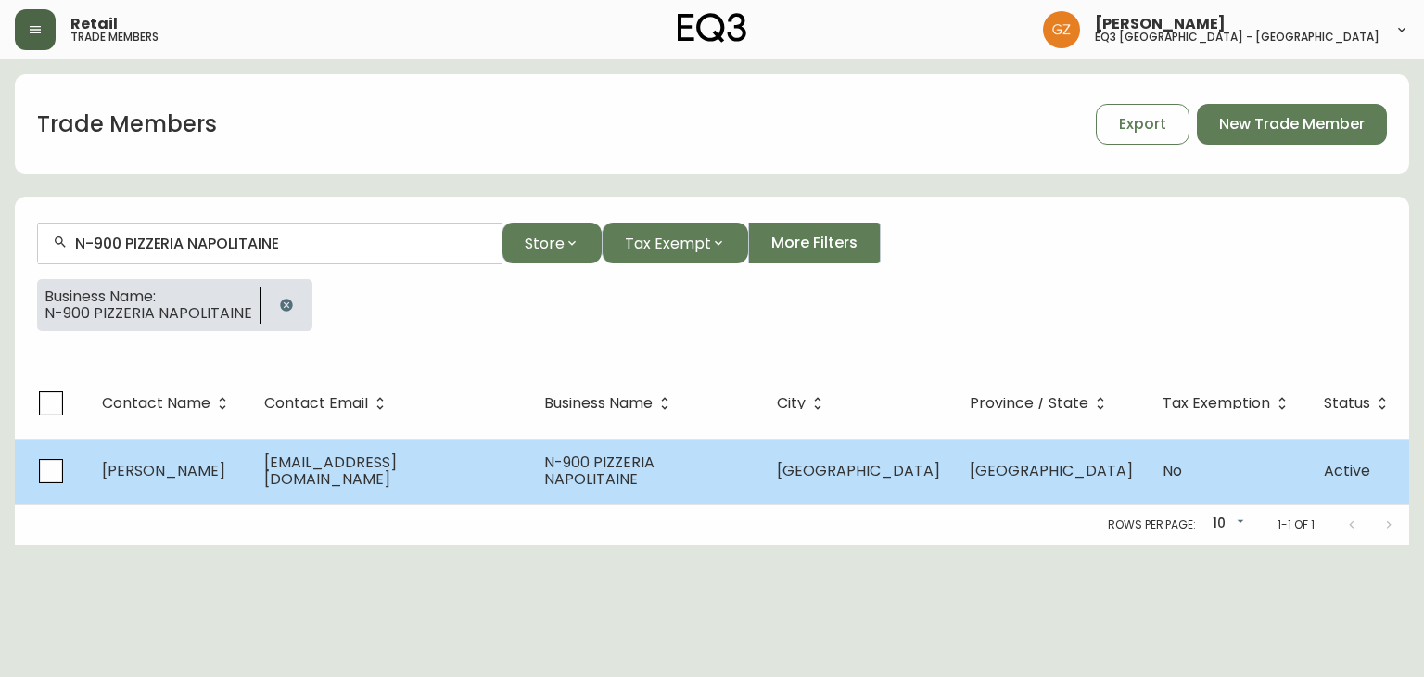
click at [148, 475] on span "[PERSON_NAME]" at bounding box center [163, 470] width 123 height 21
select select "QC"
select select "CA"
select select "CA_FR"
select select "Social Media"
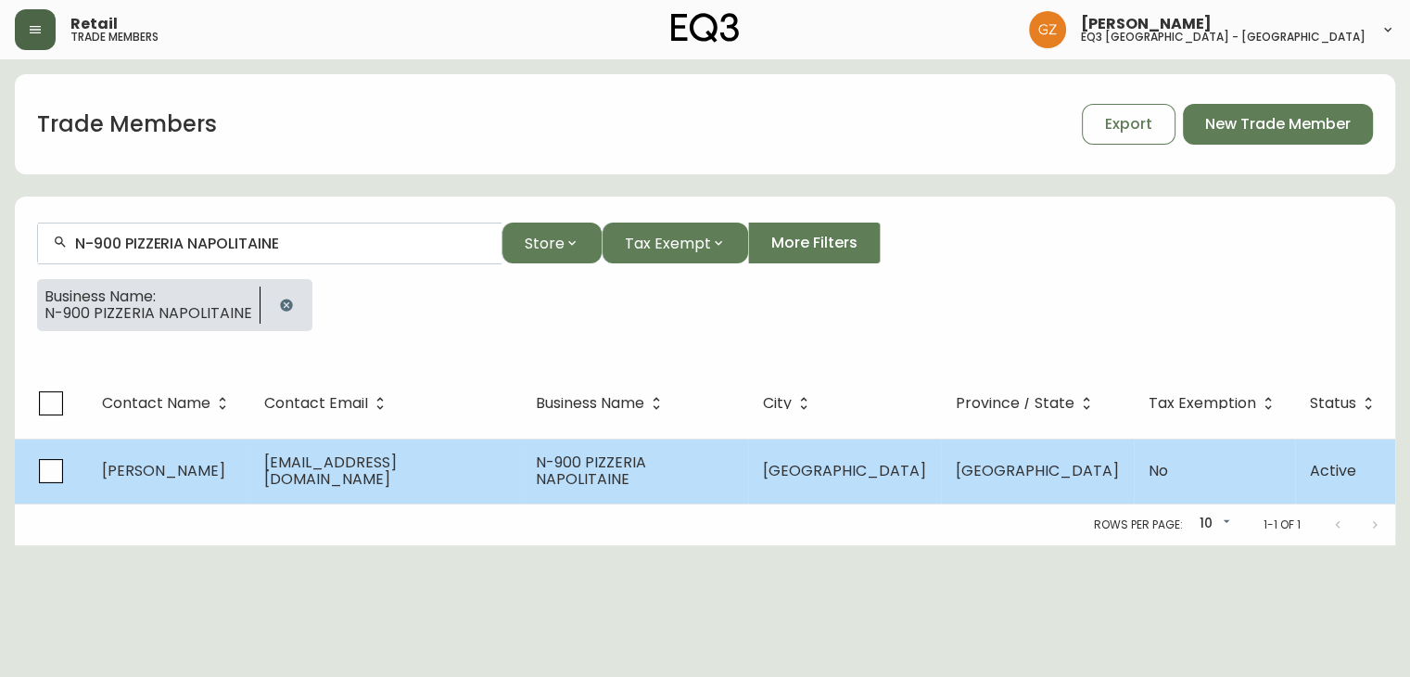
select select "Other"
select select "false"
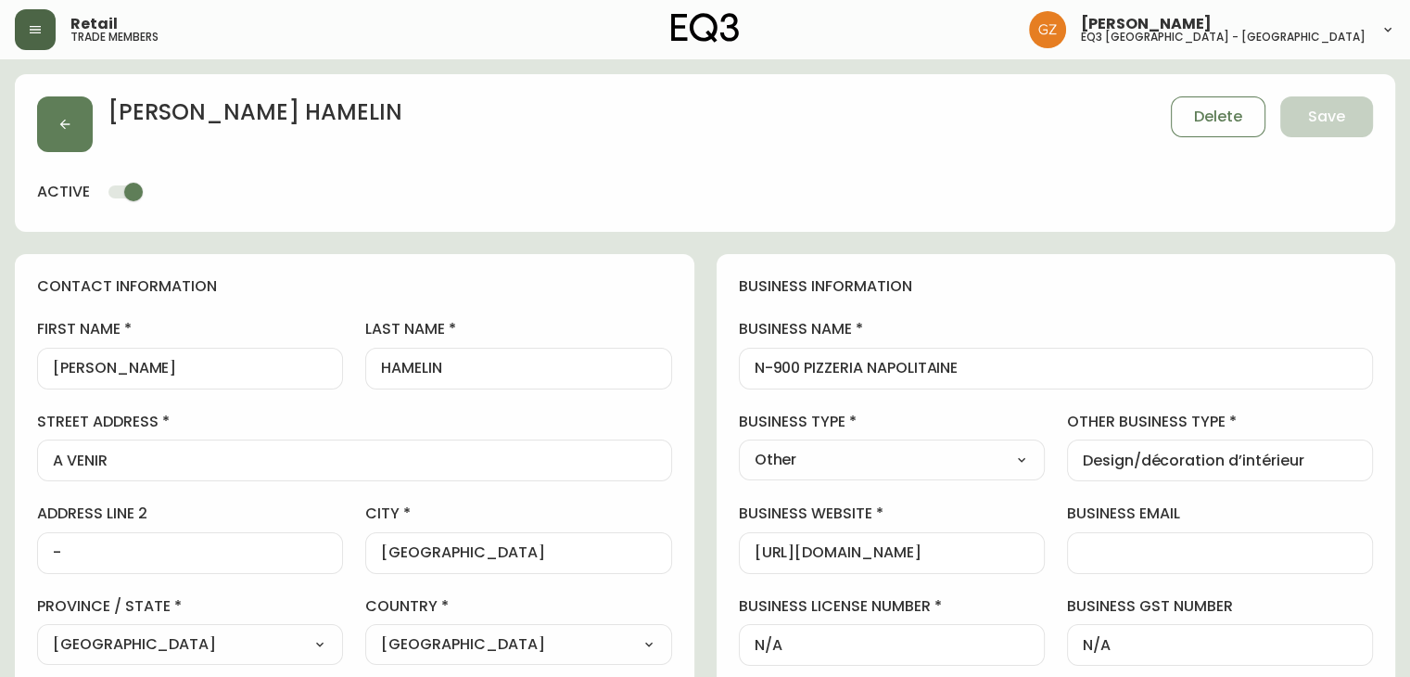
type input "EQ3 [GEOGRAPHIC_DATA] - [GEOGRAPHIC_DATA]"
select select "cjw10z96t00bn6gs0dfqi5bhz"
click at [652, 172] on div "[PERSON_NAME] Save active" at bounding box center [705, 153] width 1380 height 158
click at [1111, 282] on h4 "business information" at bounding box center [1056, 286] width 635 height 20
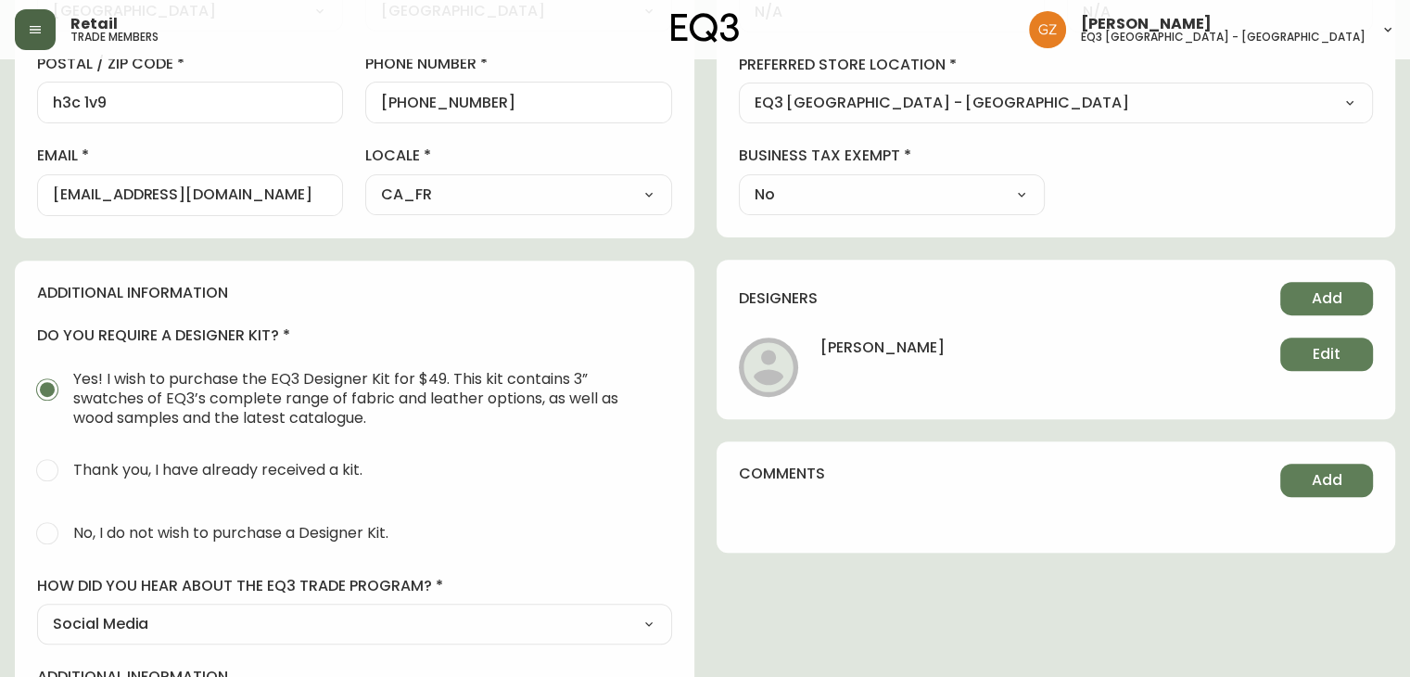
scroll to position [636, 0]
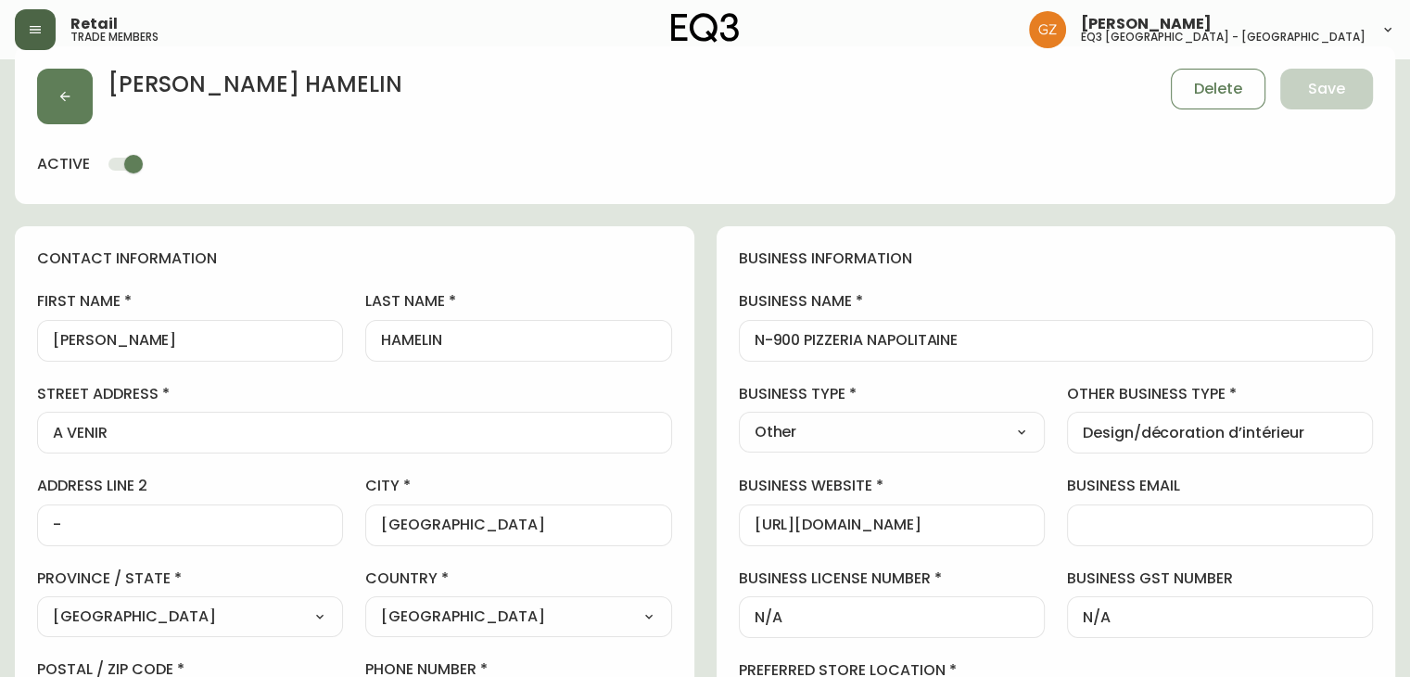
scroll to position [0, 0]
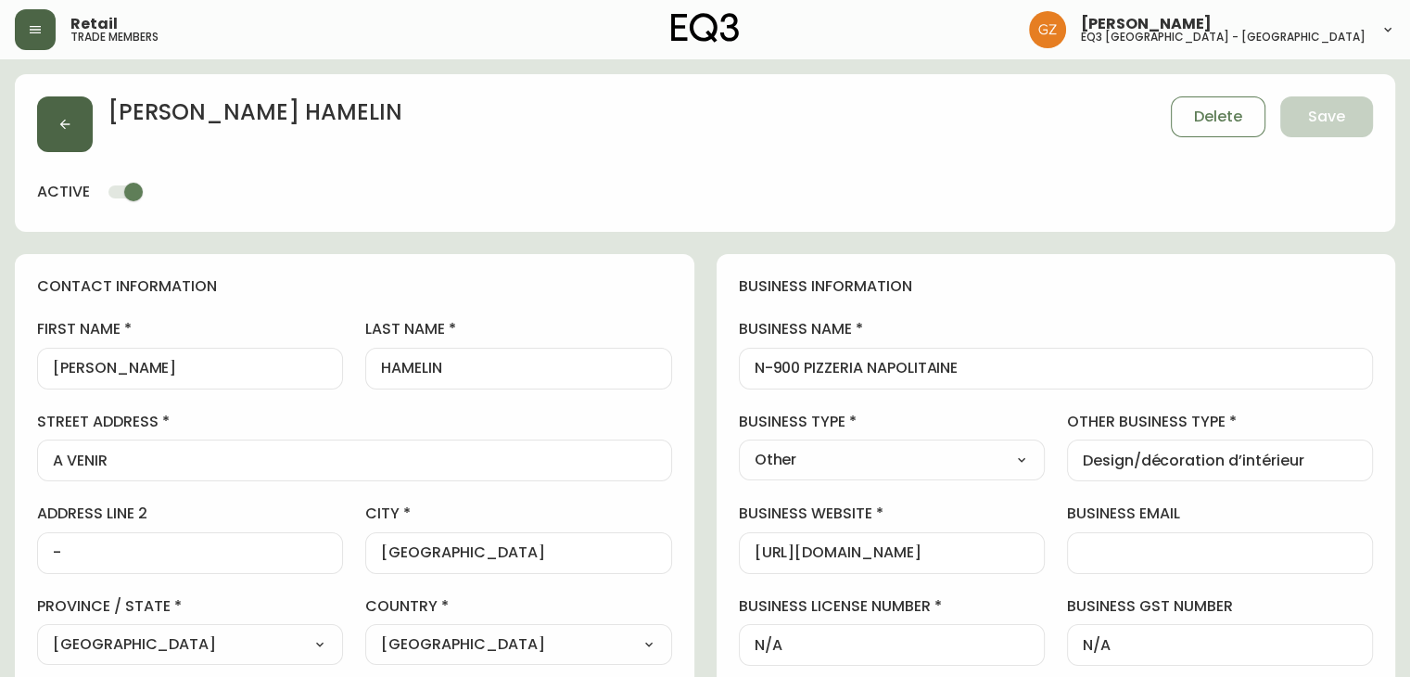
click at [46, 119] on button "button" at bounding box center [65, 124] width 56 height 56
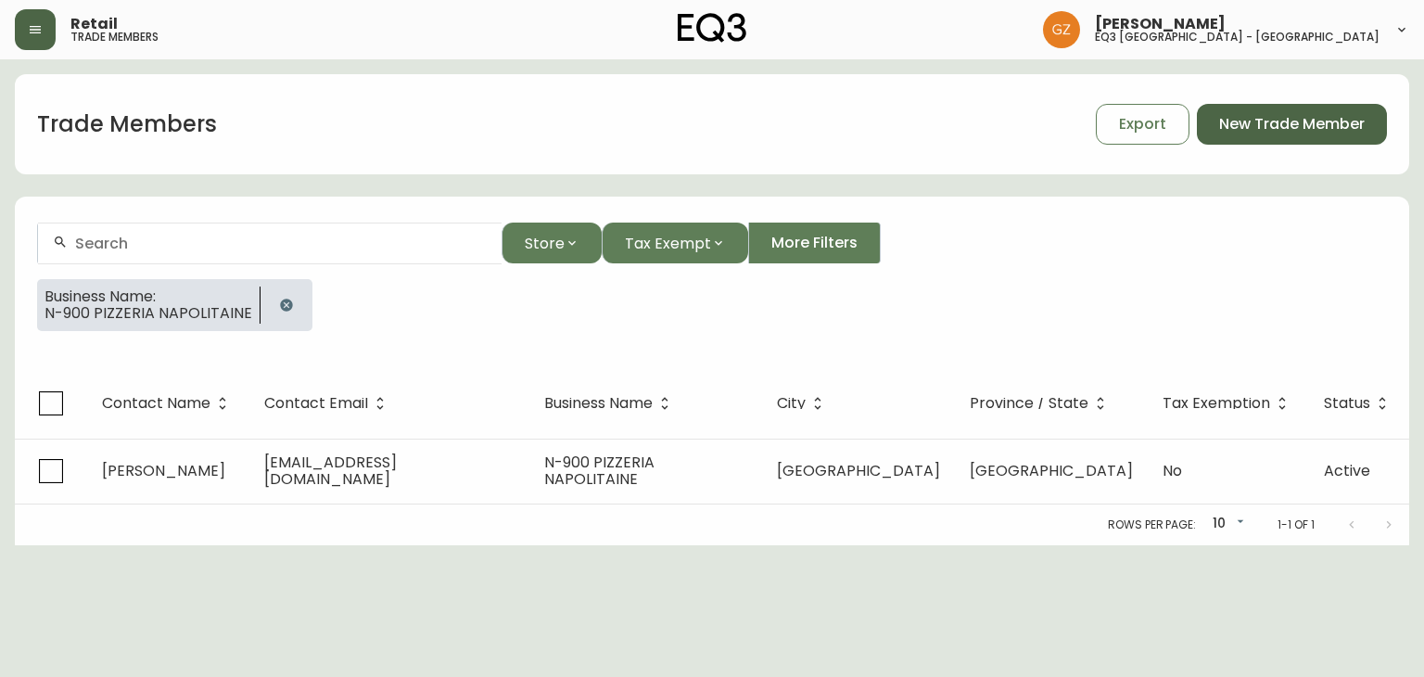
click at [1255, 135] on button "New Trade Member" at bounding box center [1292, 124] width 190 height 41
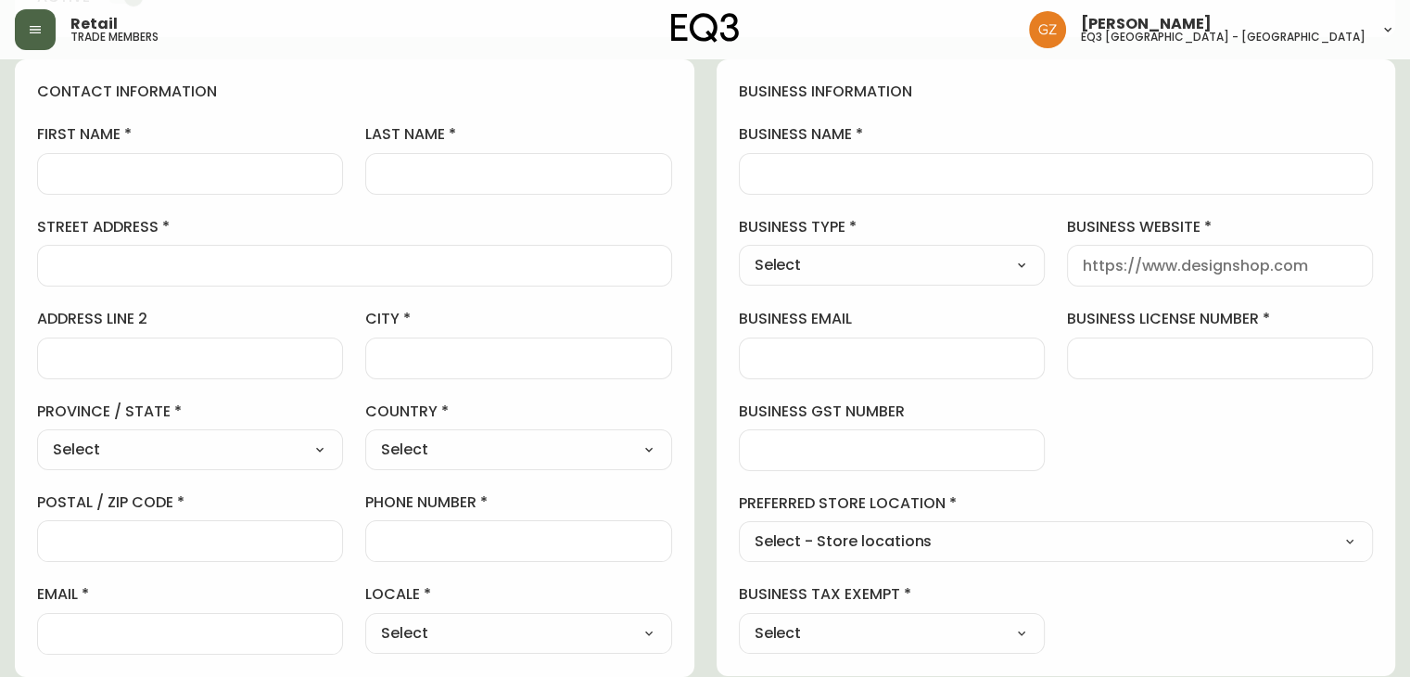
scroll to position [196, 0]
click at [151, 624] on input "email" at bounding box center [190, 633] width 274 height 18
paste input "[EMAIL_ADDRESS][DOMAIN_NAME]"
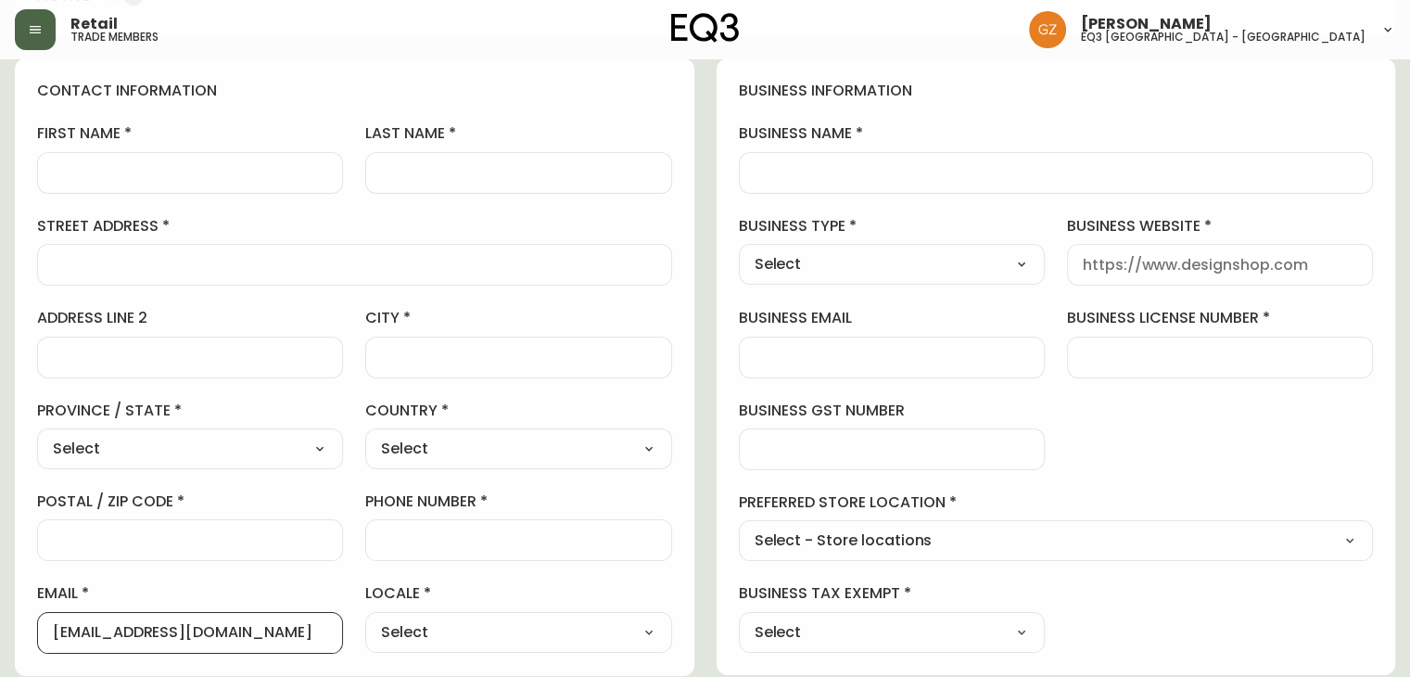
click at [151, 624] on input "[EMAIL_ADDRESS][DOMAIN_NAME]" at bounding box center [190, 633] width 274 height 18
type input "[EMAIL_ADDRESS][DOMAIN_NAME]"
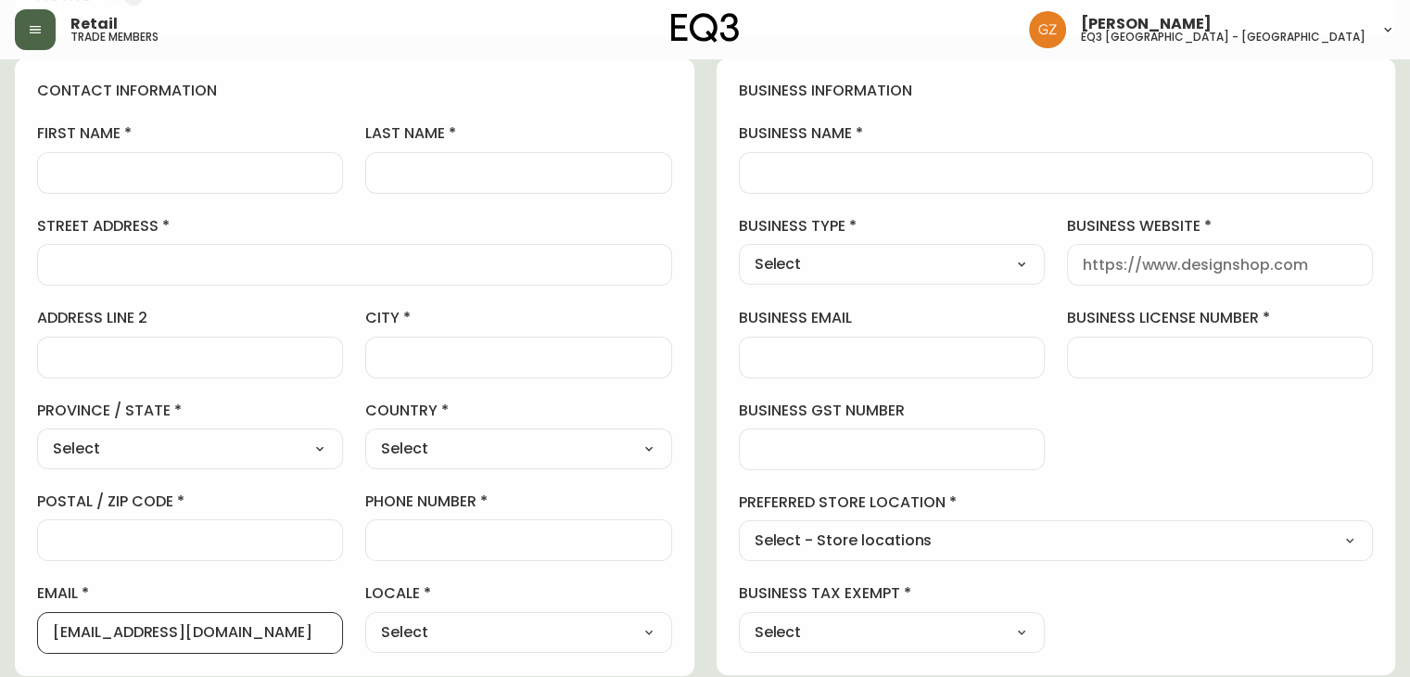
click at [225, 628] on input "[EMAIL_ADDRESS][DOMAIN_NAME]" at bounding box center [190, 633] width 274 height 18
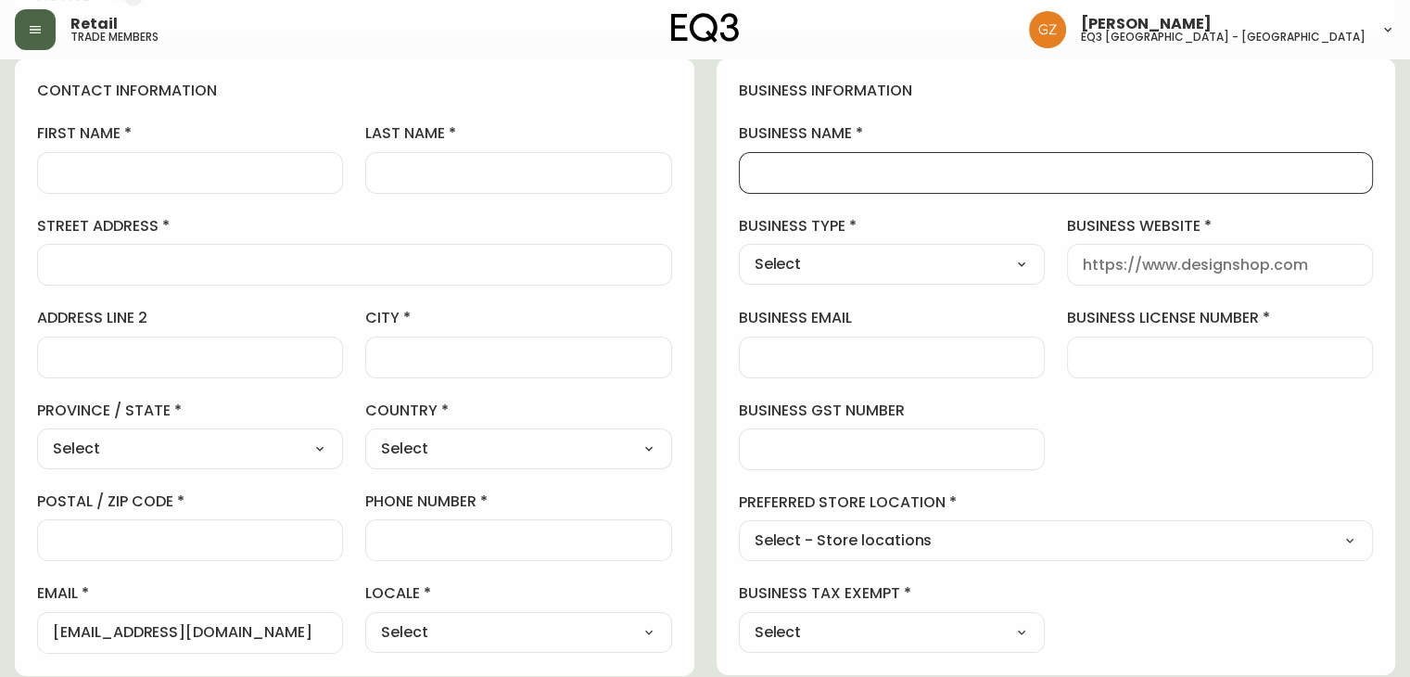
click at [804, 171] on input "business name" at bounding box center [1055, 173] width 603 height 18
paste input "NEX CONDOMINIUMS INC."
type input "NEX CONDOMINIUMS INC."
click at [182, 170] on input "first name" at bounding box center [190, 173] width 274 height 18
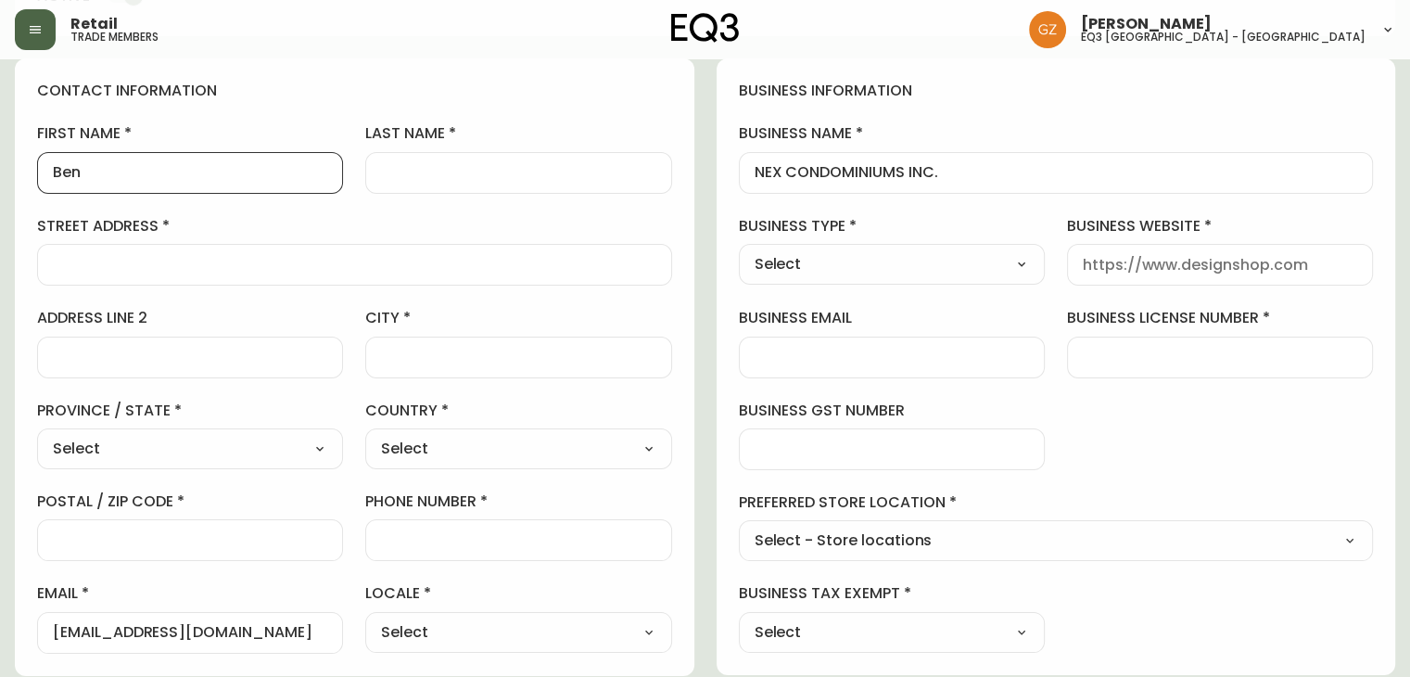
type input "Ben"
type input "V"
type input "[PERSON_NAME]"
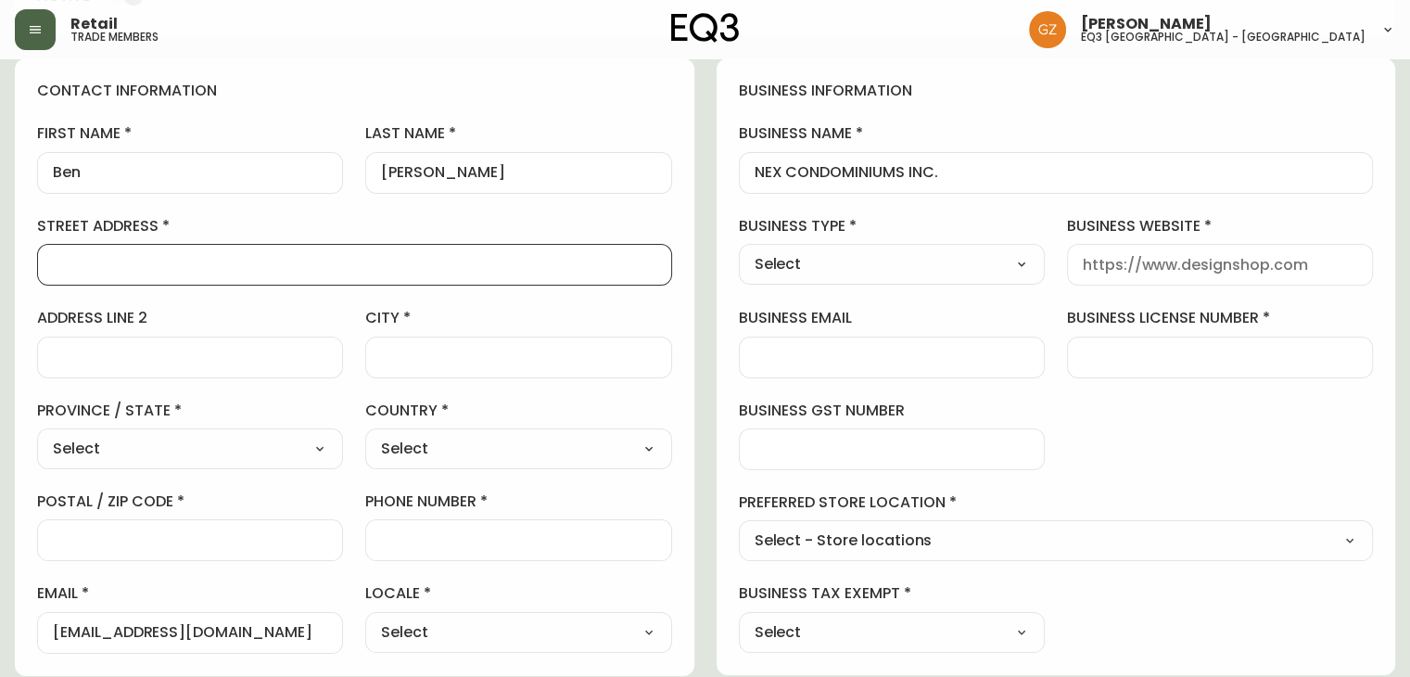
paste input "[STREET_ADDRESS]"
type input "[STREET_ADDRESS]"
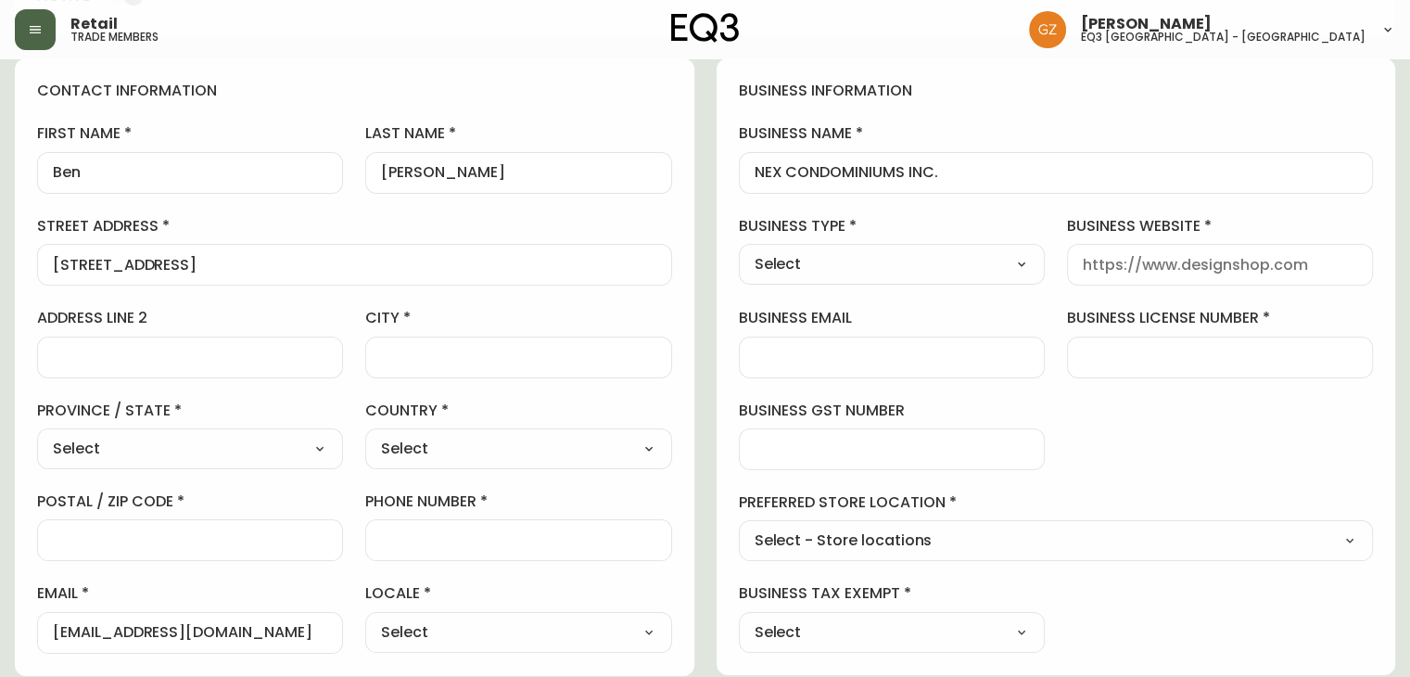
click at [411, 373] on div at bounding box center [518, 357] width 306 height 42
type input "[GEOGRAPHIC_DATA]"
click at [298, 435] on select "Select [GEOGRAPHIC_DATA] [GEOGRAPHIC_DATA] [GEOGRAPHIC_DATA] [GEOGRAPHIC_DATA] …" at bounding box center [190, 449] width 306 height 28
select select "QC"
click at [37, 435] on select "Select [GEOGRAPHIC_DATA] [GEOGRAPHIC_DATA] [GEOGRAPHIC_DATA] [GEOGRAPHIC_DATA] …" at bounding box center [190, 449] width 306 height 28
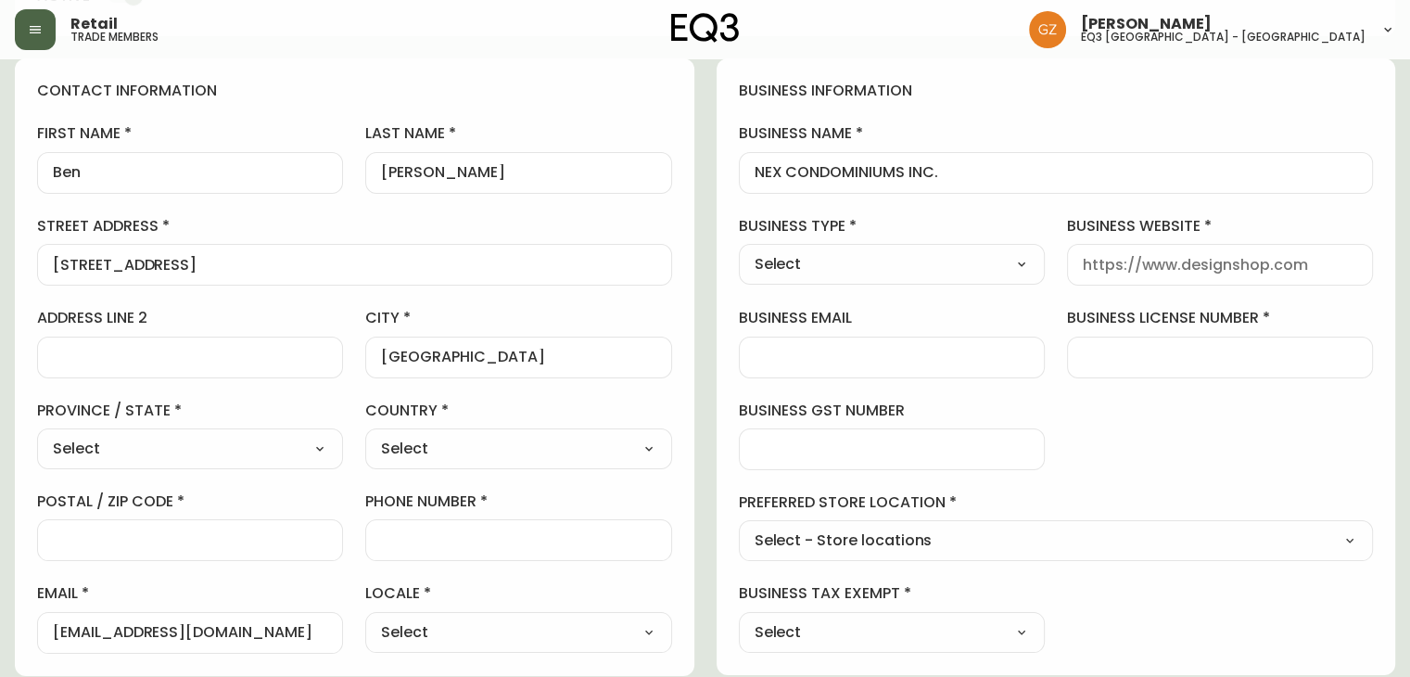
type input "[GEOGRAPHIC_DATA]"
click at [489, 456] on select "Select [GEOGRAPHIC_DATA] [GEOGRAPHIC_DATA]" at bounding box center [518, 449] width 306 height 28
select select "CA"
click at [365, 435] on select "Select [GEOGRAPHIC_DATA] [GEOGRAPHIC_DATA]" at bounding box center [518, 449] width 306 height 28
type input "[GEOGRAPHIC_DATA]"
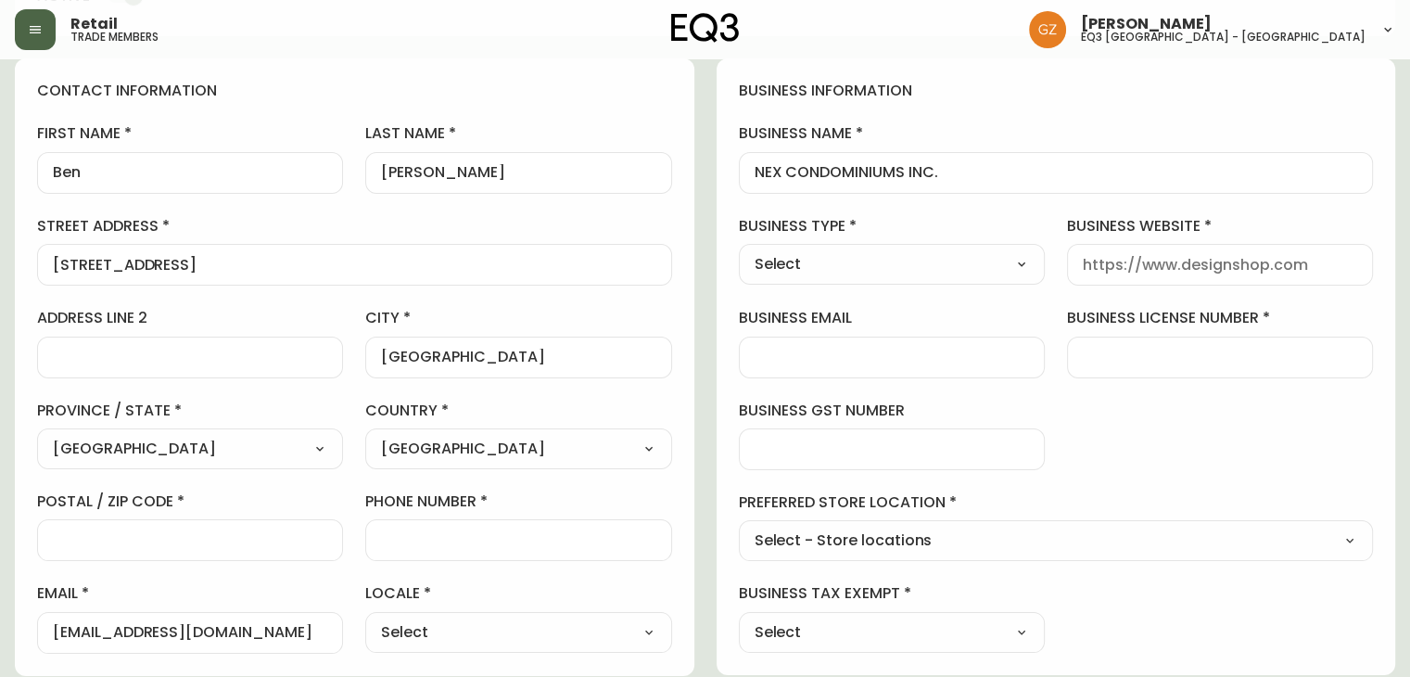
click at [285, 546] on input "postal / zip code" at bounding box center [190, 540] width 274 height 18
paste input "H3E 1T5"
type input "H3E 1T5"
click at [921, 540] on select "Select - Store locations EQ3 [GEOGRAPHIC_DATA] - [GEOGRAPHIC_DATA] [GEOGRAPHIC_…" at bounding box center [1056, 541] width 635 height 28
select select "cjw10z96t00cw6gs04aeyfqxf"
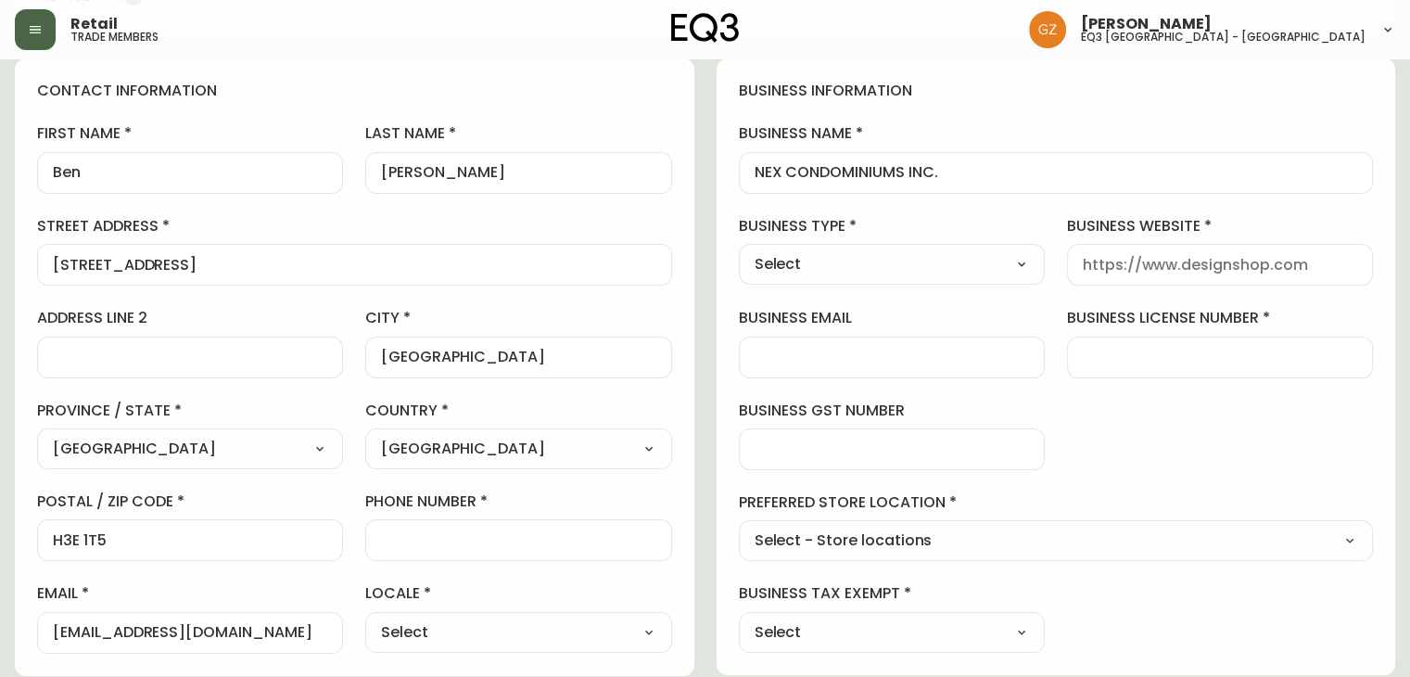
click at [739, 527] on select "Select - Store locations EQ3 [GEOGRAPHIC_DATA] - [GEOGRAPHIC_DATA] [GEOGRAPHIC_…" at bounding box center [1056, 541] width 635 height 28
type input "EQ3 [GEOGRAPHIC_DATA] - [GEOGRAPHIC_DATA]"
click at [1132, 272] on div at bounding box center [1220, 265] width 306 height 42
paste input "[URL][DOMAIN_NAME]"
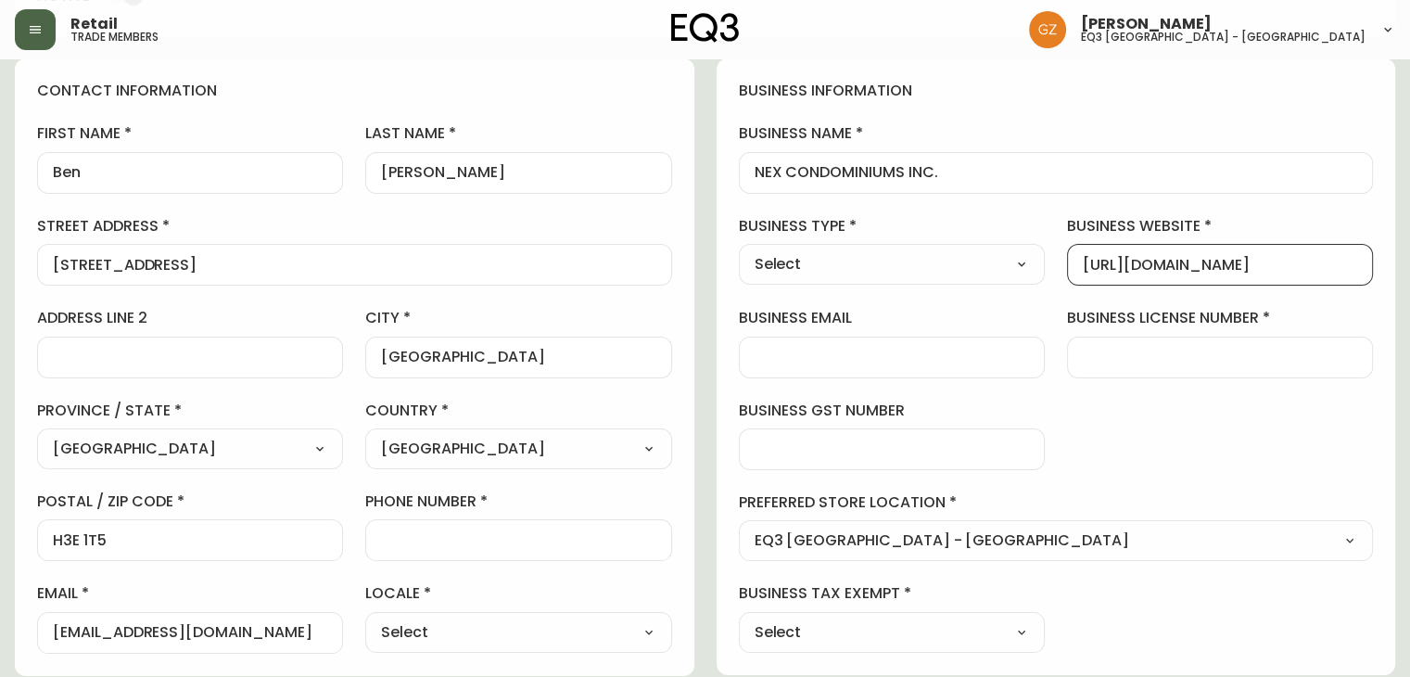
type input "[URL][DOMAIN_NAME]"
click at [924, 257] on select "Select Interior Designer Architect Home Builder Contractor Real Estate Agent Ho…" at bounding box center [892, 264] width 306 height 28
select select "Contractor"
click at [739, 250] on select "Select Interior Designer Architect Home Builder Contractor Real Estate Agent Ho…" at bounding box center [892, 264] width 306 height 28
type input "Contractor"
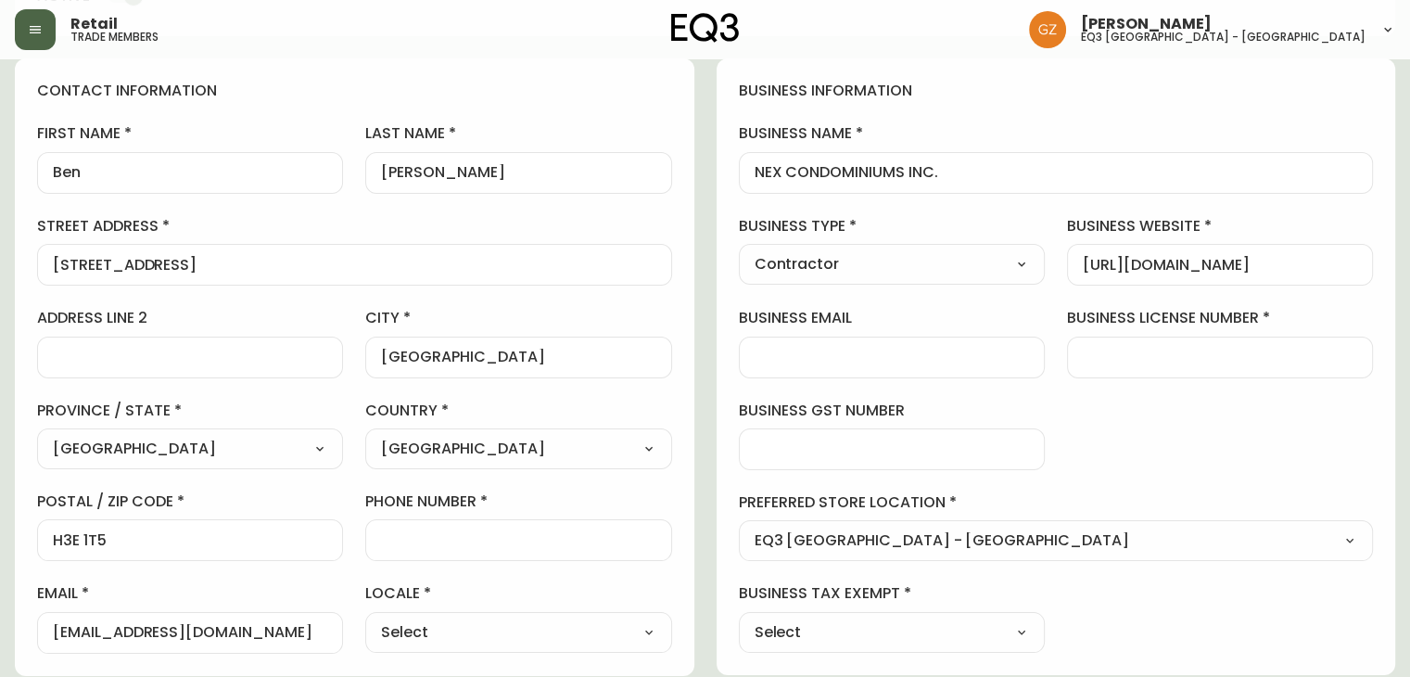
click at [1179, 340] on div at bounding box center [1220, 357] width 306 height 42
click at [1168, 374] on div at bounding box center [1220, 357] width 306 height 42
click at [1159, 353] on input "business license number" at bounding box center [1220, 357] width 274 height 18
type input "1"
click at [880, 387] on div "business information business name NEX CONDOMINIUMS INC. business type Contract…" at bounding box center [1055, 366] width 679 height 616
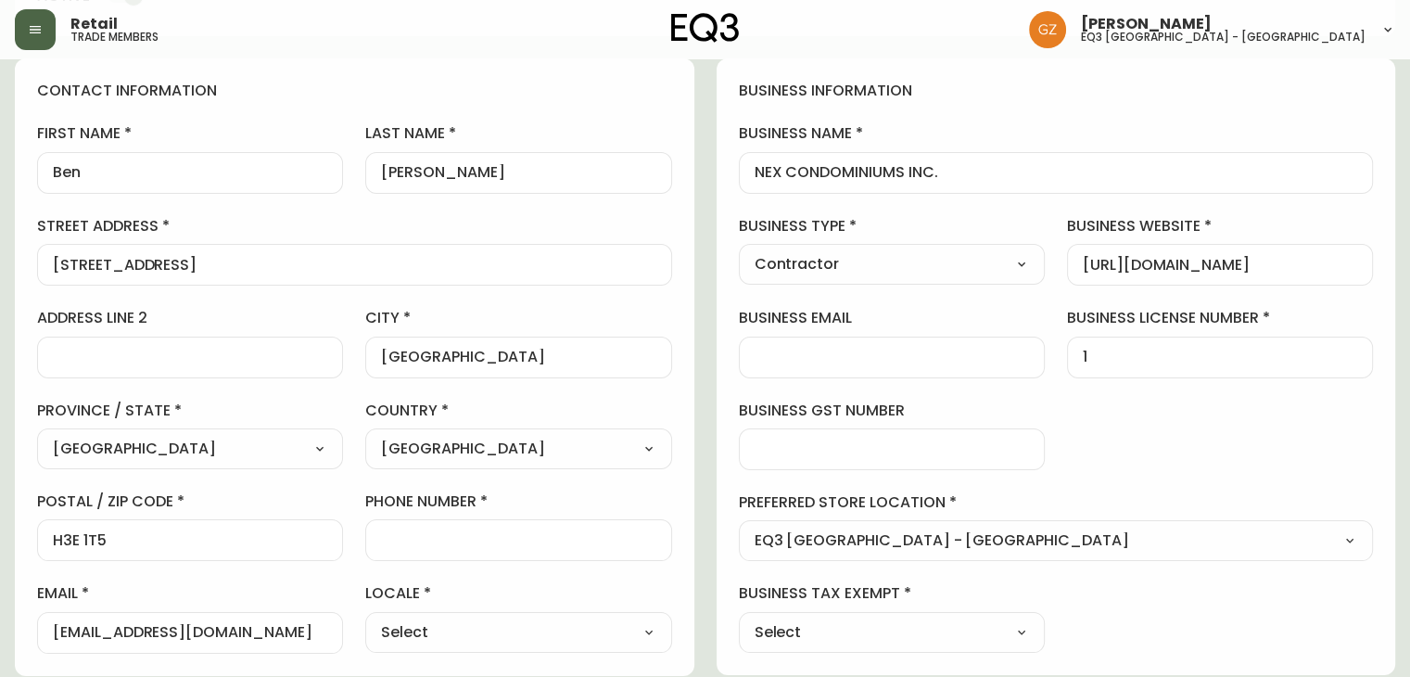
click at [334, 283] on div "[STREET_ADDRESS]" at bounding box center [354, 265] width 635 height 42
drag, startPoint x: 328, startPoint y: 268, endPoint x: 227, endPoint y: 260, distance: 101.3
click at [227, 260] on input "[STREET_ADDRESS]" at bounding box center [354, 265] width 603 height 18
click at [475, 349] on input "[GEOGRAPHIC_DATA]" at bounding box center [518, 357] width 274 height 18
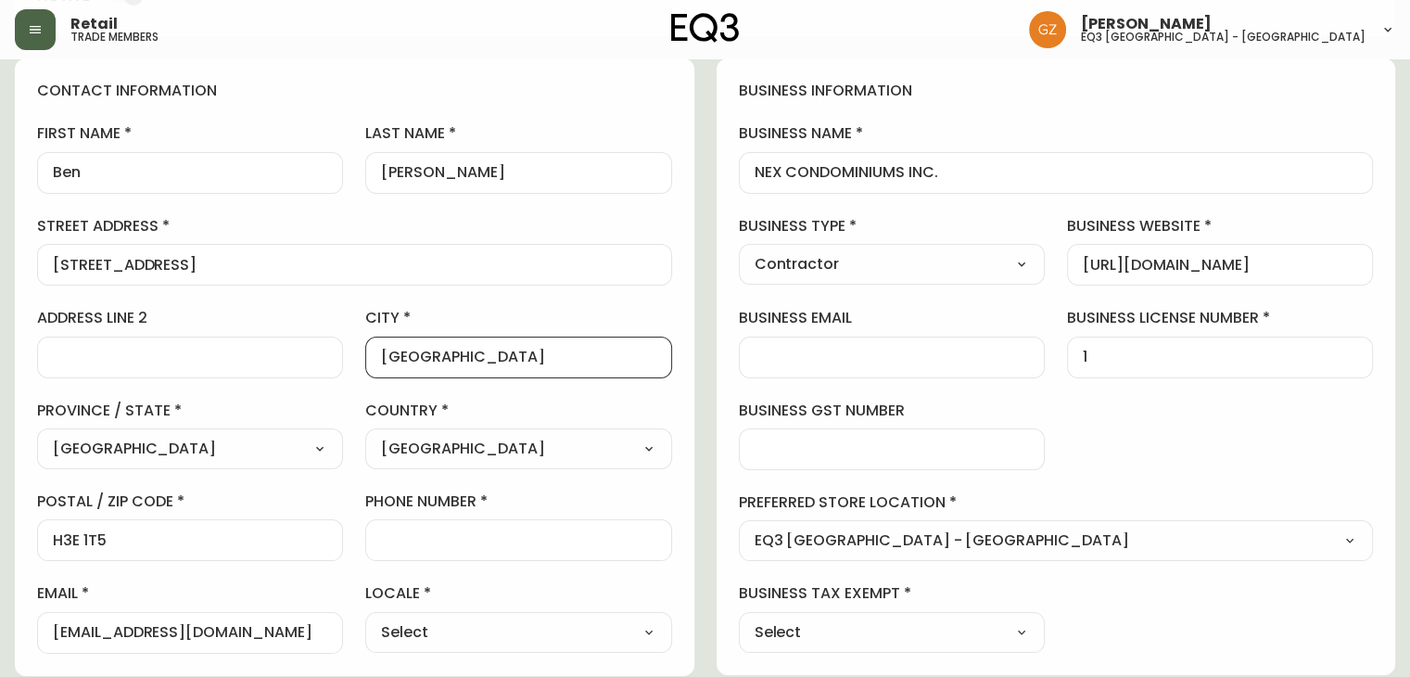
click at [475, 349] on input "[GEOGRAPHIC_DATA]" at bounding box center [518, 357] width 274 height 18
type input "L"
type input "l"
paste input "L’Île-des-Soeurs"
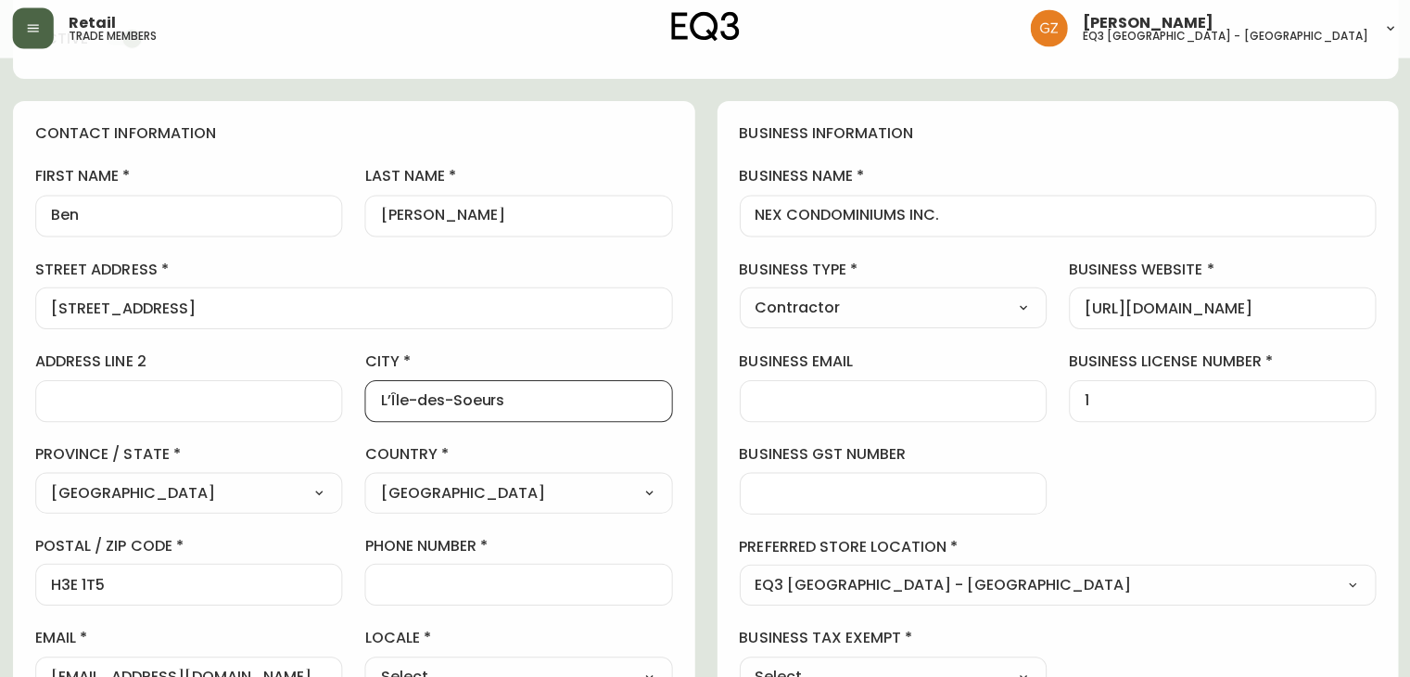
scroll to position [153, 0]
type input "L’Île-des-Soeurs"
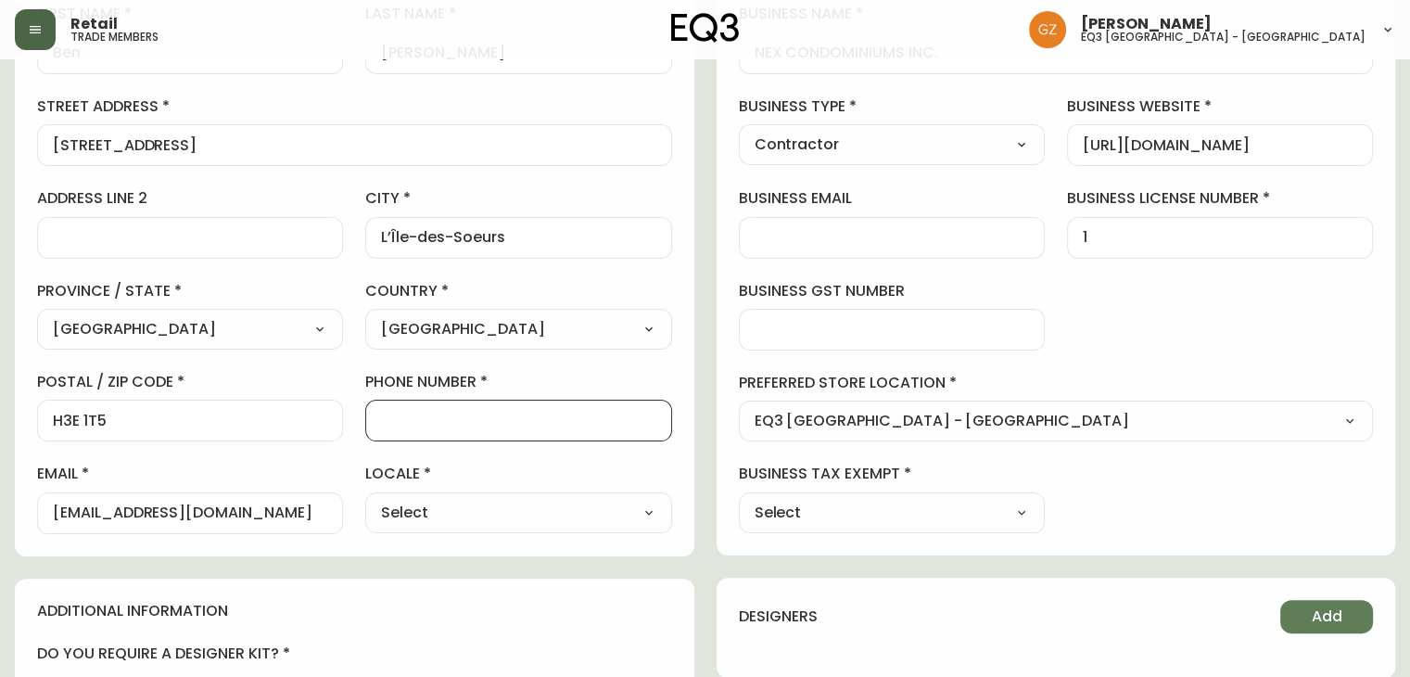
click at [475, 424] on input "phone number" at bounding box center [518, 421] width 274 height 18
paste input "[PHONE_NUMBER]"
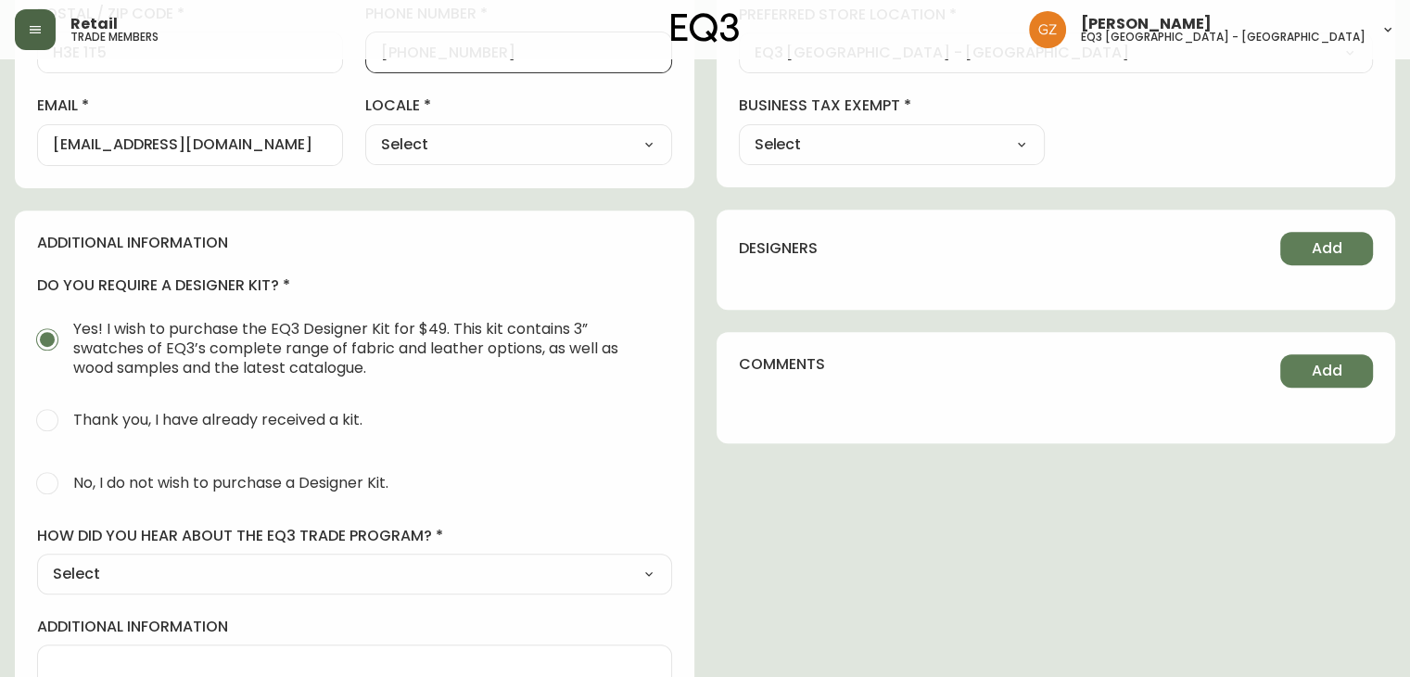
scroll to position [686, 0]
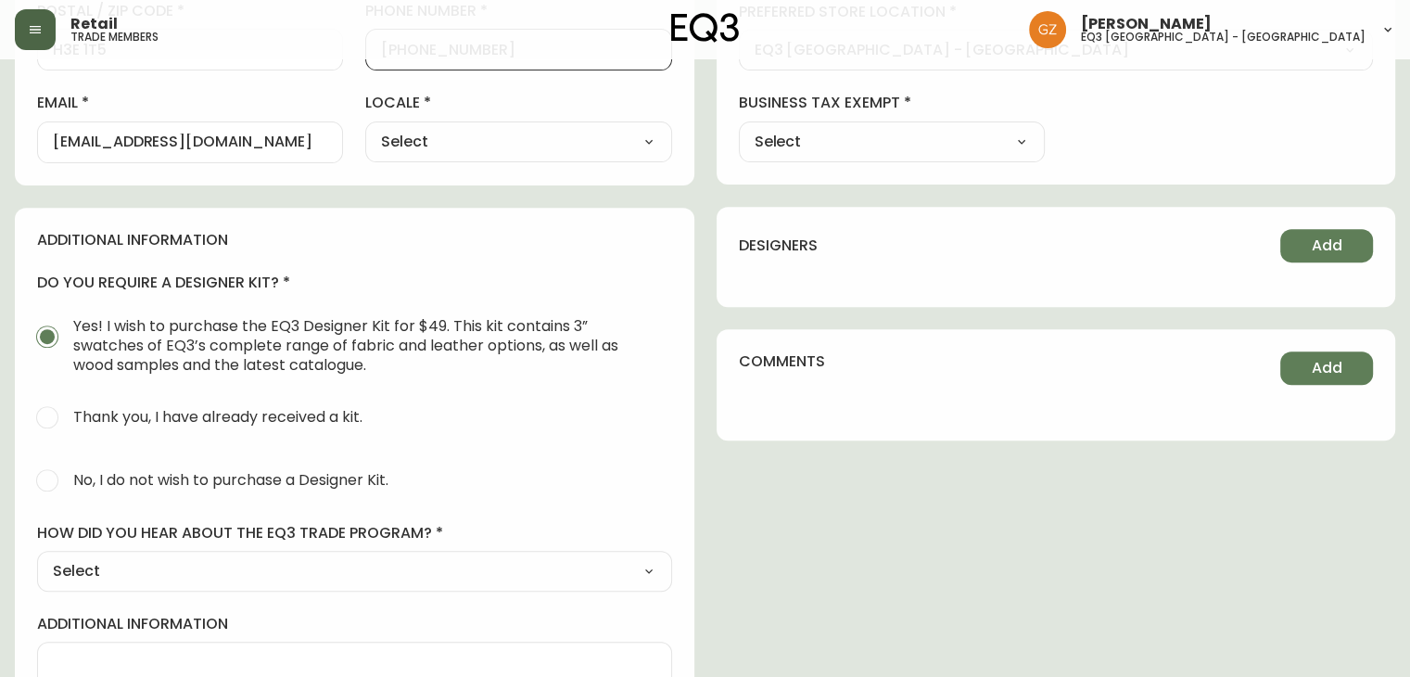
type input "[PHONE_NUMBER]"
click at [59, 483] on input "No, I do not wish to purchase a Designer Kit." at bounding box center [47, 480] width 41 height 41
radio input "true"
radio input "false"
click at [95, 558] on select "Select Social Media Advertisement Trade Show Outreach from a Trade Rep Other" at bounding box center [354, 571] width 635 height 28
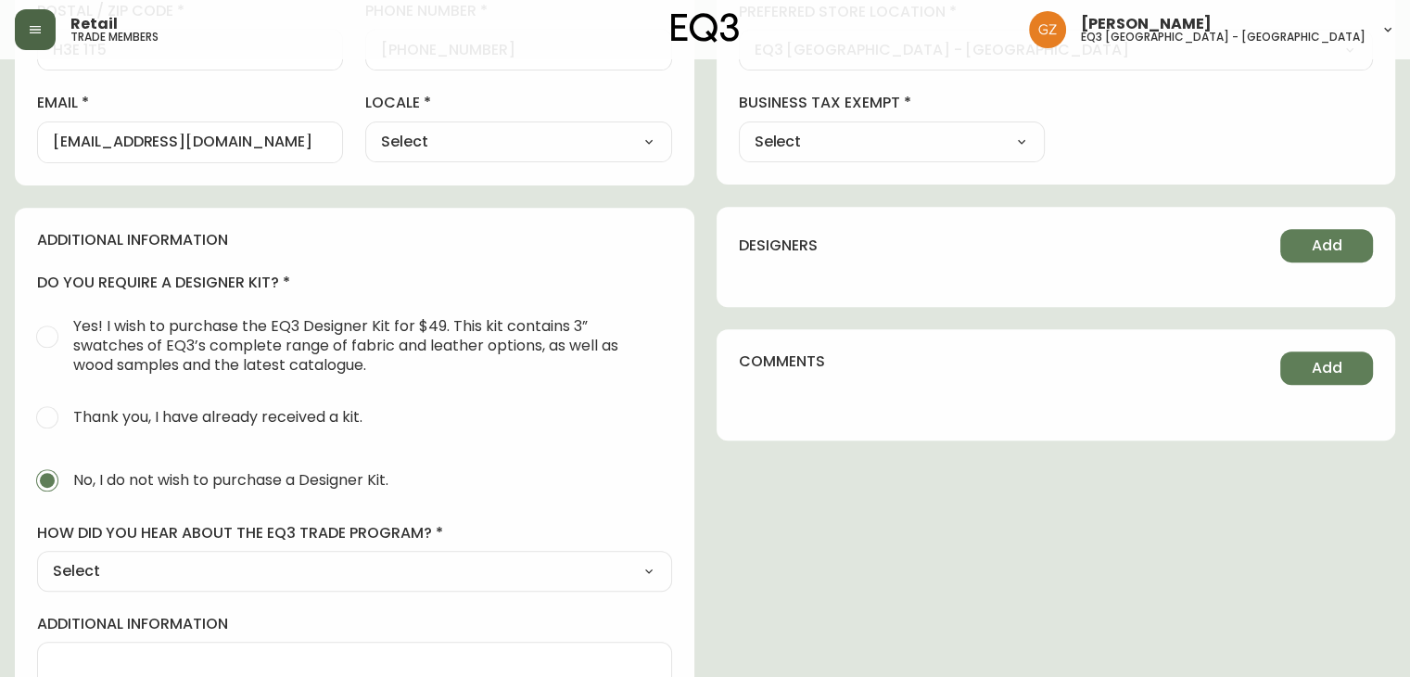
select select "Other"
click at [37, 557] on select "Select Social Media Advertisement Trade Show Outreach from a Trade Rep Other" at bounding box center [354, 571] width 635 height 28
type input "Other"
click at [219, 571] on select "Select Social Media Advertisement Trade Show Outreach from a Trade Rep Other" at bounding box center [354, 571] width 635 height 28
select select "Trade Show"
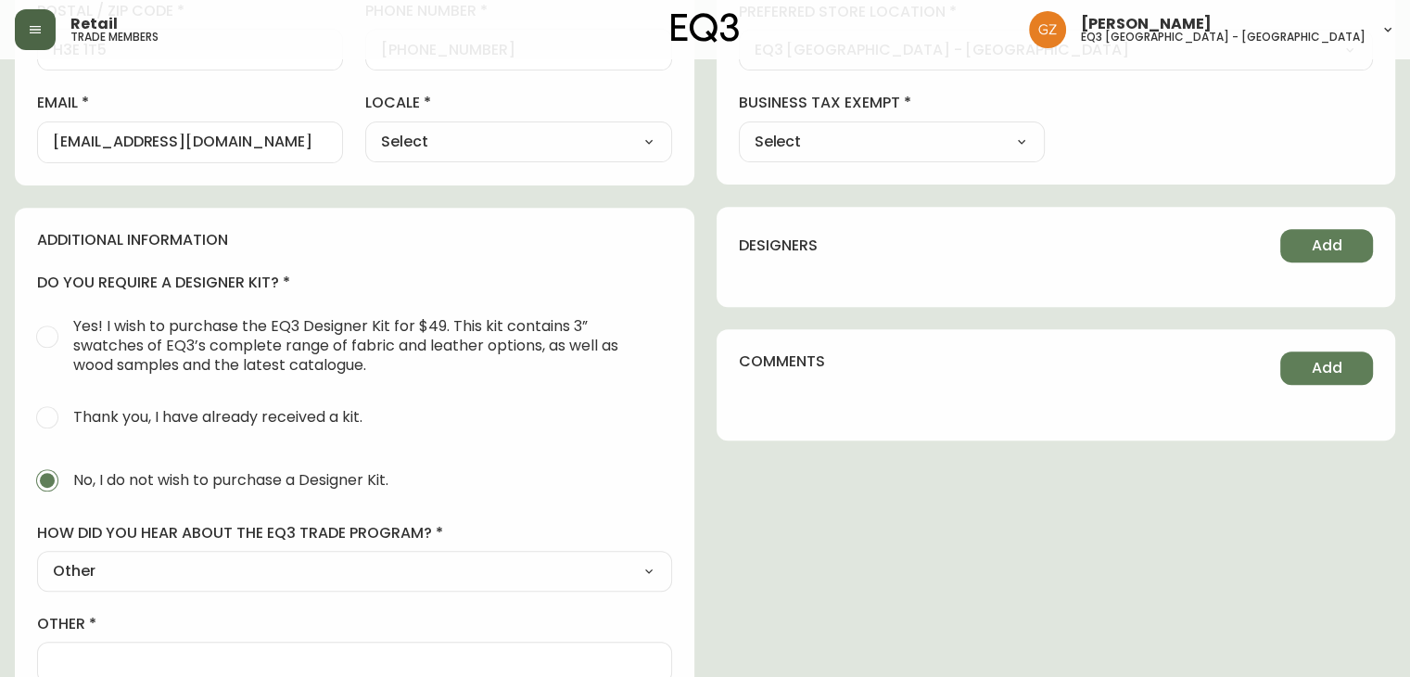
click at [37, 557] on select "Select Social Media Advertisement Trade Show Outreach from a Trade Rep Other" at bounding box center [354, 571] width 635 height 28
type input "Trade Show"
click at [222, 574] on select "Select Social Media Advertisement Trade Show Outreach from a Trade Rep Other" at bounding box center [354, 571] width 635 height 28
select select "Outreach from a Trade Rep"
click at [37, 557] on select "Select Social Media Advertisement Trade Show Outreach from a Trade Rep Other" at bounding box center [354, 571] width 635 height 28
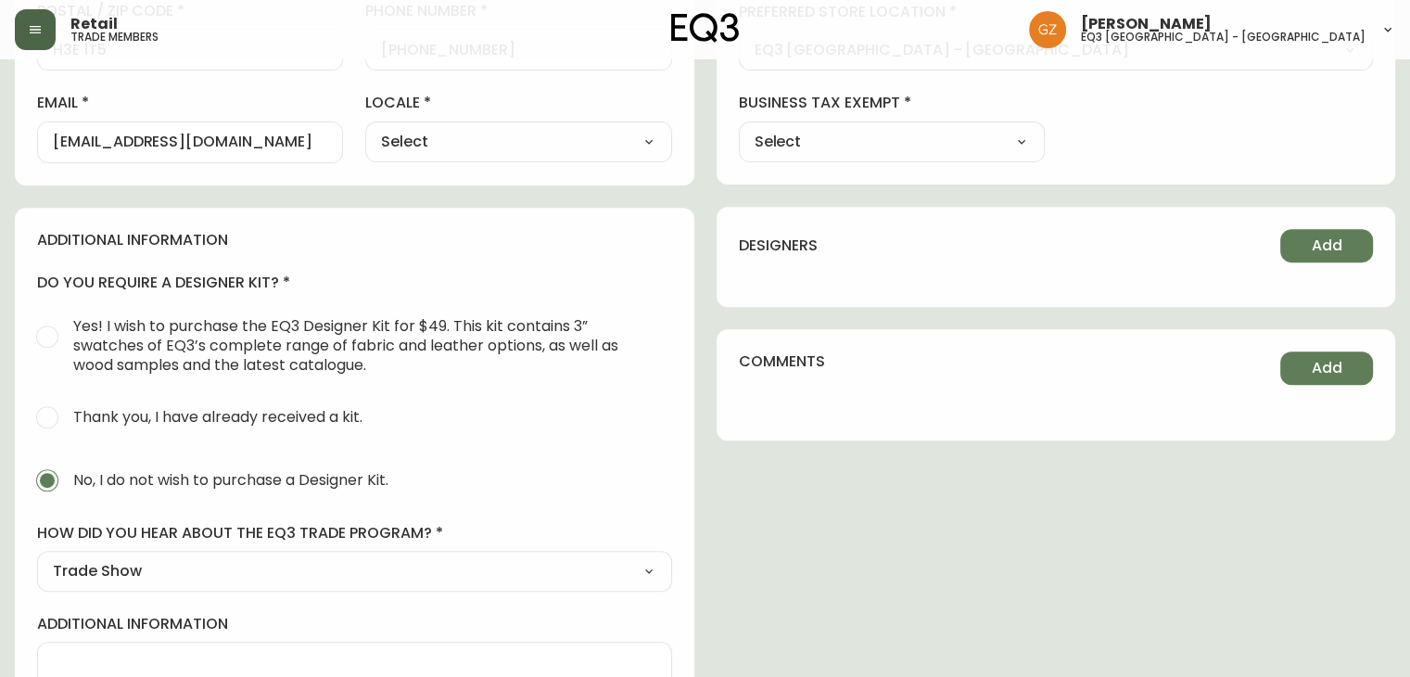
type input "Outreach from a Trade Rep"
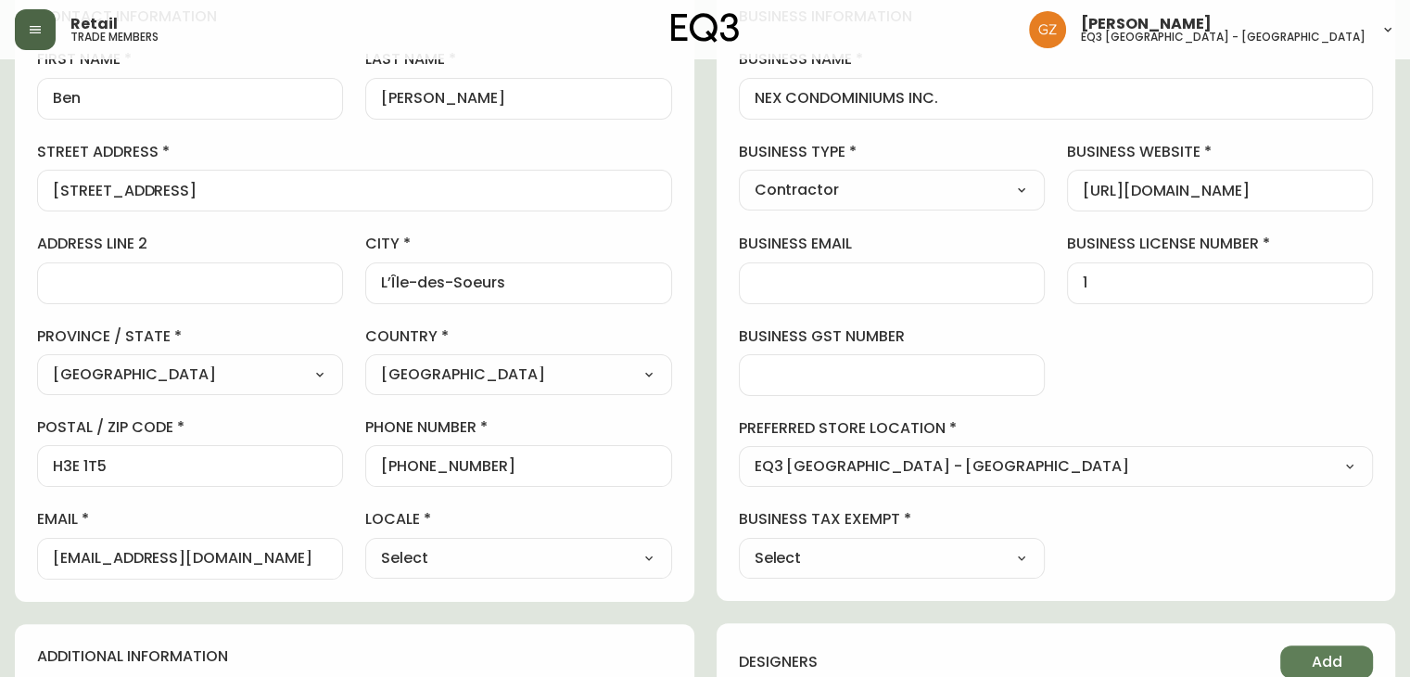
scroll to position [0, 0]
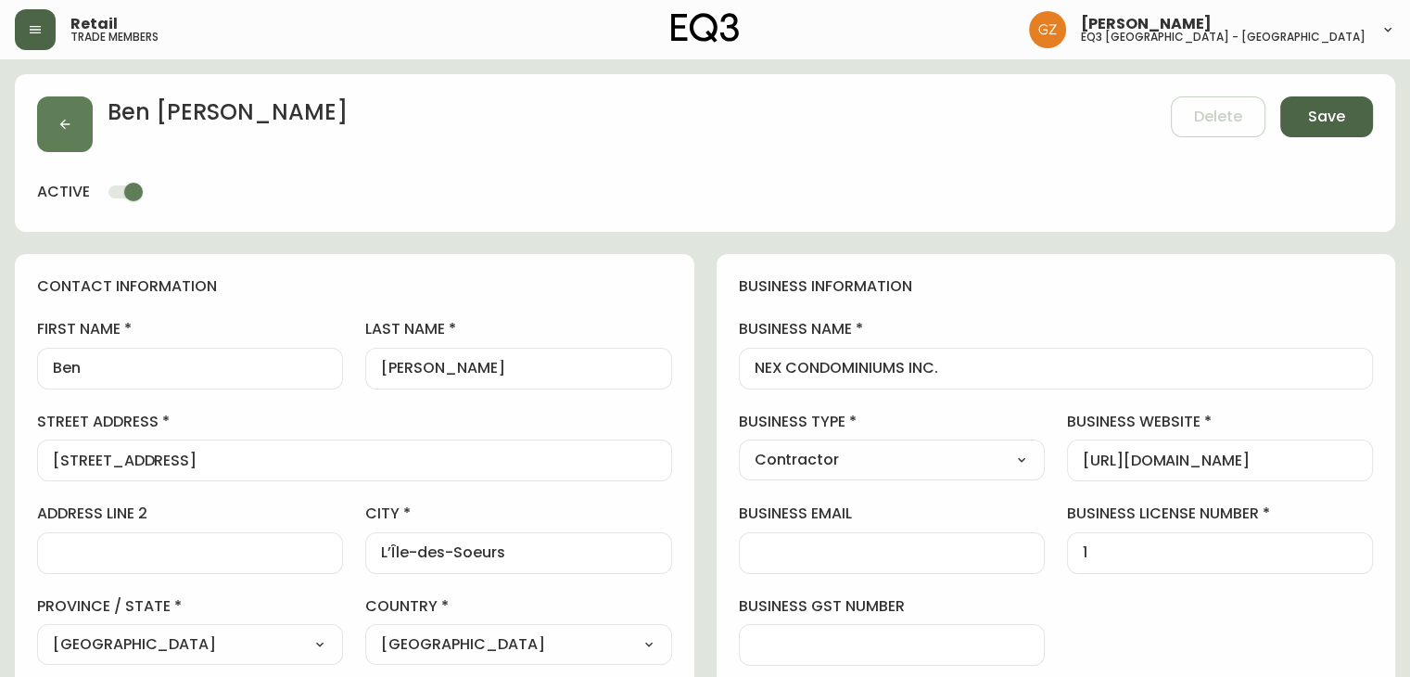
click at [1313, 115] on span "Save" at bounding box center [1326, 117] width 37 height 20
click at [1346, 115] on button "Save" at bounding box center [1326, 116] width 93 height 41
click at [1346, 111] on button "Save" at bounding box center [1326, 116] width 93 height 41
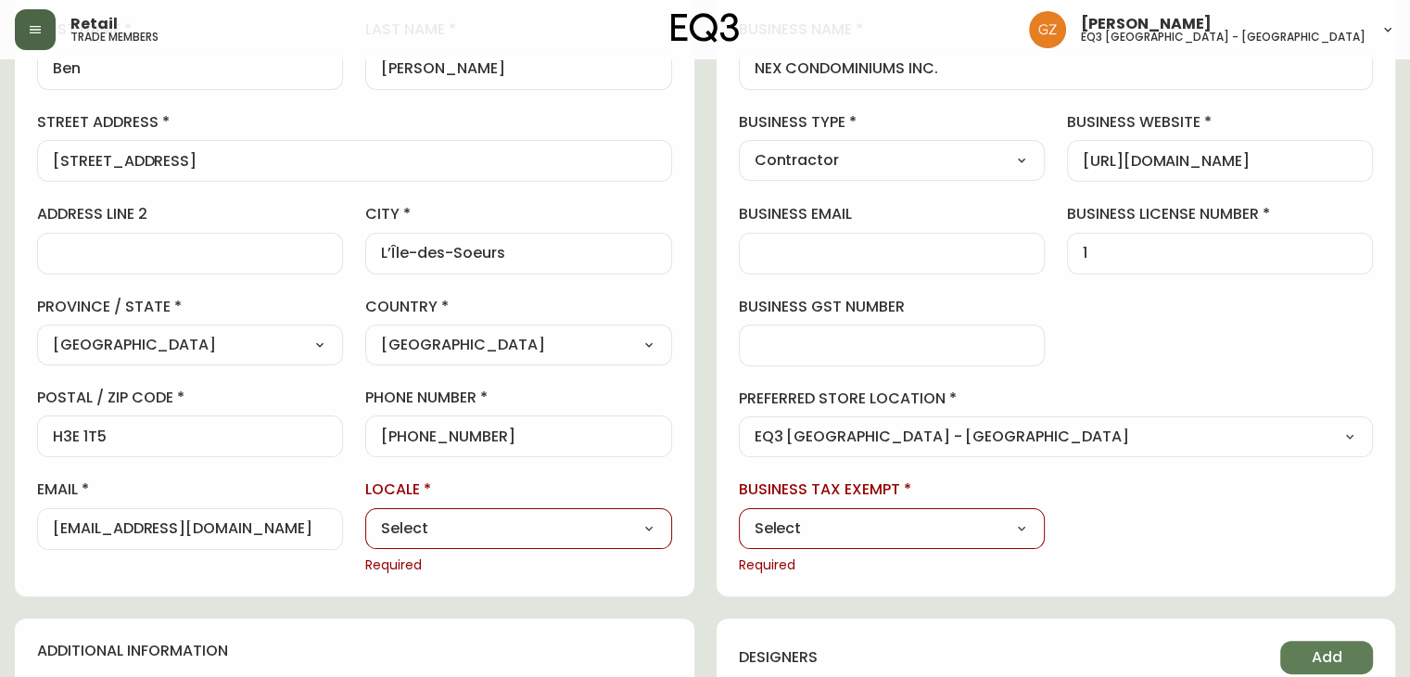
scroll to position [300, 0]
click at [559, 525] on select "Select CA_EN [GEOGRAPHIC_DATA] US_EN" at bounding box center [518, 527] width 306 height 28
select select "CA_FR"
click at [365, 513] on select "Select CA_EN [GEOGRAPHIC_DATA] US_EN" at bounding box center [518, 527] width 306 height 28
type input "CA_FR"
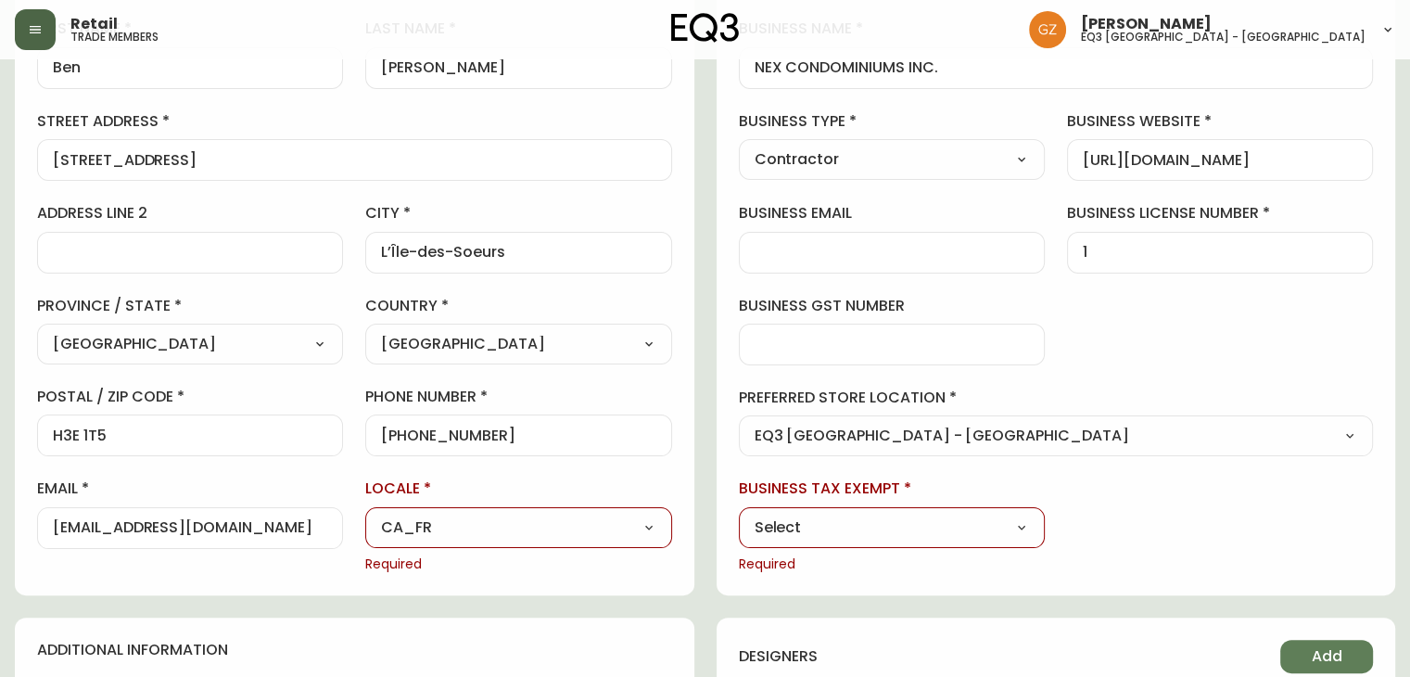
click at [562, 535] on select "Select CA_EN [GEOGRAPHIC_DATA] US_EN" at bounding box center [518, 527] width 306 height 28
select select "CA_EN"
click at [365, 513] on select "Select CA_EN [GEOGRAPHIC_DATA] US_EN" at bounding box center [518, 527] width 306 height 28
type input "CA_EN"
click at [810, 511] on div "Select Yes No" at bounding box center [892, 527] width 306 height 41
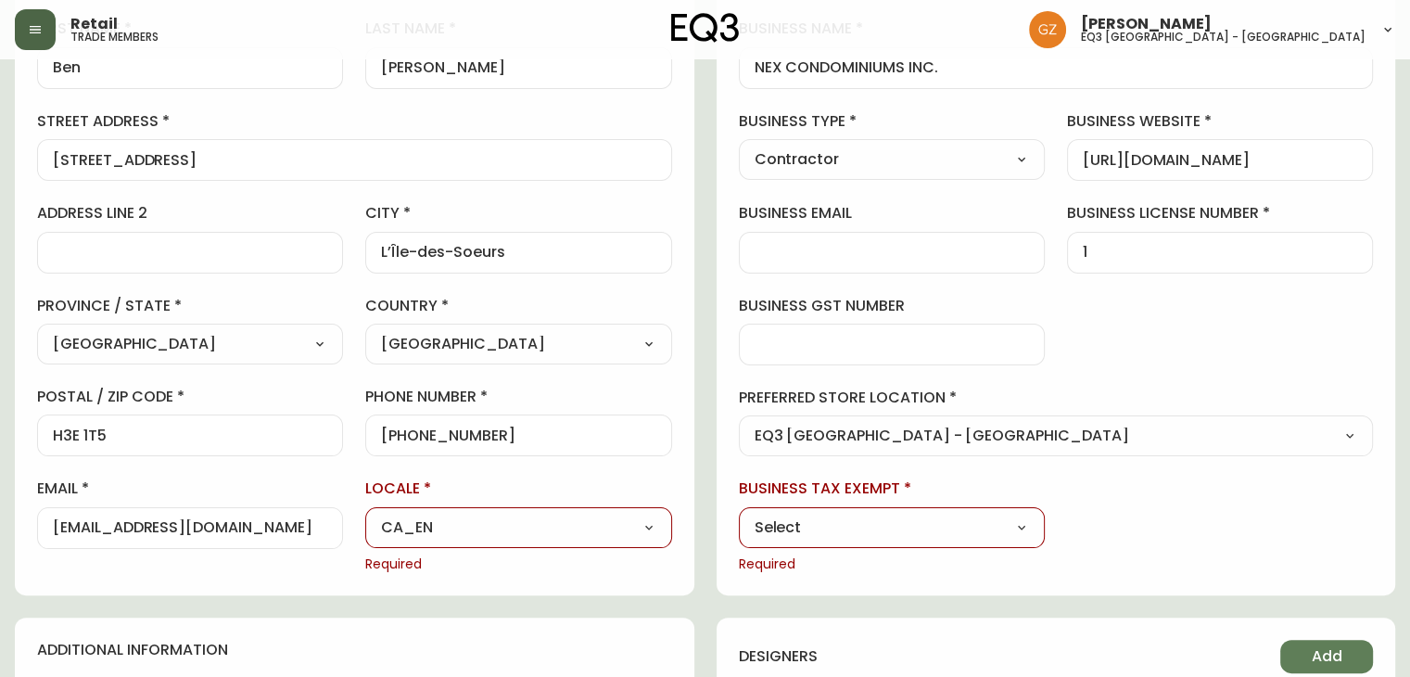
click at [813, 530] on select "Select Yes No" at bounding box center [892, 527] width 306 height 28
select select "false"
click at [739, 513] on select "Select Yes No" at bounding box center [892, 527] width 306 height 28
type input "No"
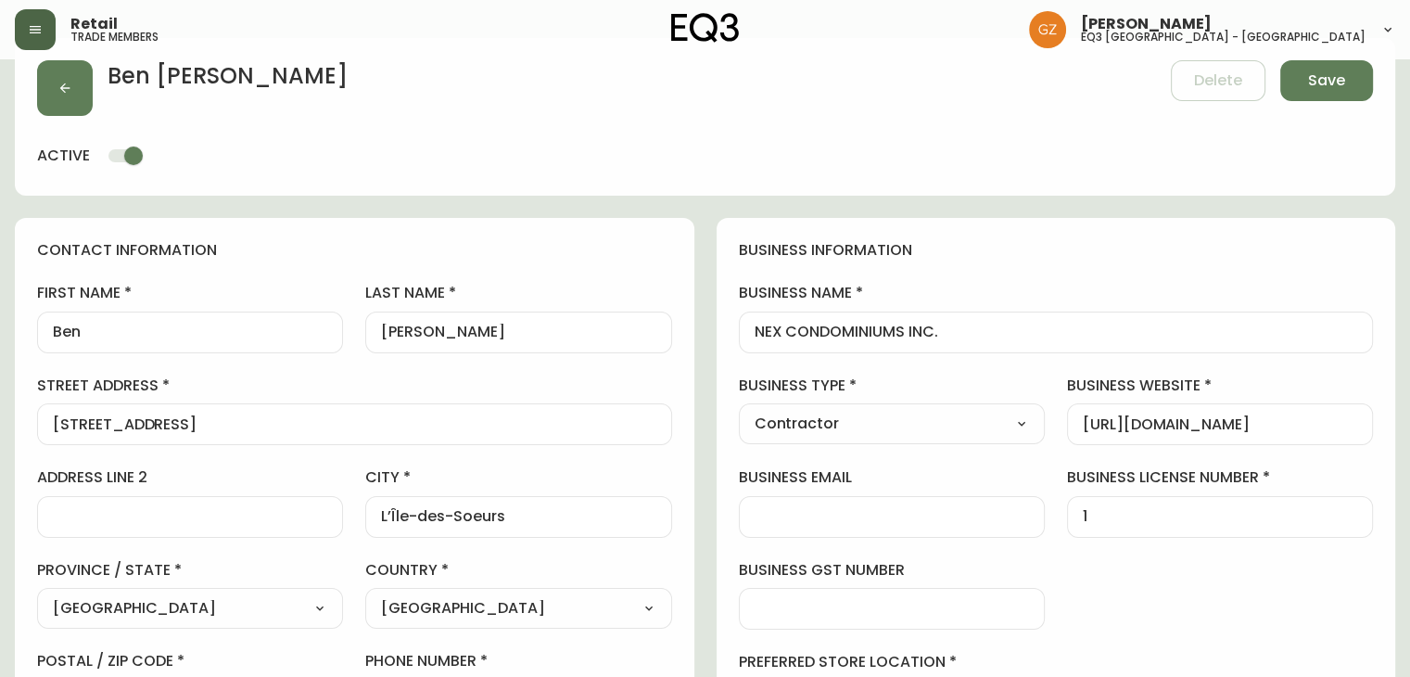
scroll to position [0, 0]
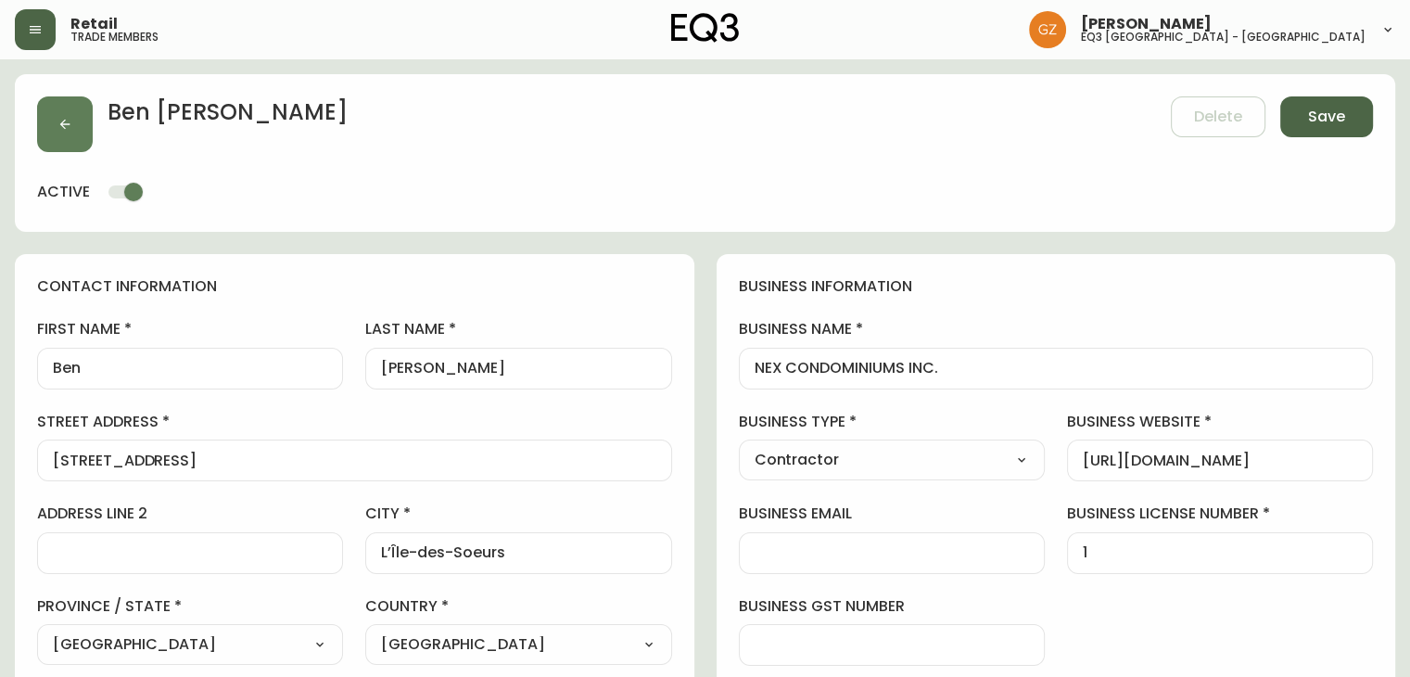
click at [1300, 113] on button "Save" at bounding box center [1326, 116] width 93 height 41
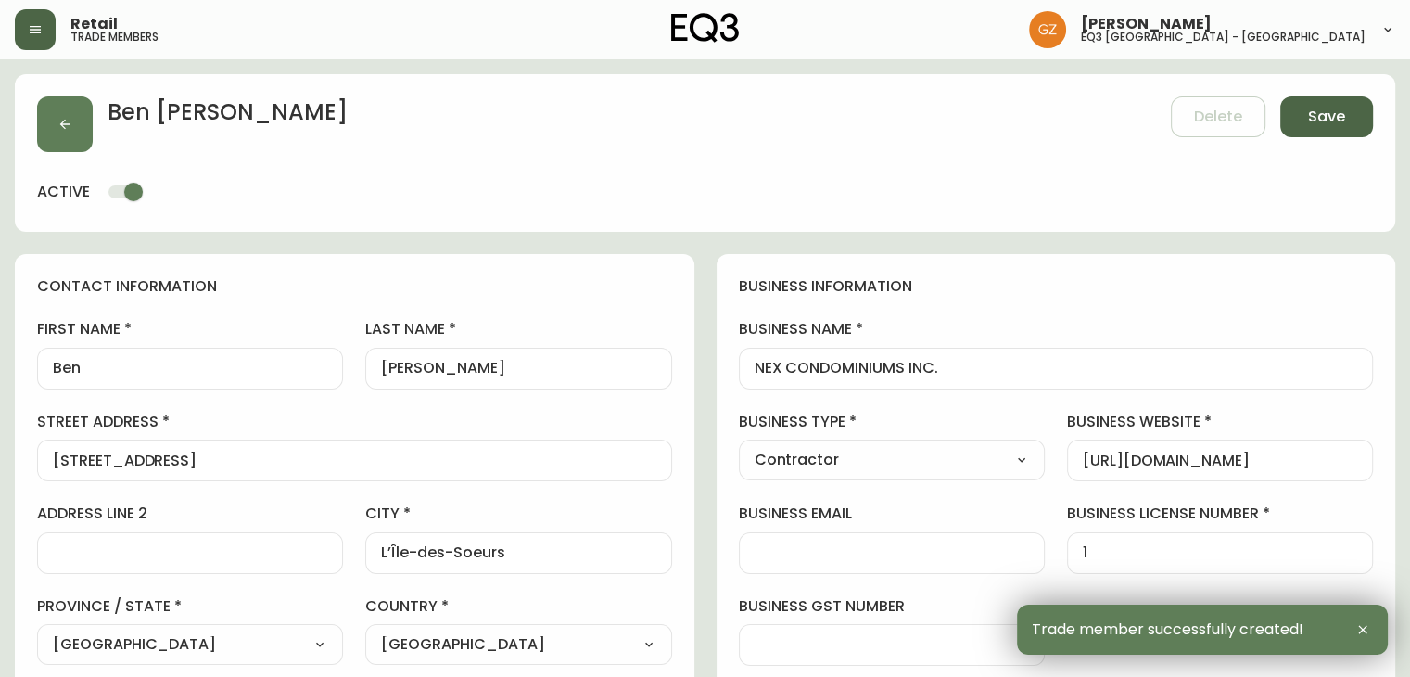
type input "[PHONE_NUMBER]"
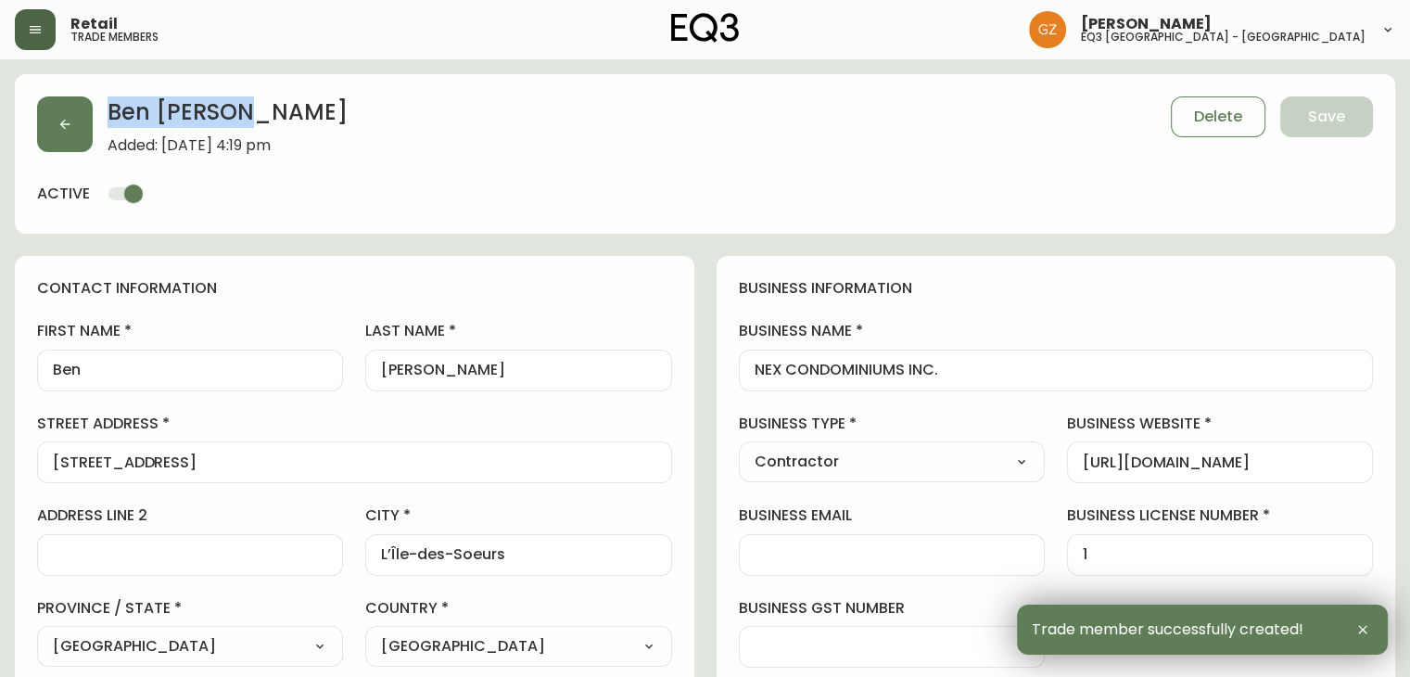
drag, startPoint x: 244, startPoint y: 109, endPoint x: 112, endPoint y: 94, distance: 132.5
click at [112, 94] on div "[PERSON_NAME] Added: [DATE] 4:19 pm Delete Save active" at bounding box center [705, 153] width 1380 height 159
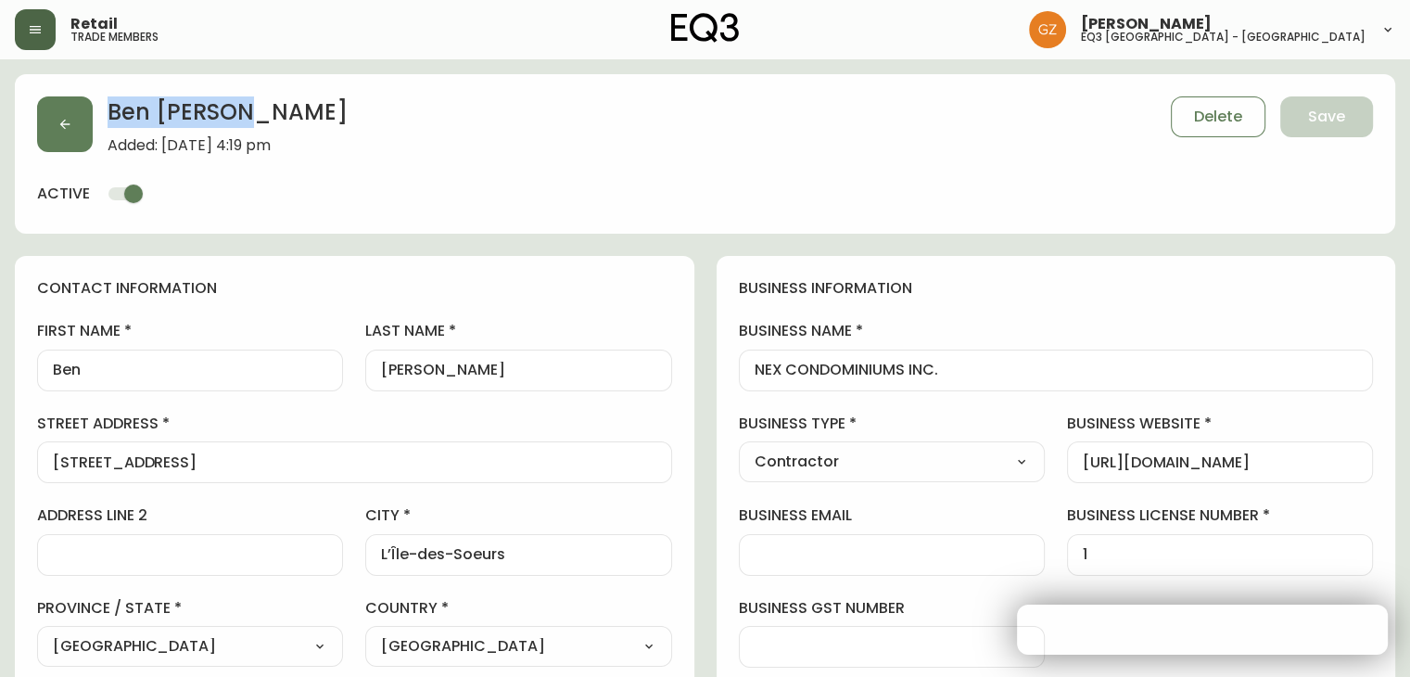
copy h2 "[PERSON_NAME]"
